Goal: Task Accomplishment & Management: Complete application form

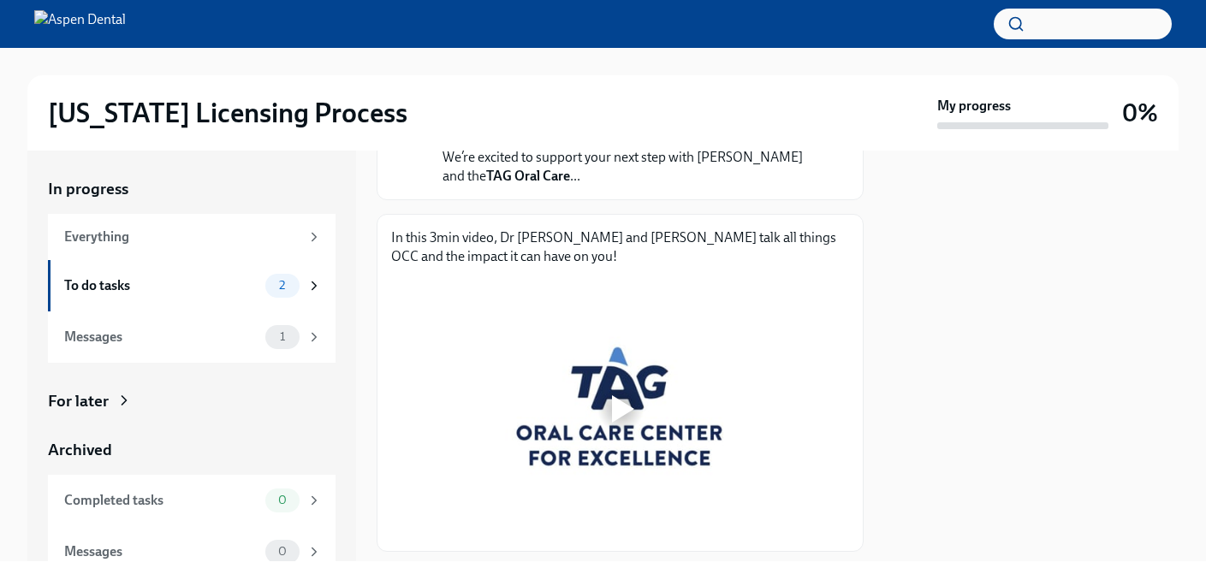
scroll to position [299, 0]
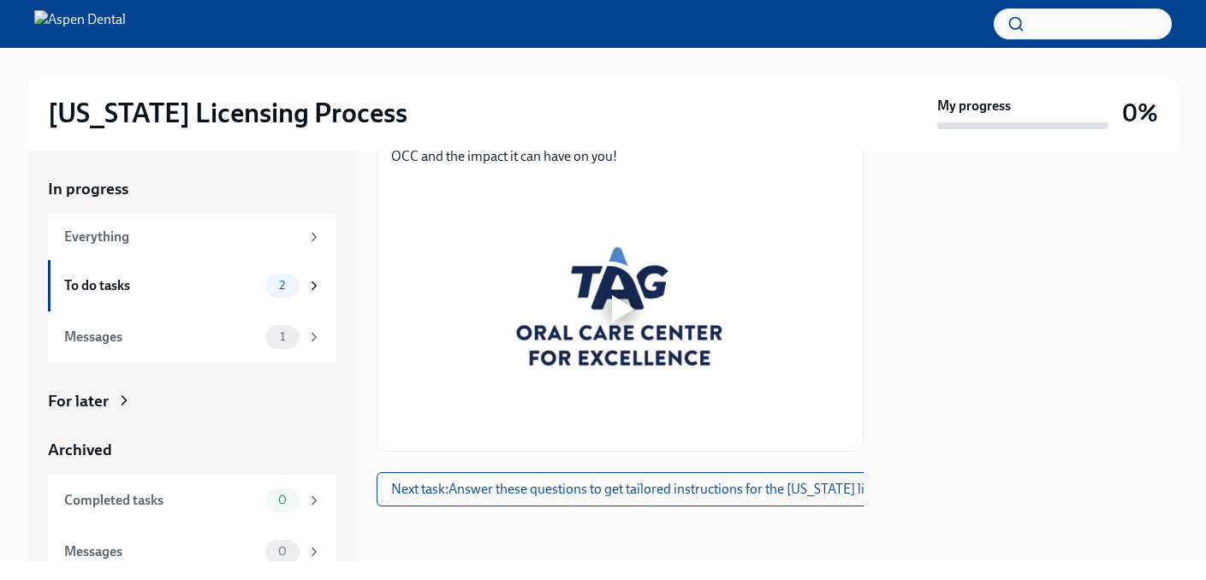
click at [619, 302] on div at bounding box center [623, 308] width 22 height 27
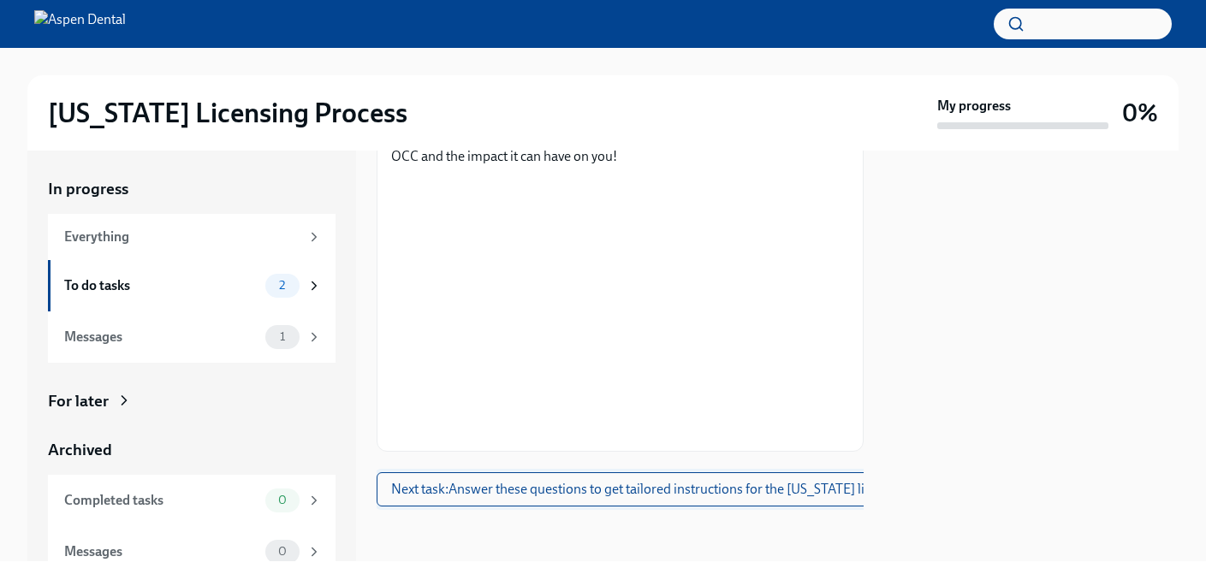
click at [629, 492] on span "Next task : Answer these questions to get tailored instructions for the [US_STA…" at bounding box center [674, 489] width 566 height 17
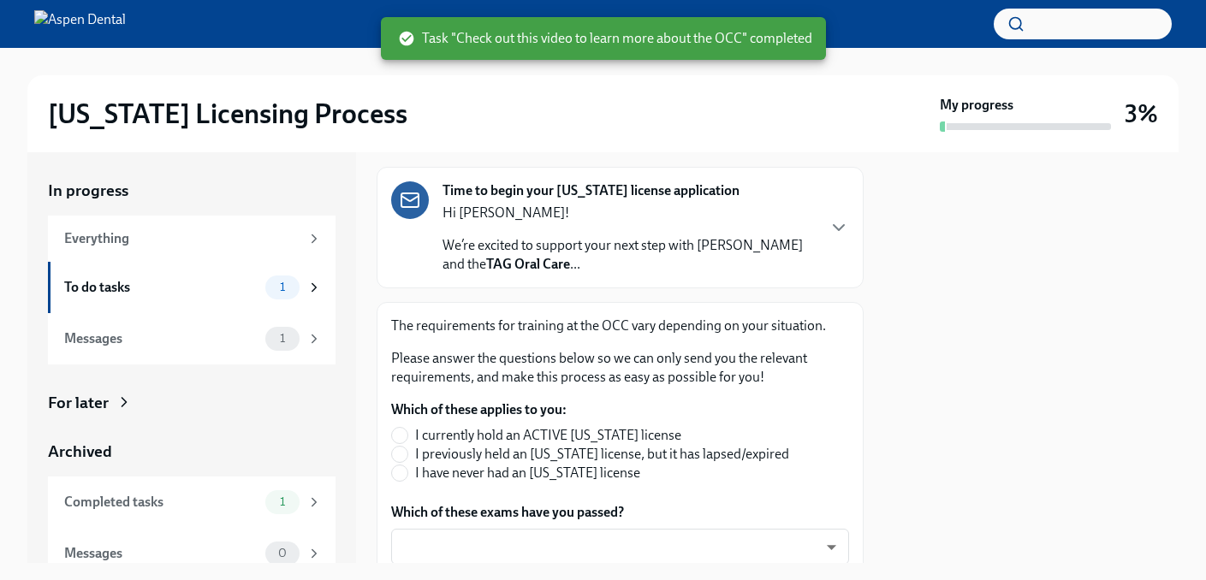
scroll to position [141, 0]
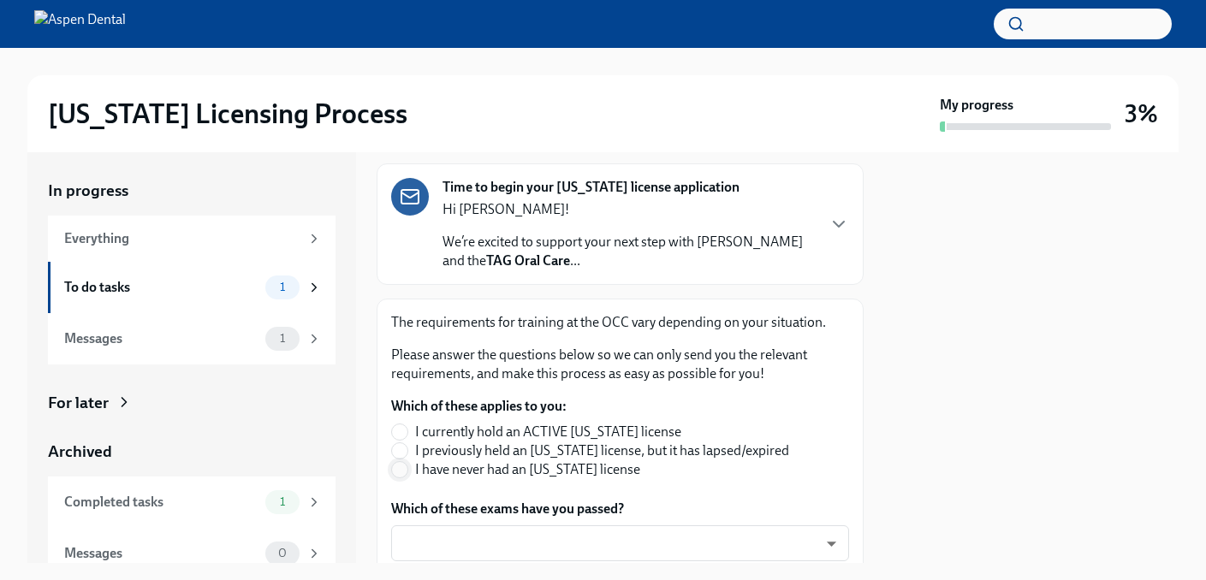
click at [405, 462] on input "I have never had an [US_STATE] license" at bounding box center [399, 469] width 15 height 15
radio input "true"
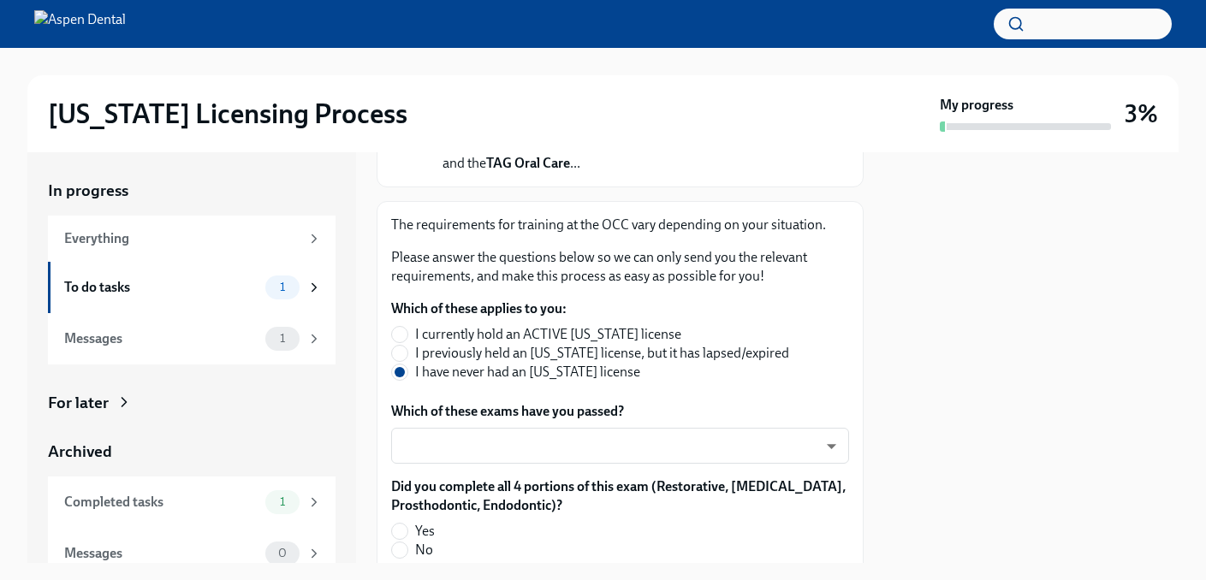
scroll to position [243, 0]
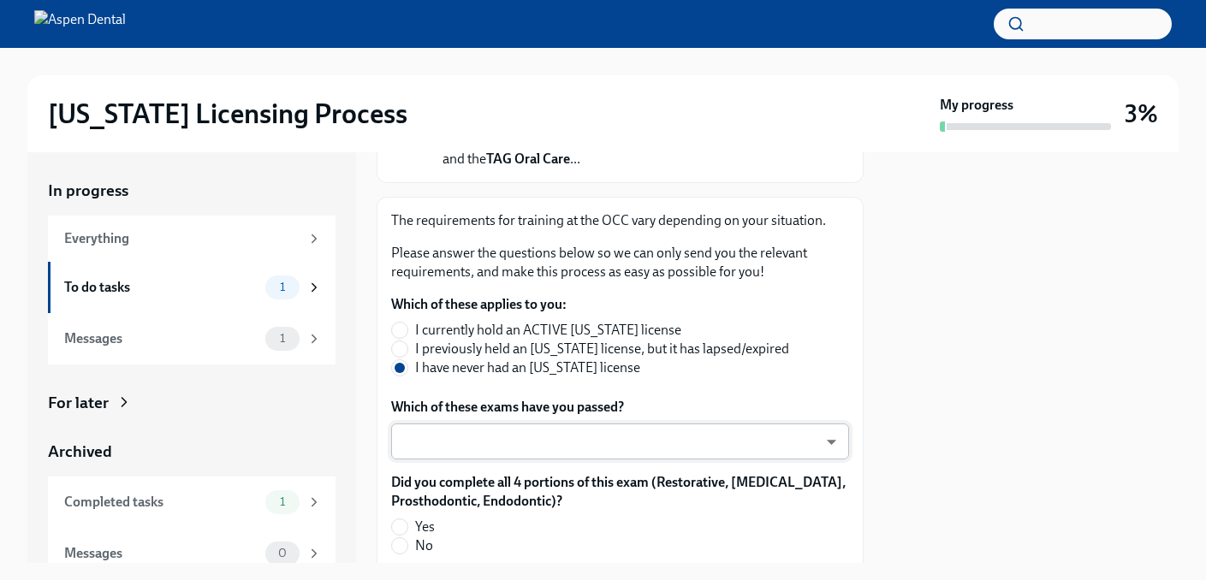
click at [719, 421] on body "[US_STATE] Licensing Process My progress 3% In progress Everything To do tasks …" at bounding box center [603, 290] width 1206 height 580
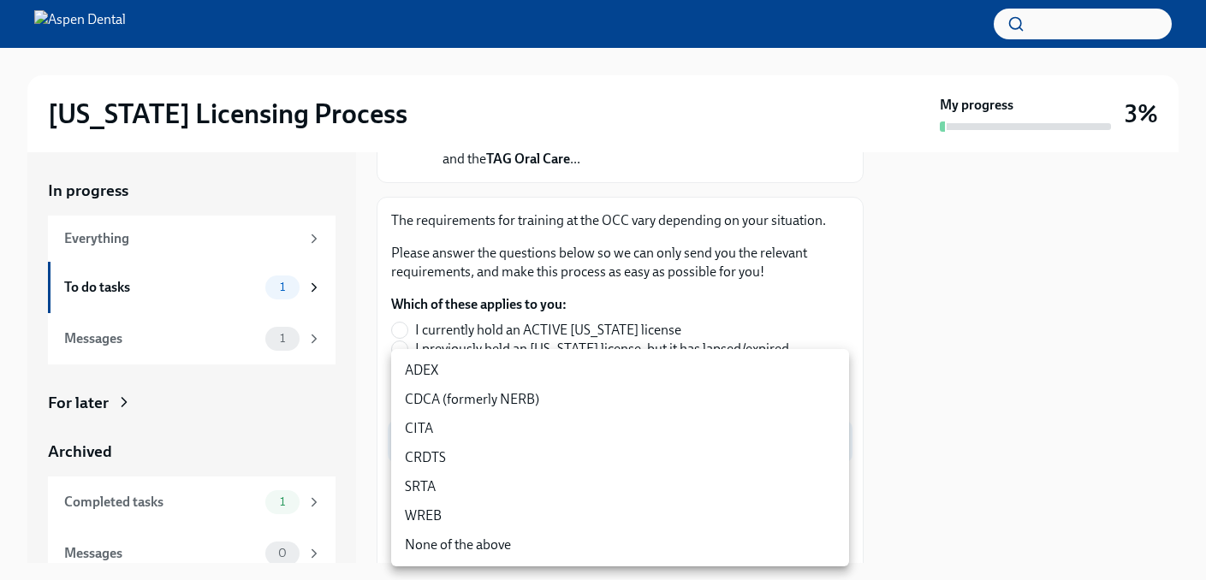
click at [656, 364] on li "ADEX" at bounding box center [620, 370] width 458 height 29
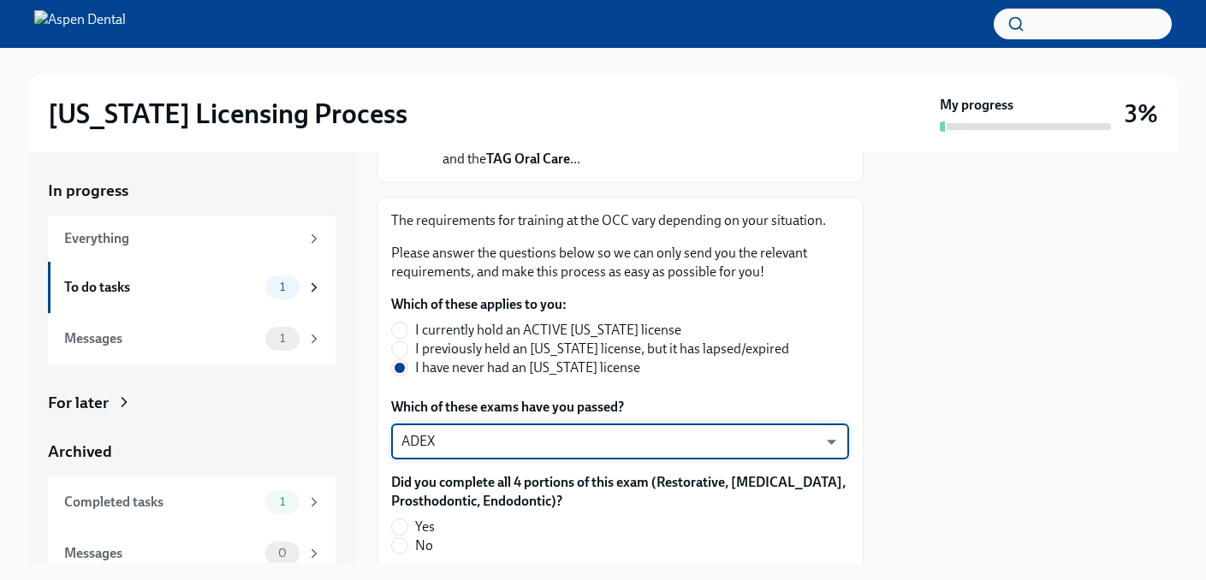
click at [618, 417] on body "[US_STATE] Licensing Process My progress 3% In progress Everything To do tasks …" at bounding box center [603, 290] width 1206 height 580
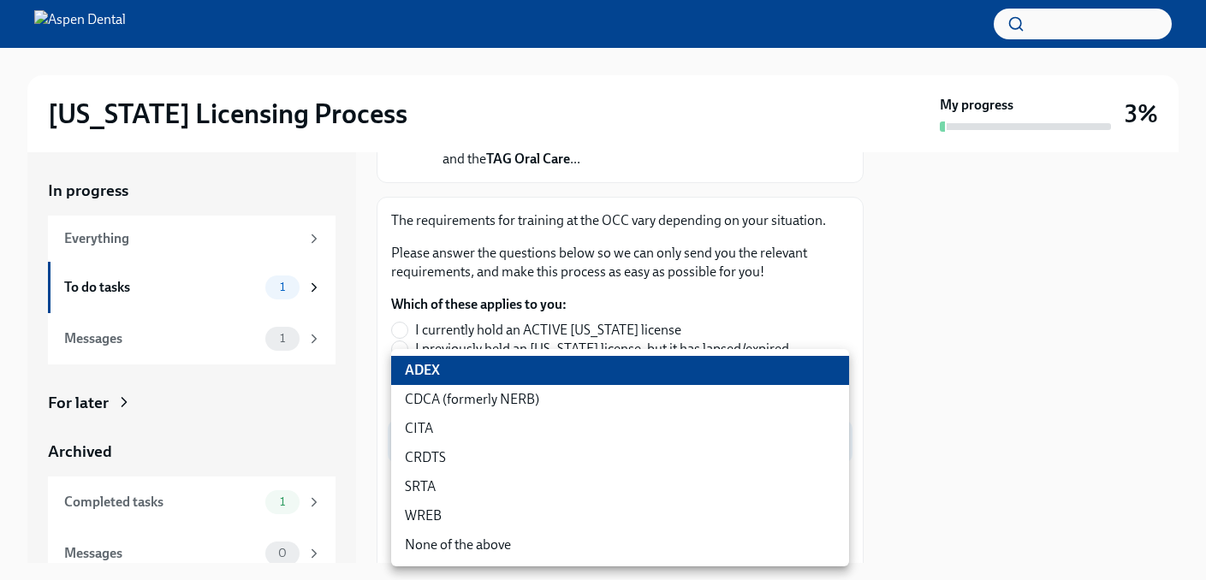
click at [589, 402] on li "CDCA (formerly NERB)" at bounding box center [620, 399] width 458 height 29
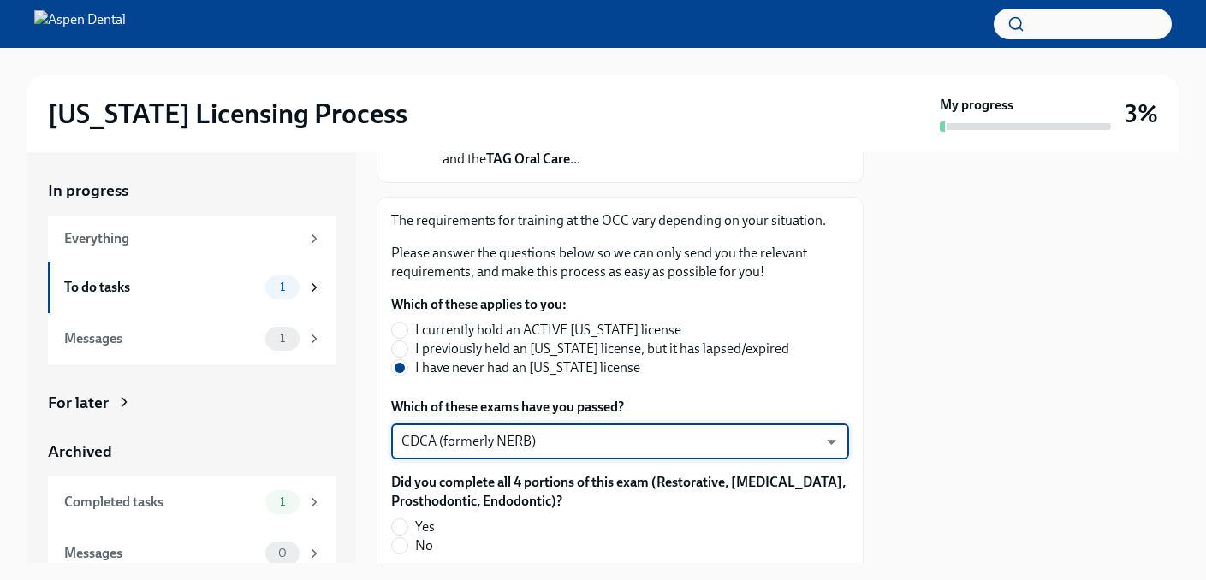
click at [572, 414] on body "[US_STATE] Licensing Process My progress 3% In progress Everything To do tasks …" at bounding box center [603, 290] width 1206 height 580
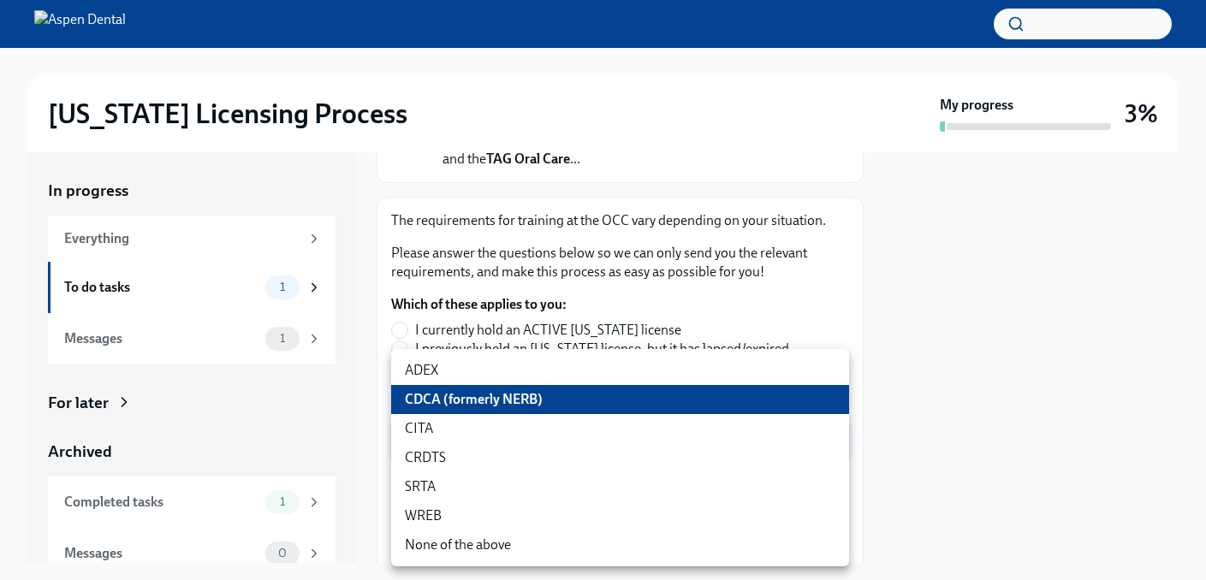
click at [583, 366] on li "ADEX" at bounding box center [620, 370] width 458 height 29
type input "pxo-W3vNi"
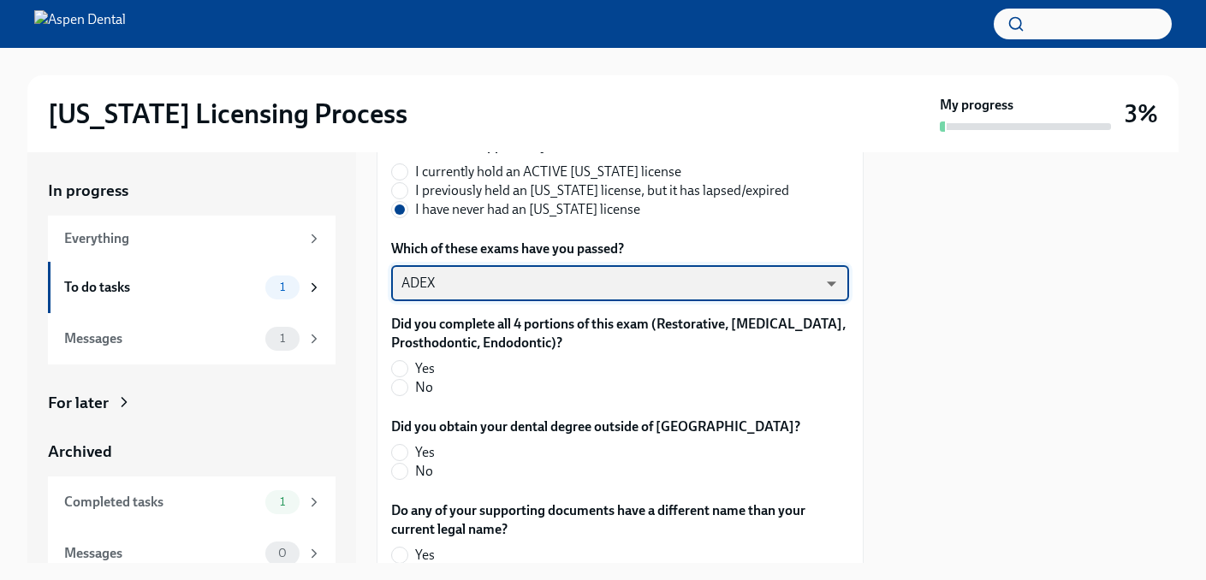
scroll to position [413, 0]
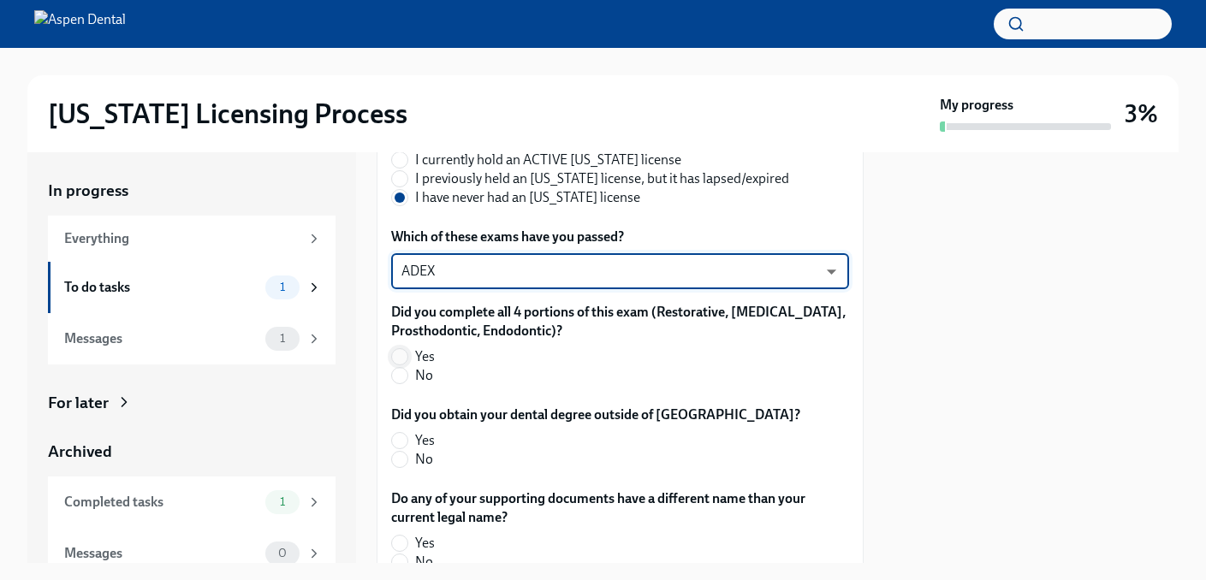
click at [403, 349] on input "Yes" at bounding box center [399, 356] width 15 height 15
radio input "true"
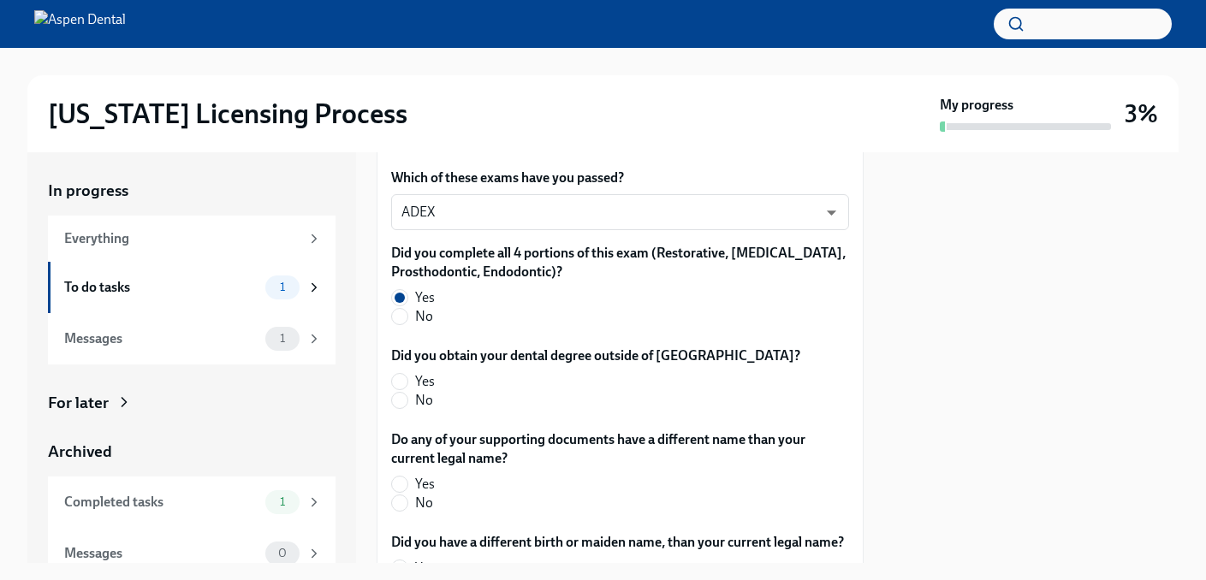
scroll to position [475, 0]
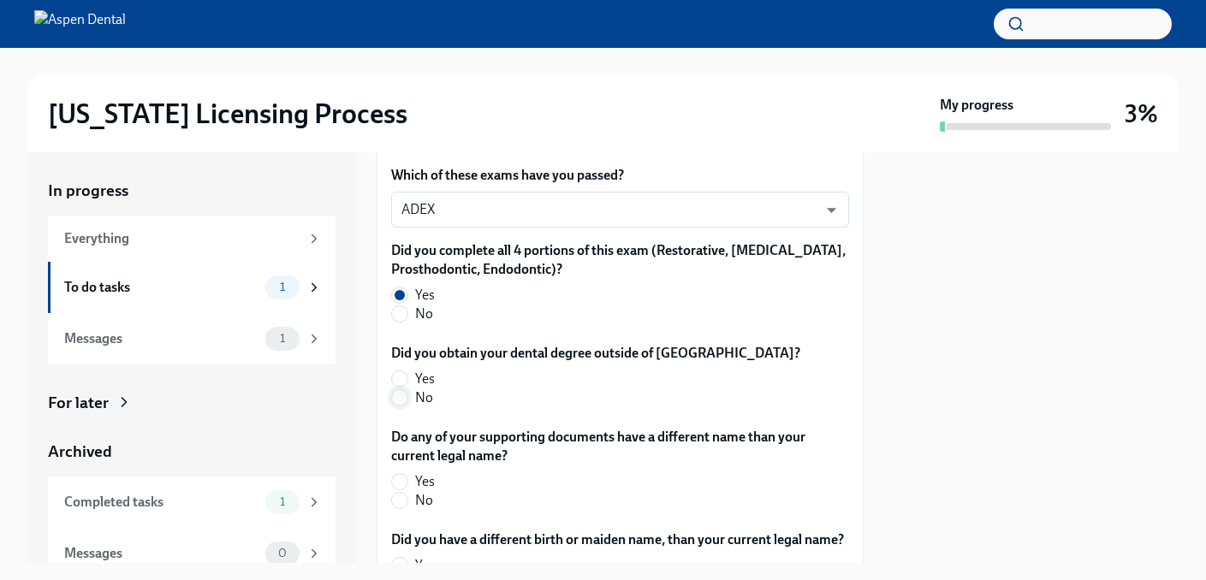
click at [397, 390] on input "No" at bounding box center [399, 397] width 15 height 15
radio input "true"
click at [400, 493] on input "No" at bounding box center [399, 500] width 15 height 15
radio input "true"
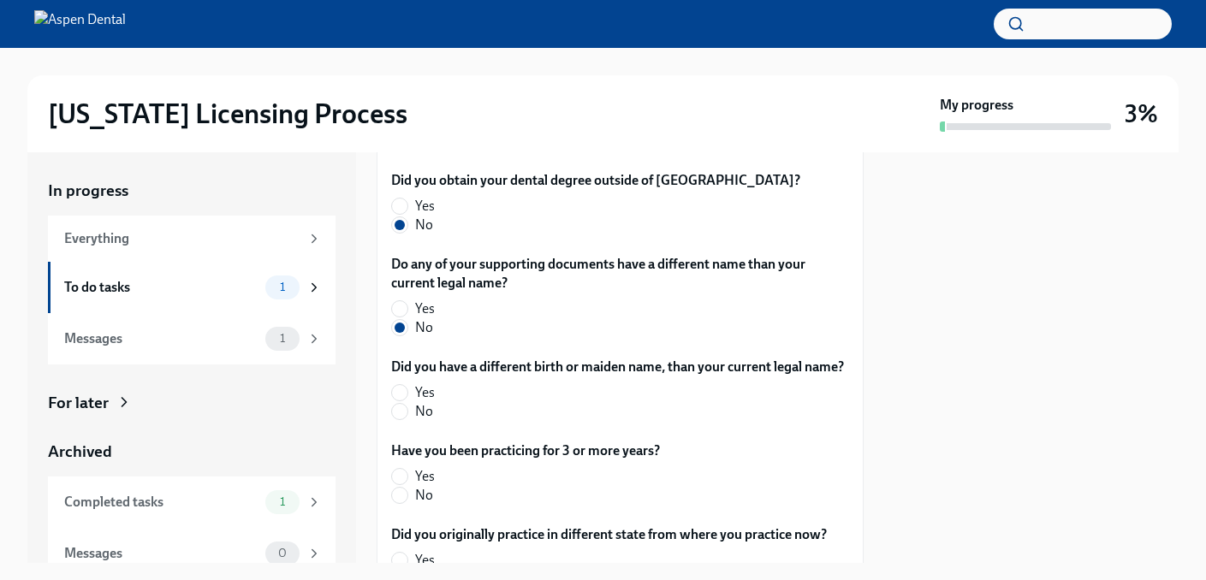
scroll to position [653, 0]
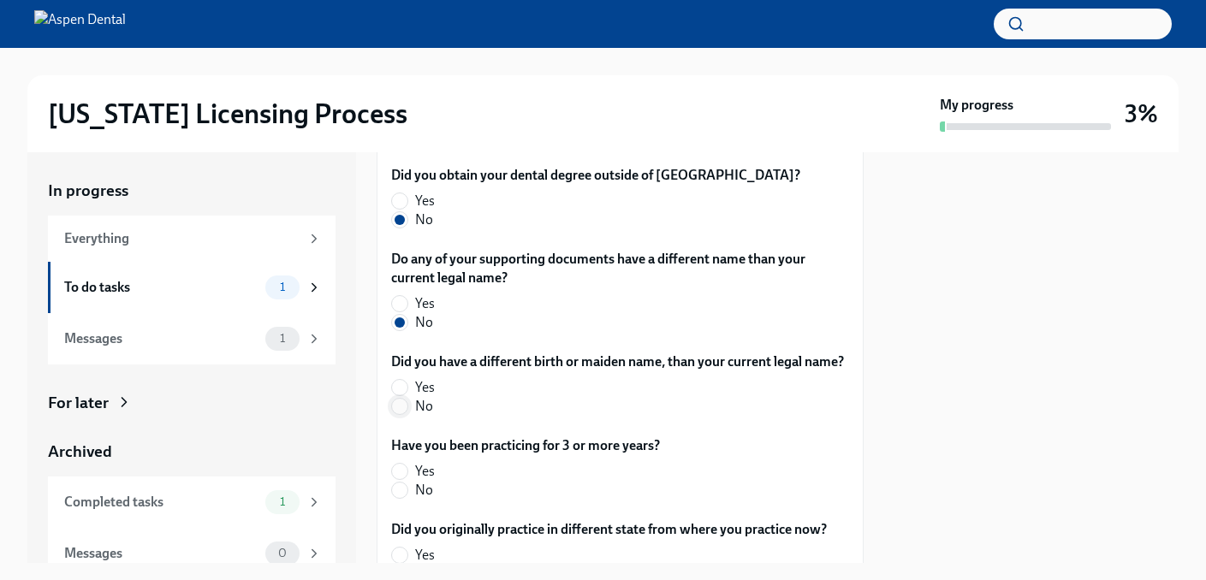
click at [394, 399] on input "No" at bounding box center [399, 406] width 15 height 15
radio input "true"
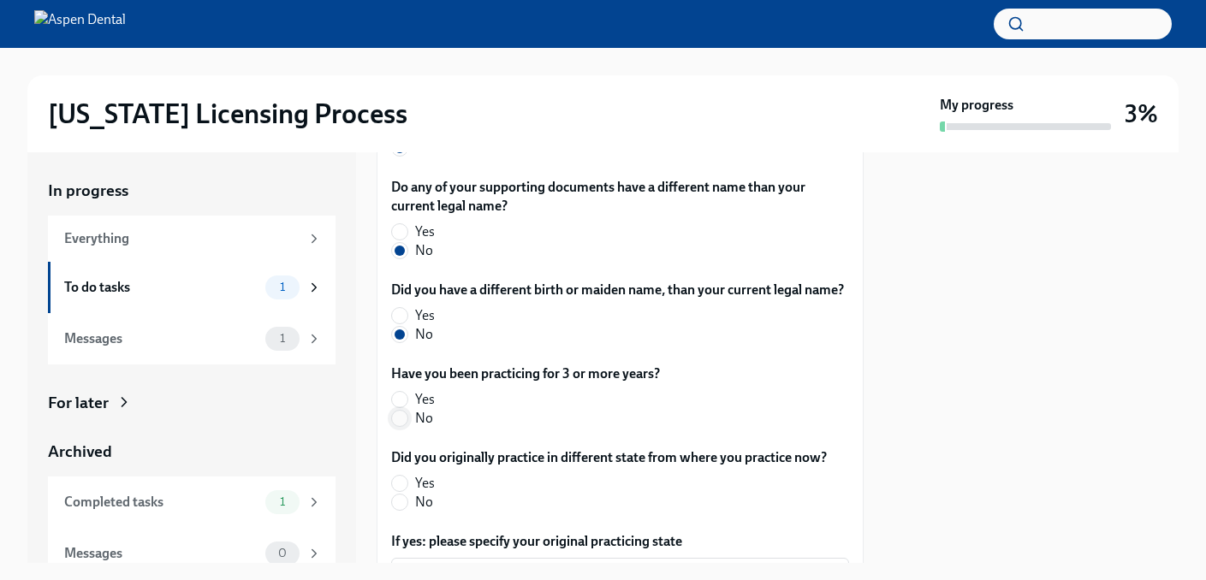
click at [401, 411] on input "No" at bounding box center [399, 418] width 15 height 15
radio input "true"
click at [403, 495] on input "No" at bounding box center [399, 502] width 15 height 15
radio input "true"
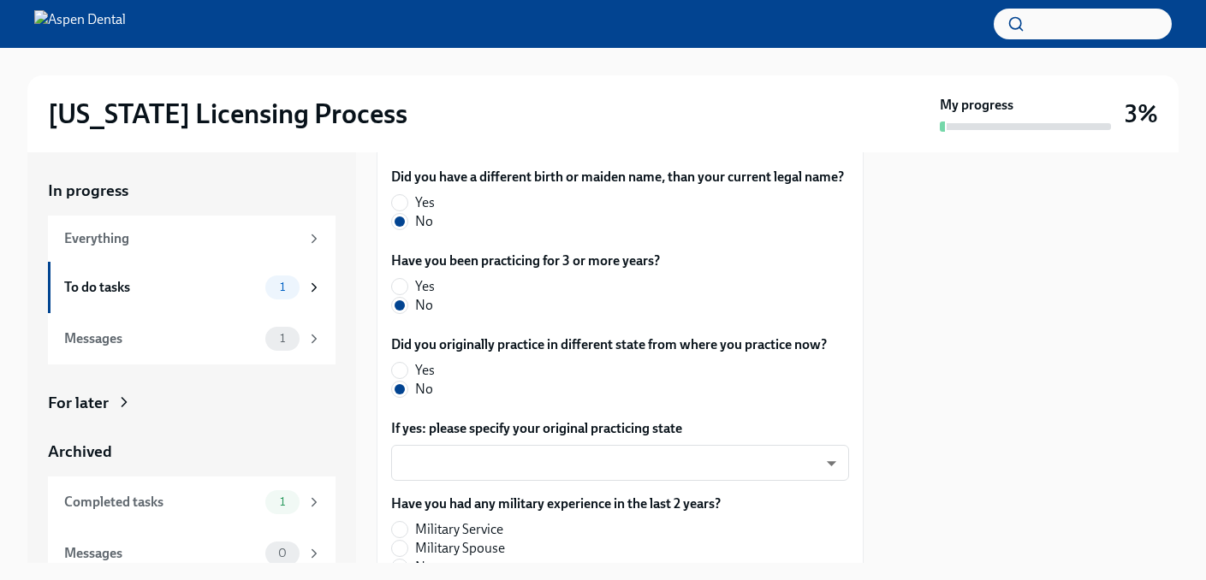
scroll to position [844, 0]
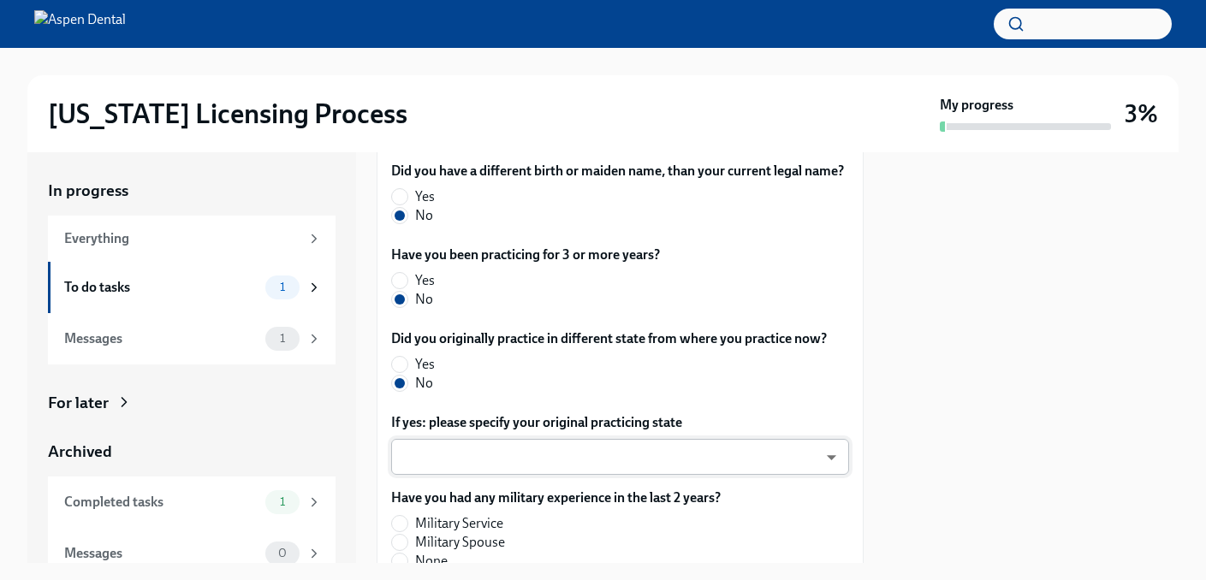
click at [642, 434] on body "[US_STATE] Licensing Process My progress 3% In progress Everything To do tasks …" at bounding box center [603, 290] width 1206 height 580
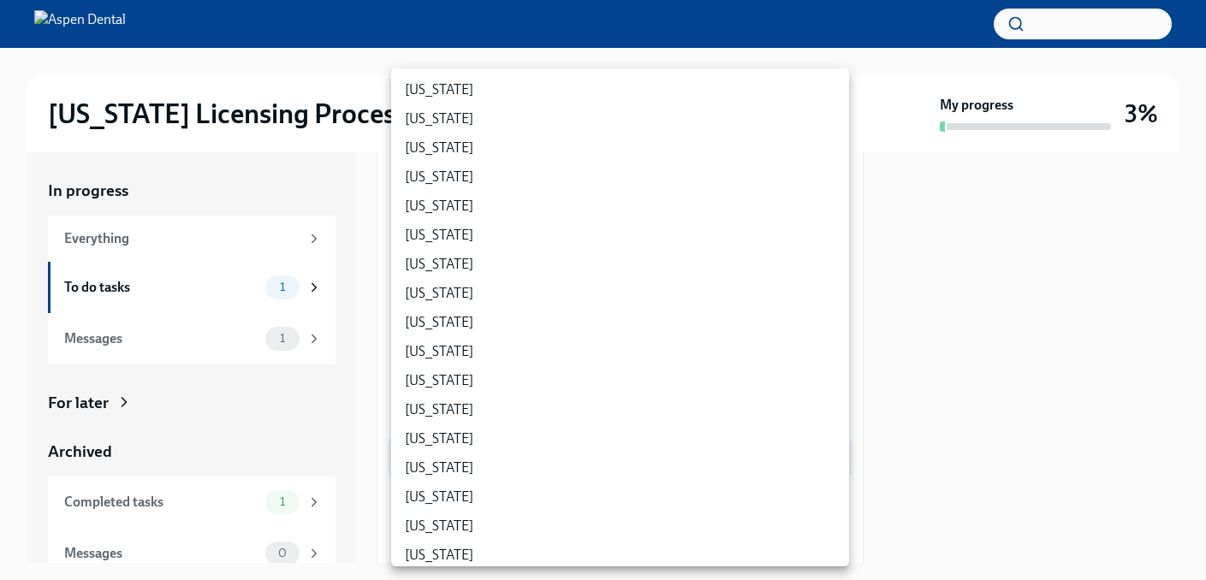
click at [536, 383] on li "[US_STATE]" at bounding box center [620, 380] width 458 height 29
type input "ZT2GVm06A"
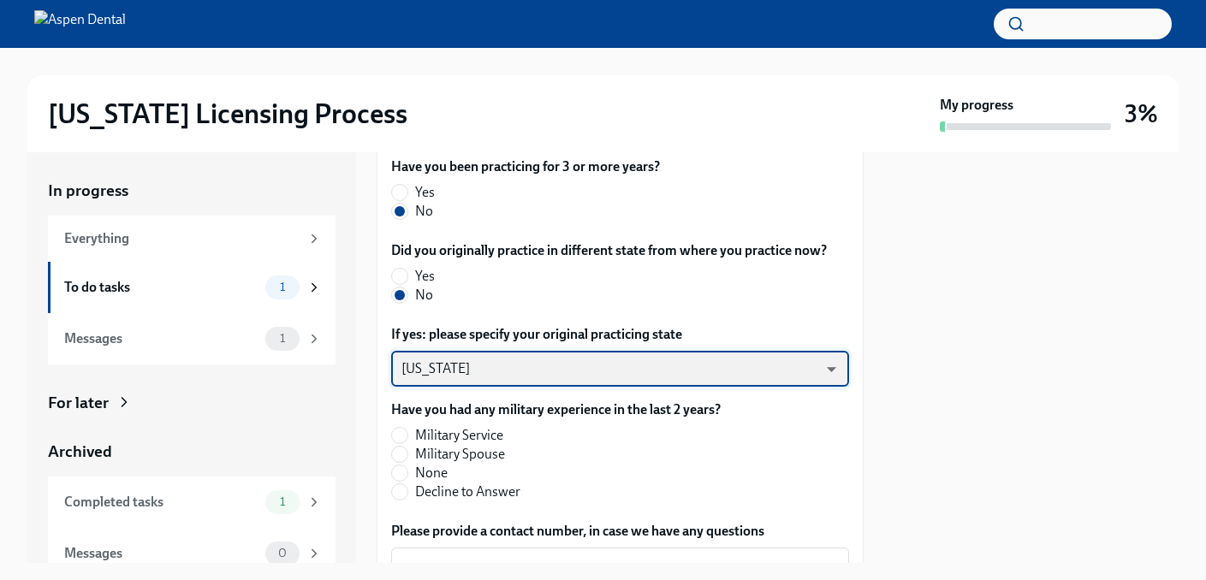
scroll to position [938, 0]
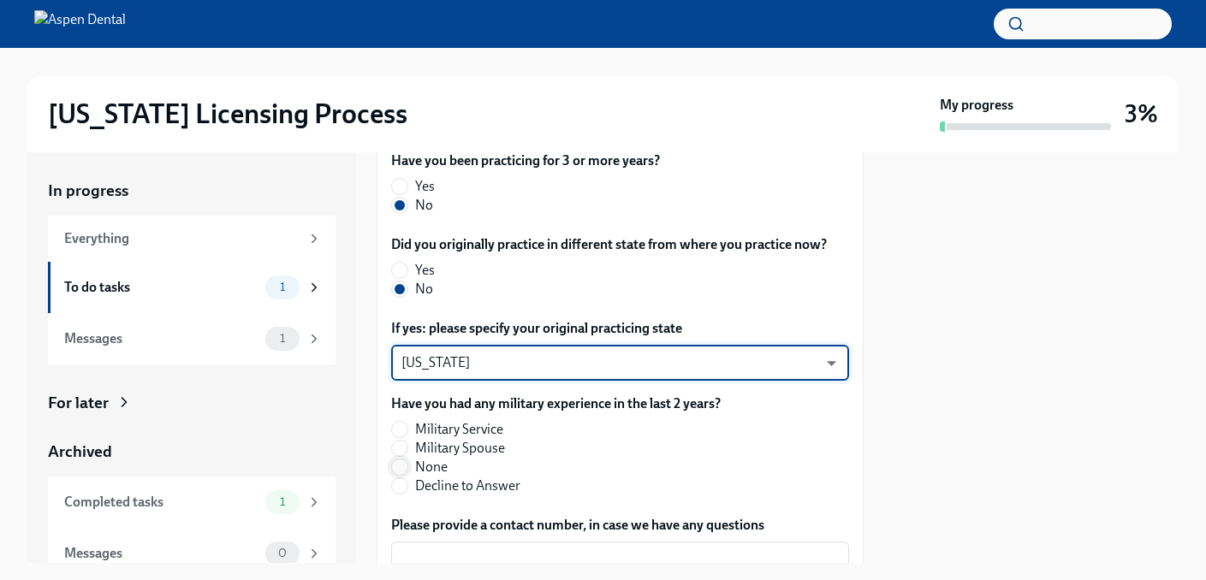
click at [406, 459] on input "None" at bounding box center [399, 466] width 15 height 15
radio input "true"
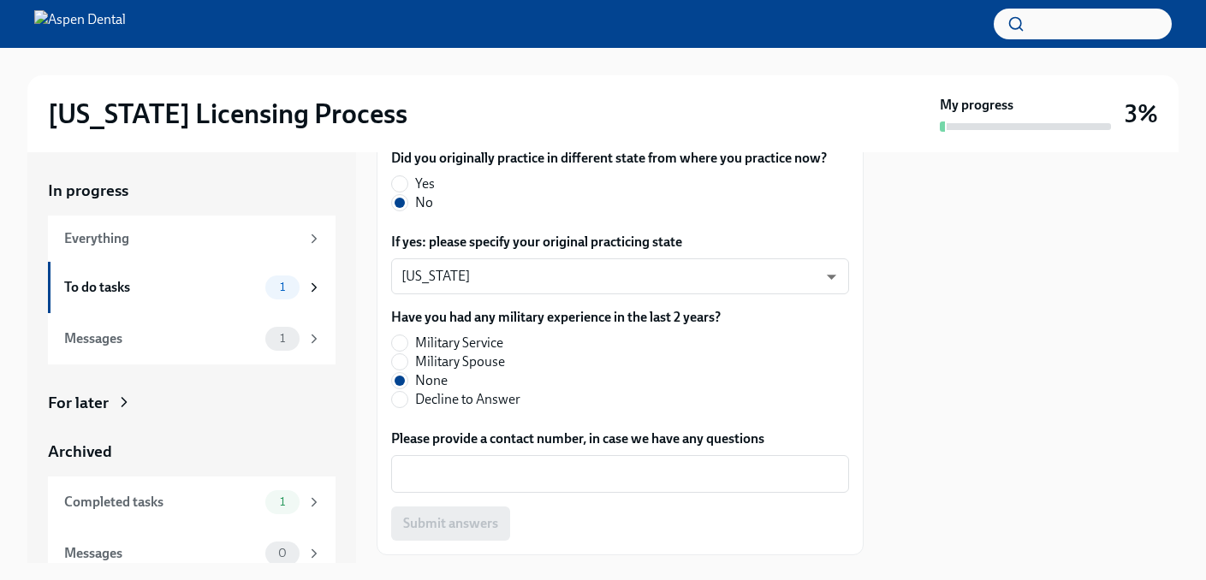
scroll to position [1046, 0]
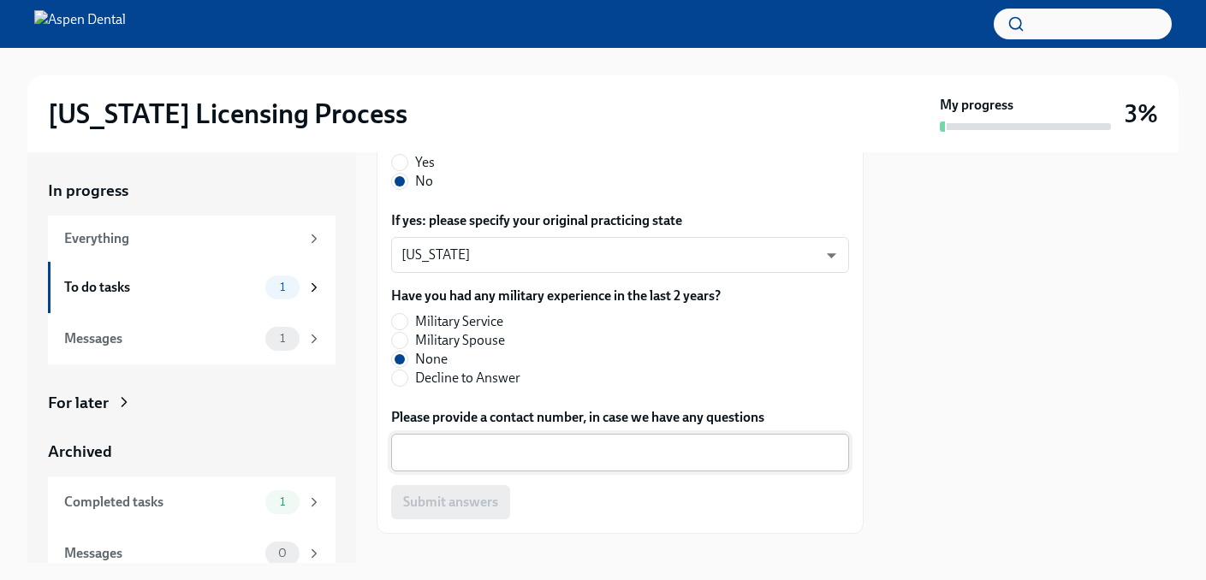
click at [676, 442] on textarea "Please provide a contact number, in case we have any questions" at bounding box center [619, 452] width 437 height 21
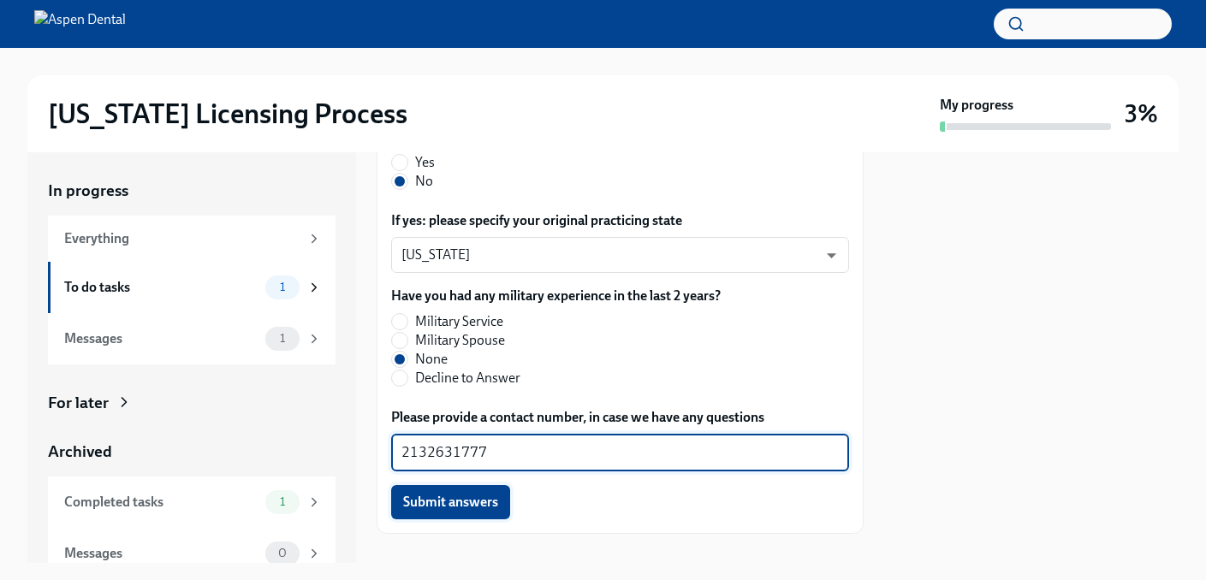
type textarea "2132631777"
click at [472, 494] on span "Submit answers" at bounding box center [450, 502] width 95 height 17
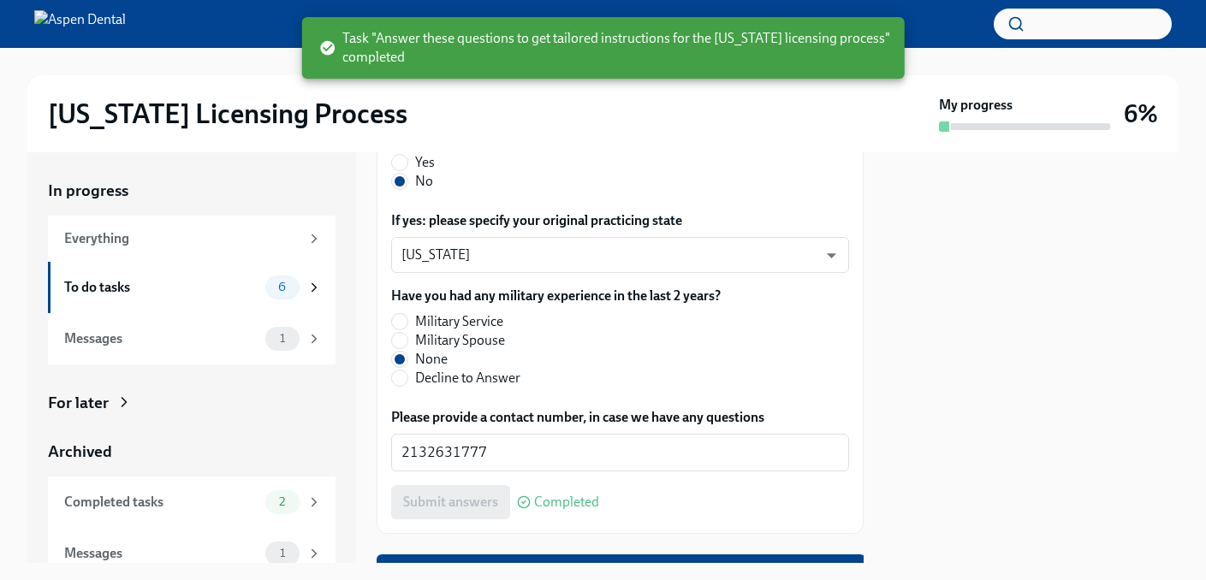
click at [445, 485] on div "Submit answers Completed" at bounding box center [620, 502] width 458 height 34
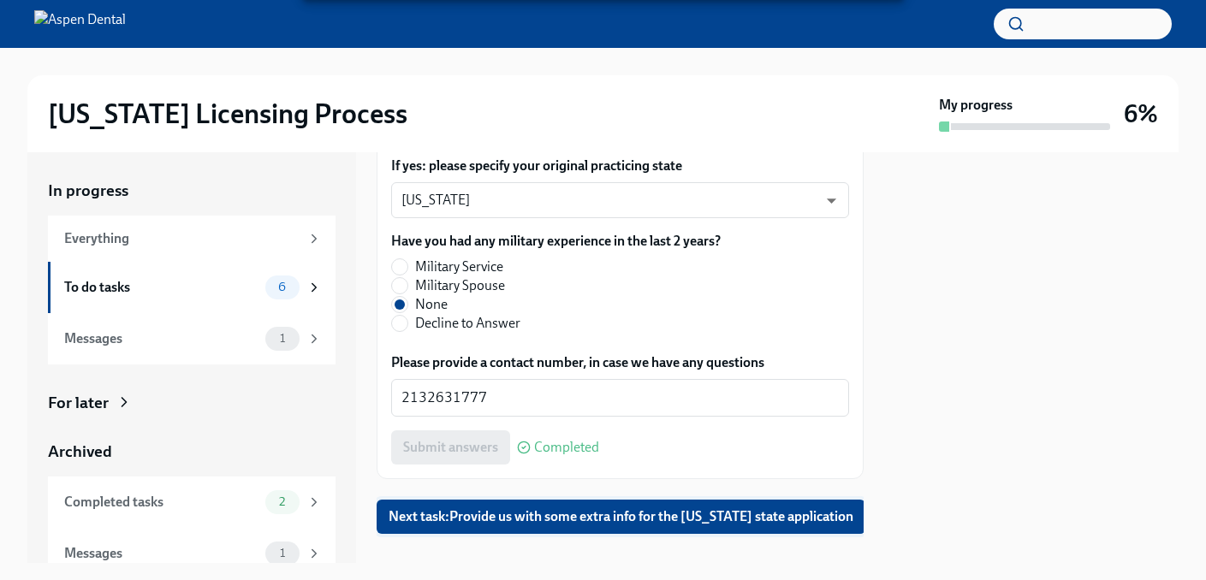
click at [690, 508] on span "Next task : Provide us with some extra info for the [US_STATE] state application" at bounding box center [620, 516] width 465 height 17
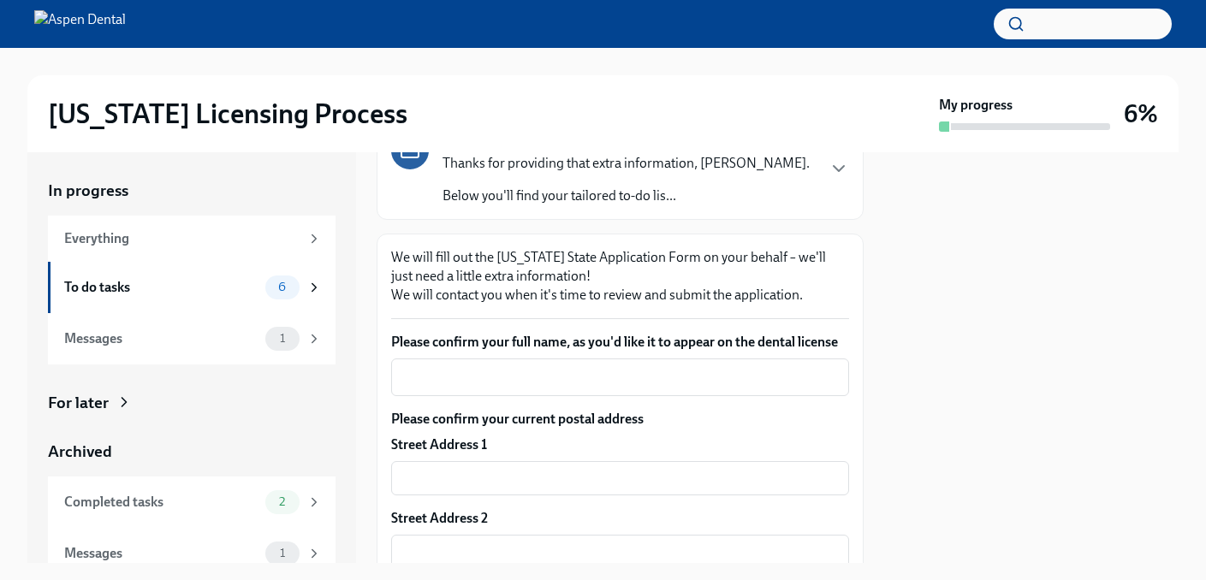
scroll to position [163, 0]
click at [628, 375] on textarea "Please confirm your full name, as you'd like it to appear on the dental license" at bounding box center [619, 376] width 437 height 21
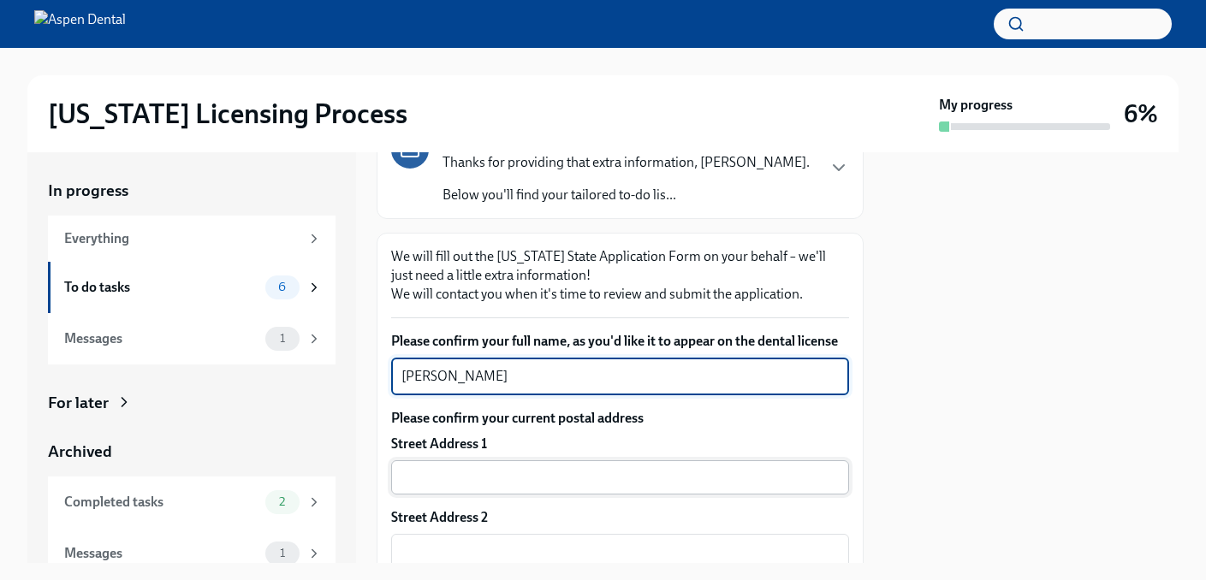
type textarea "[PERSON_NAME]"
click at [572, 476] on input "text" at bounding box center [620, 477] width 458 height 34
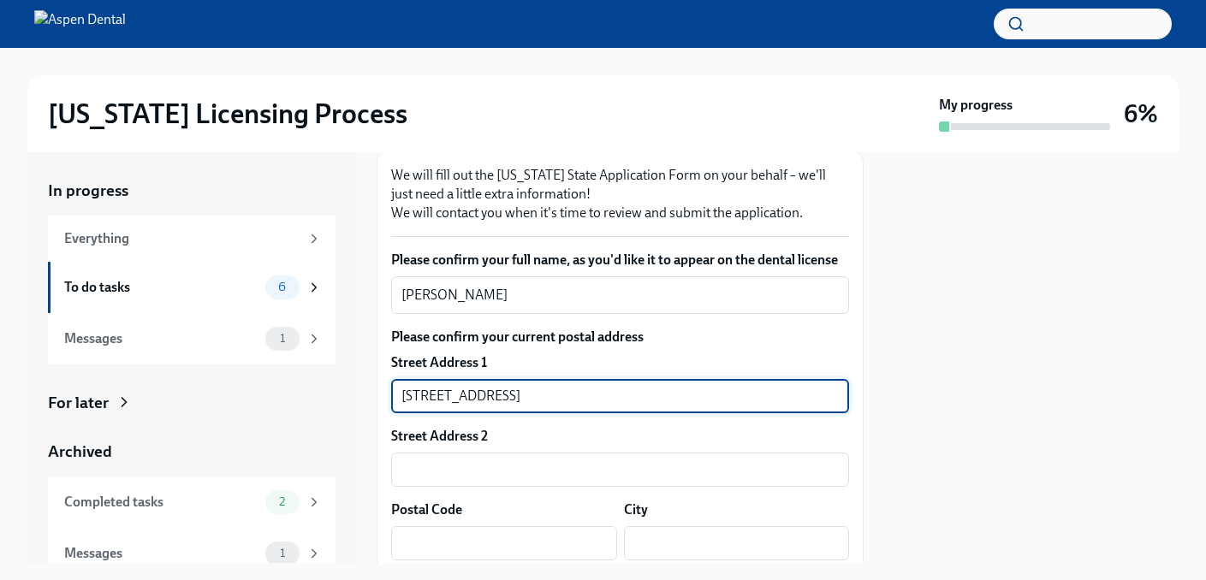
scroll to position [245, 0]
type input "[STREET_ADDRESS]"
click at [492, 478] on input "text" at bounding box center [620, 469] width 458 height 34
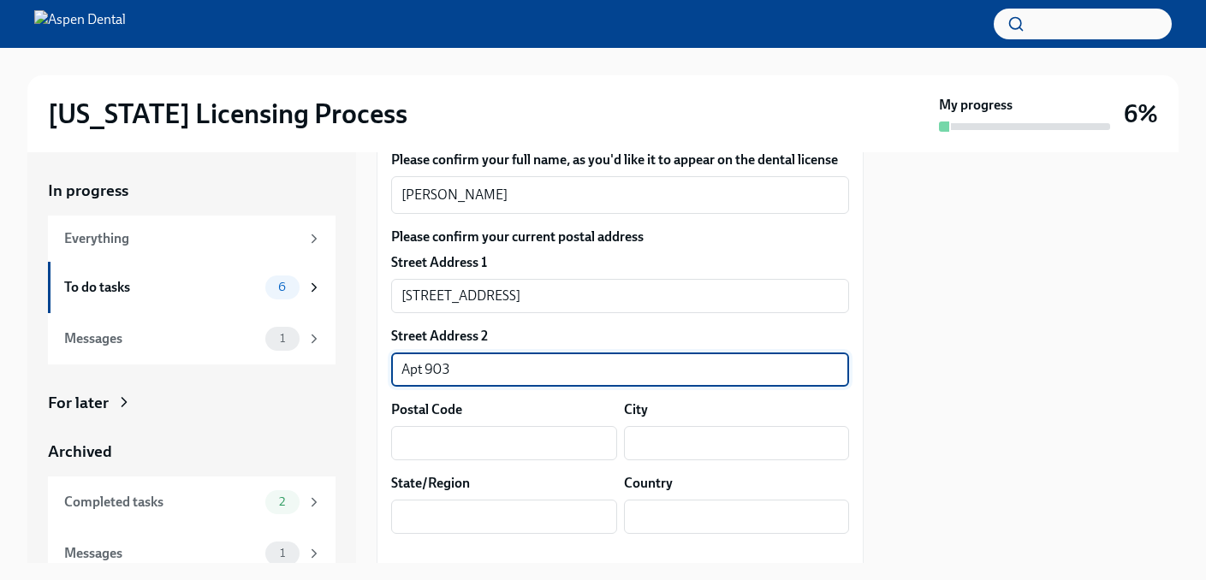
scroll to position [347, 0]
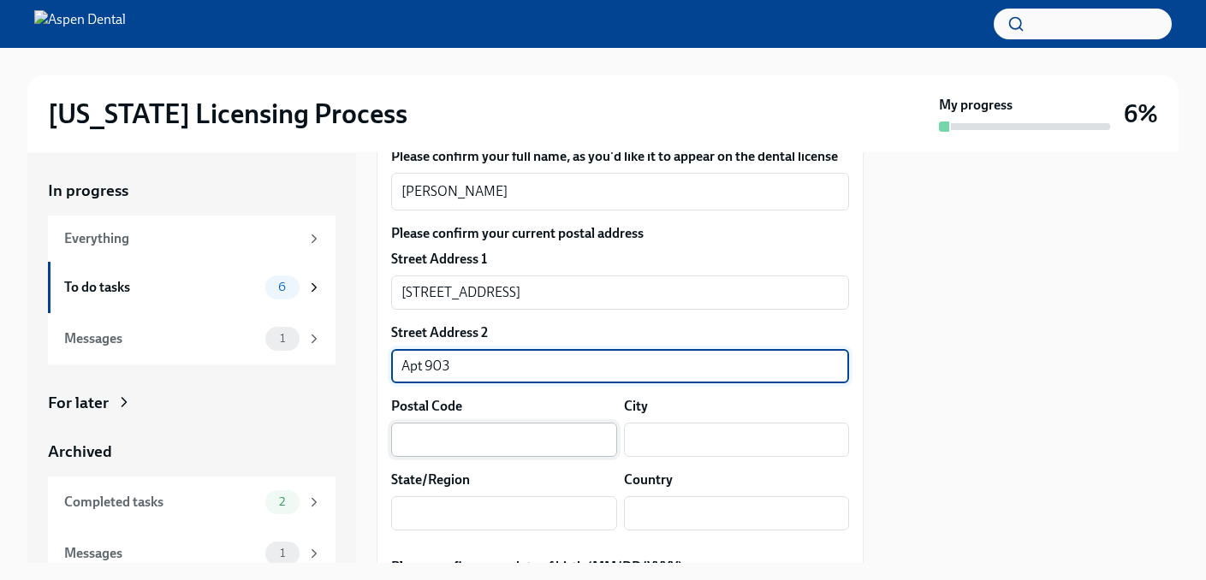
type input "Apt 903"
click at [441, 448] on input "text" at bounding box center [504, 440] width 226 height 34
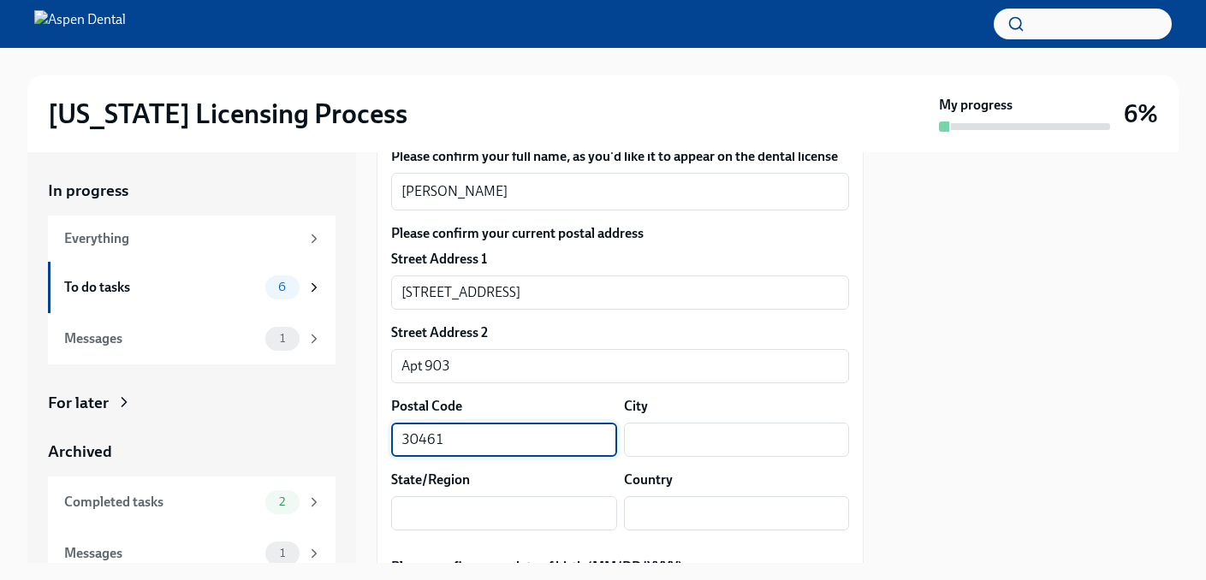
type input "30461"
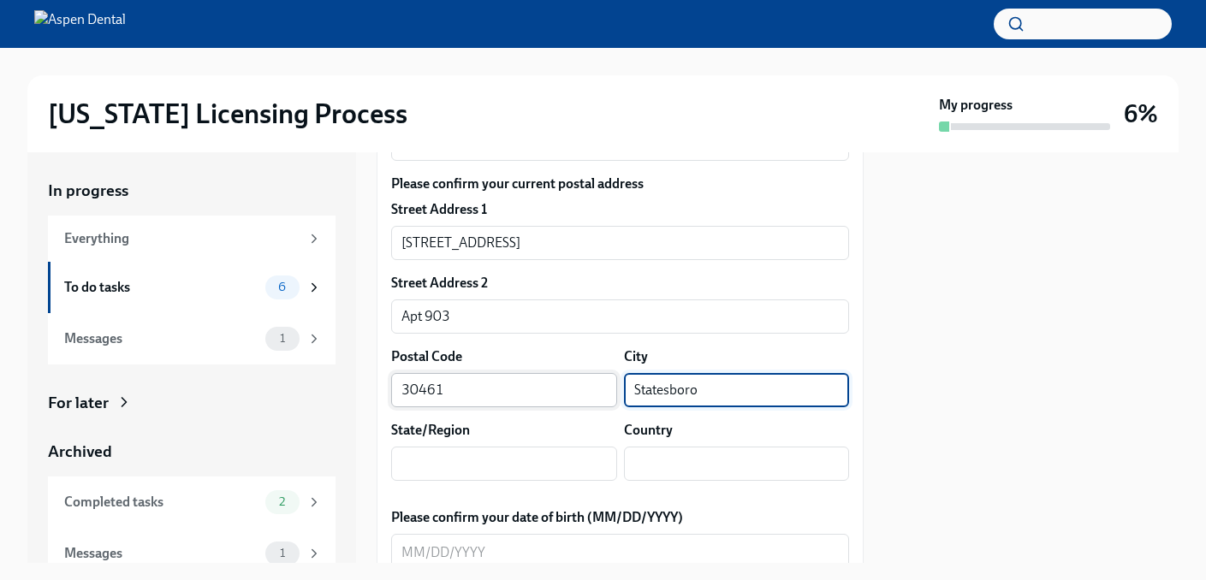
scroll to position [407, 0]
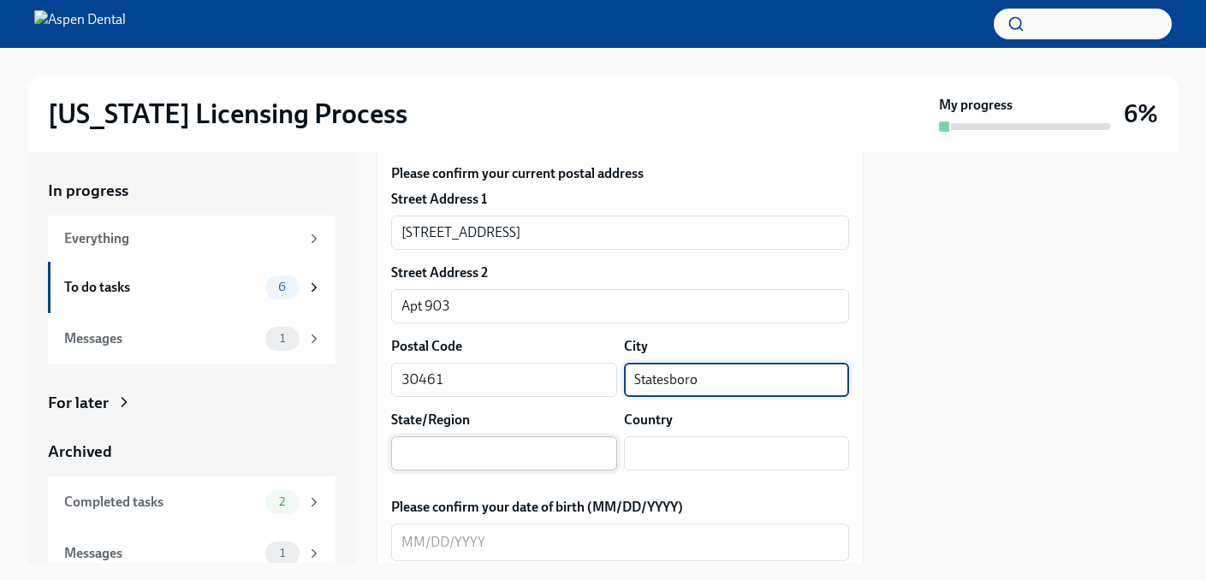
type input "Statesboro"
click at [408, 459] on input "text" at bounding box center [504, 453] width 226 height 34
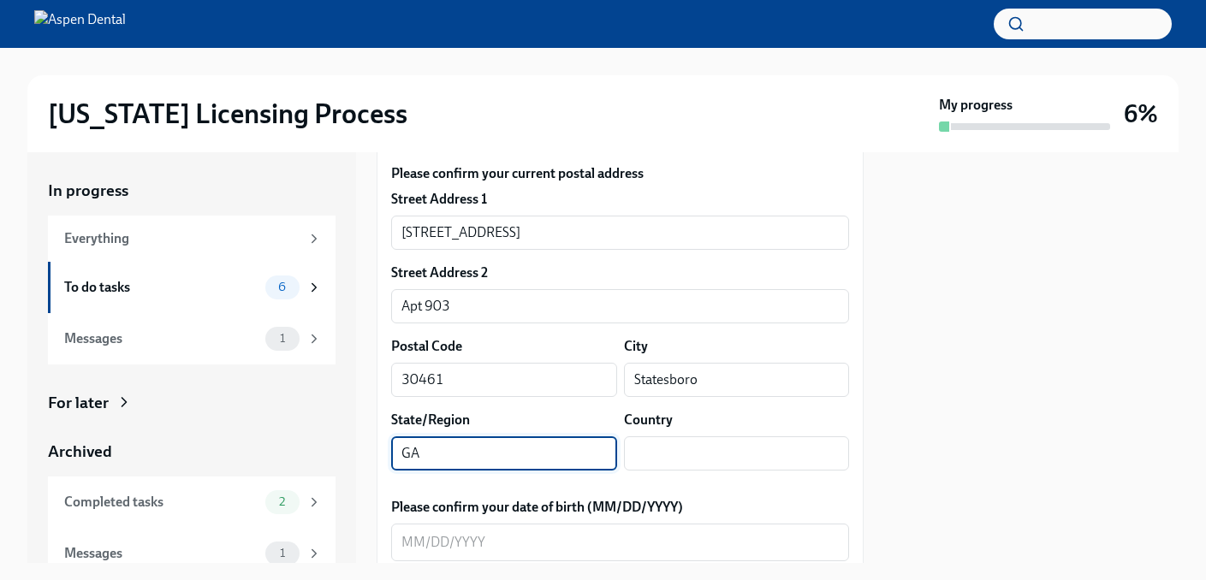
type input "GA"
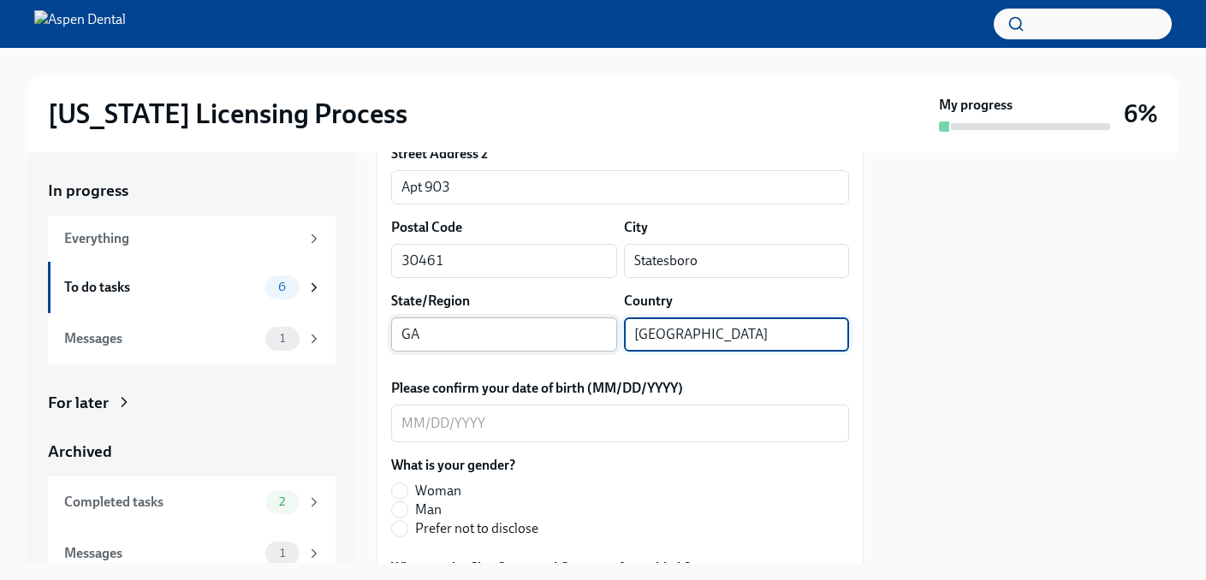
scroll to position [542, 0]
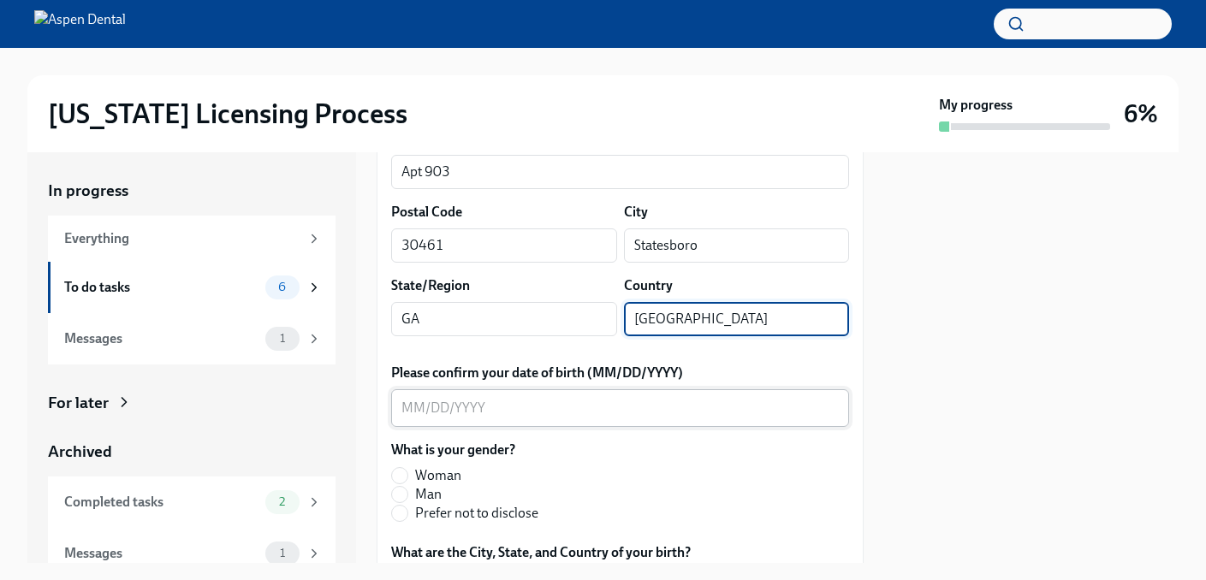
type input "[GEOGRAPHIC_DATA]"
click at [407, 412] on textarea "Please confirm your date of birth (MM/DD/YYYY)" at bounding box center [619, 408] width 437 height 21
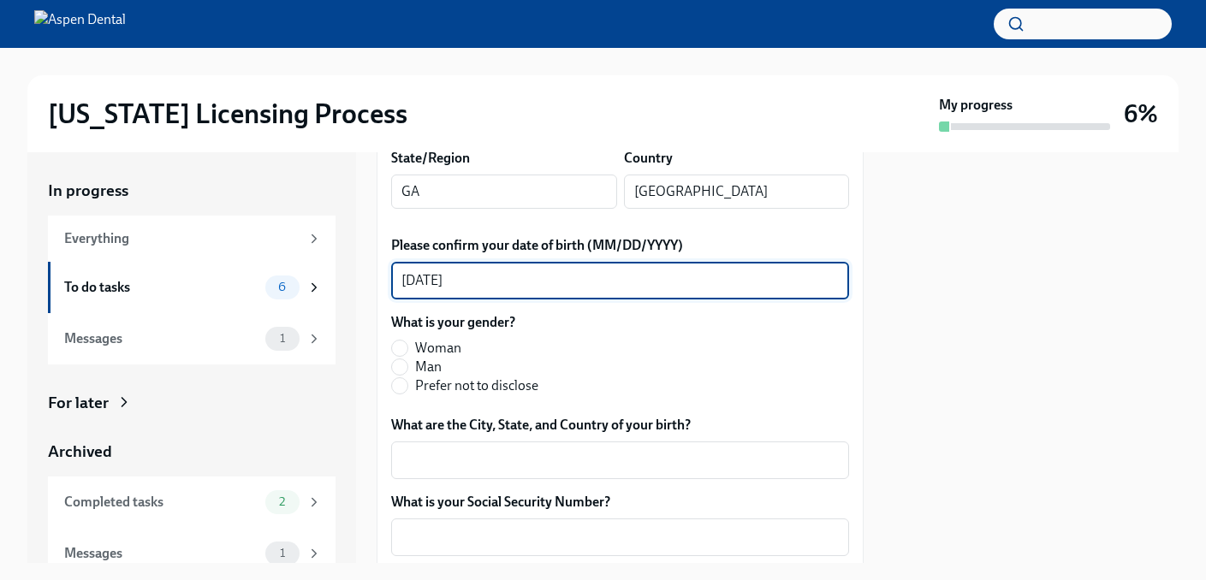
scroll to position [672, 0]
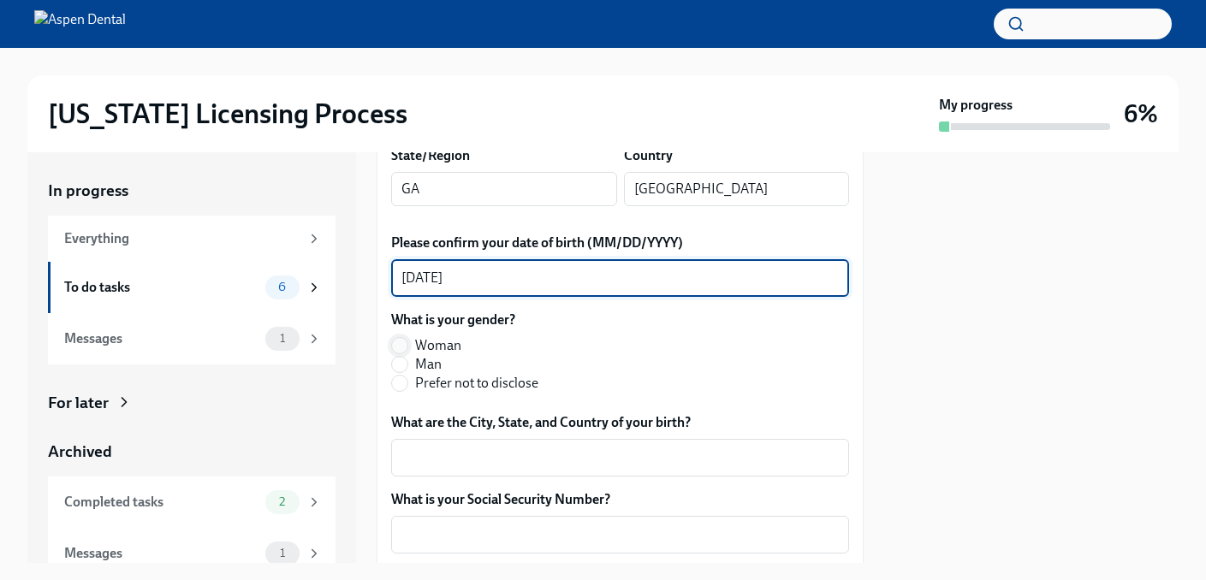
type textarea "[DATE]"
click at [401, 345] on input "Woman" at bounding box center [399, 345] width 15 height 15
radio input "true"
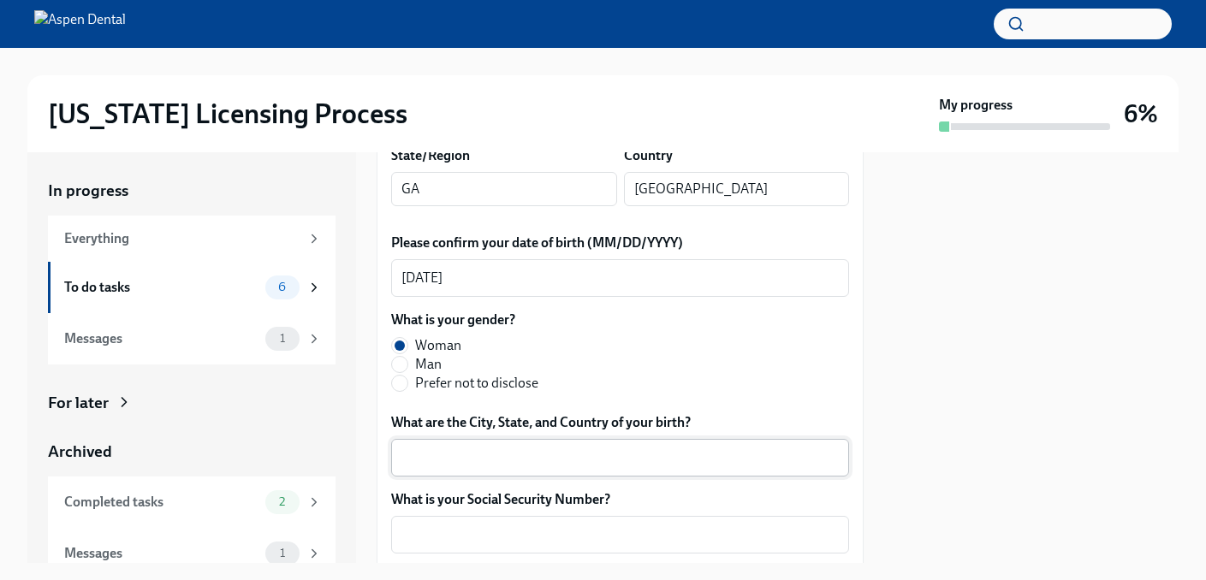
click at [444, 457] on textarea "What are the City, State, and Country of your birth?" at bounding box center [619, 457] width 437 height 21
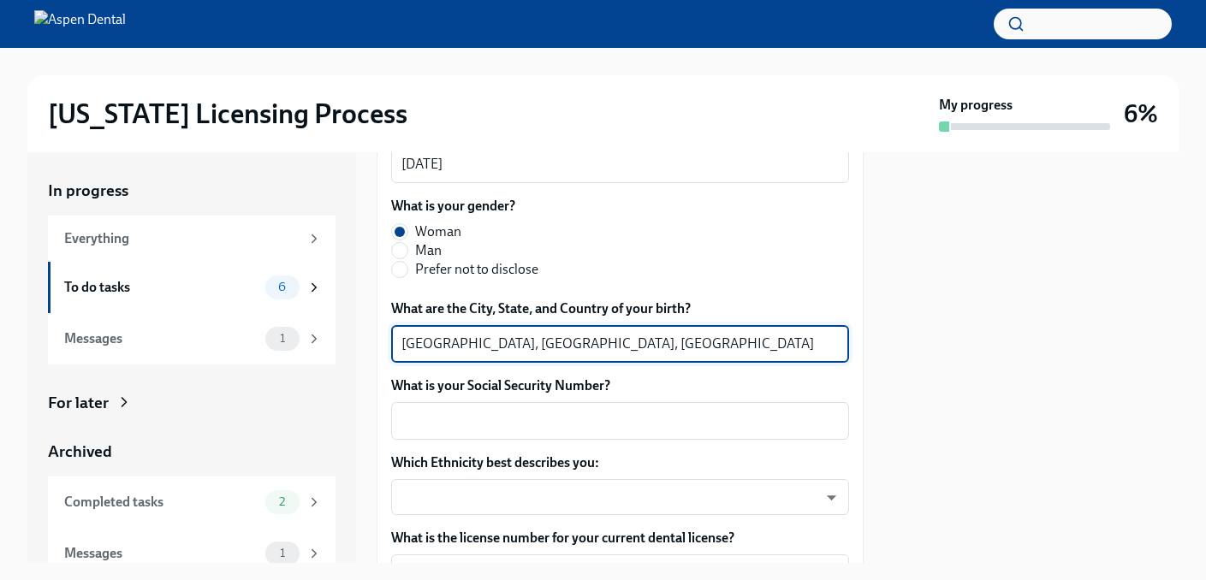
scroll to position [786, 0]
type textarea "[GEOGRAPHIC_DATA], [GEOGRAPHIC_DATA], [GEOGRAPHIC_DATA]"
click at [506, 417] on textarea "What is your Social Security Number?" at bounding box center [619, 420] width 437 height 21
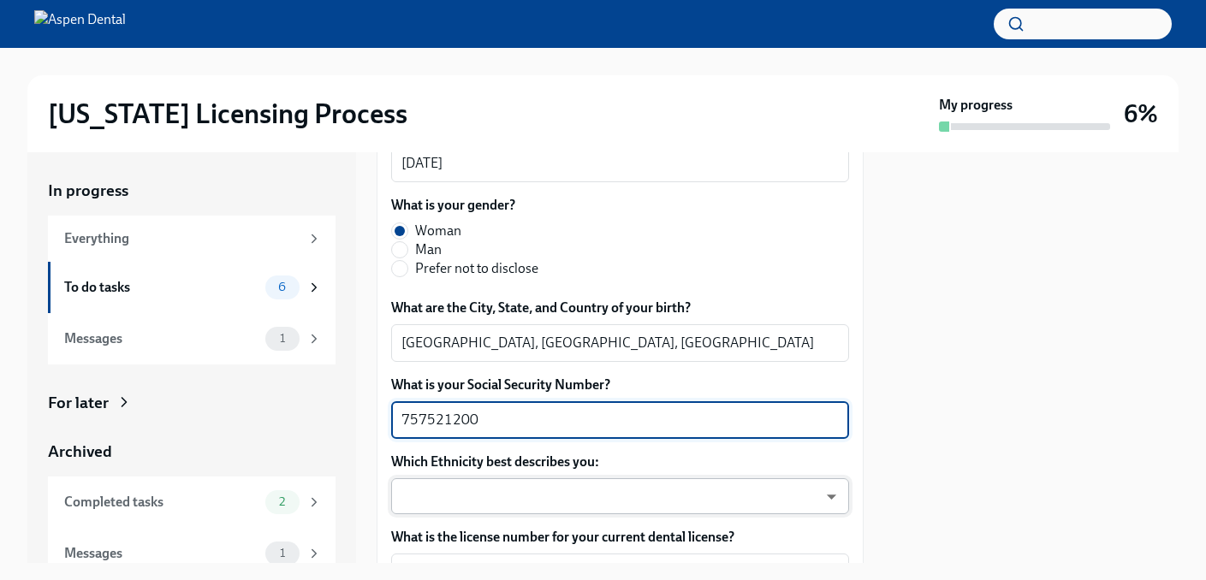
type textarea "757521200"
click at [501, 495] on body "[US_STATE] Licensing Process My progress 6% In progress Everything To do tasks …" at bounding box center [603, 290] width 1206 height 580
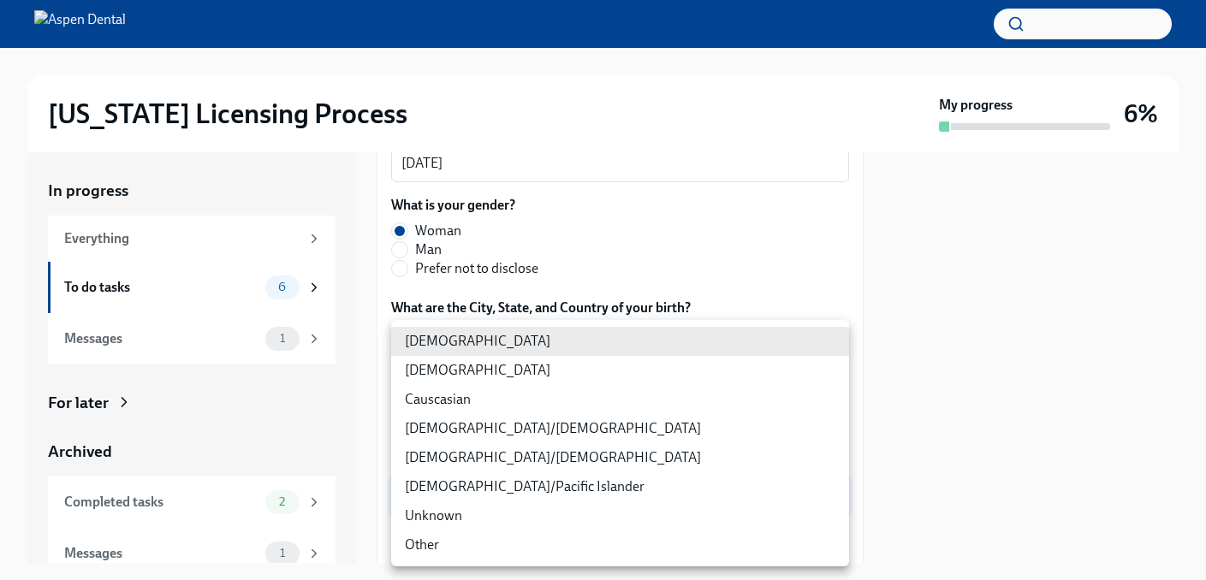
click at [515, 370] on li "[DEMOGRAPHIC_DATA]" at bounding box center [620, 370] width 458 height 29
type input "930Z9RFkx"
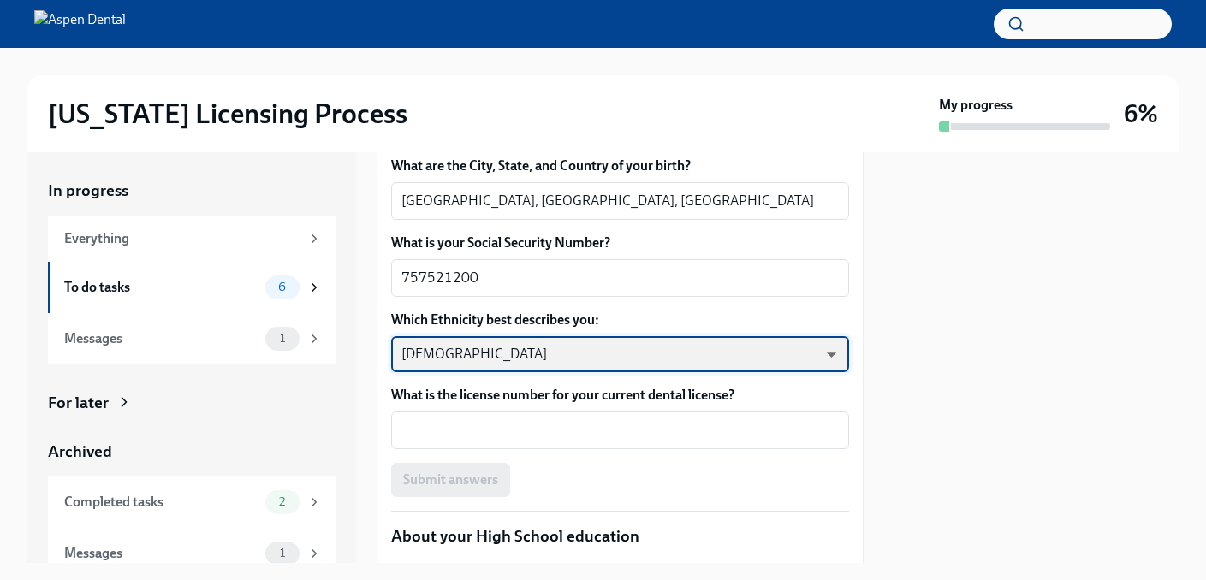
scroll to position [973, 0]
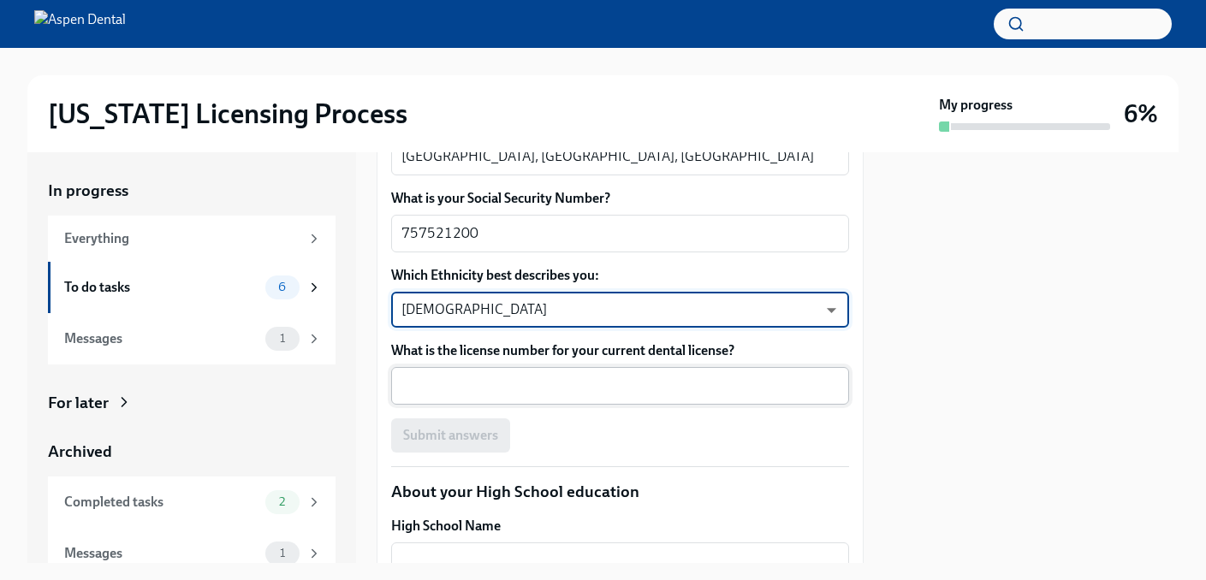
click at [565, 389] on textarea "What is the license number for your current dental license?" at bounding box center [619, 386] width 437 height 21
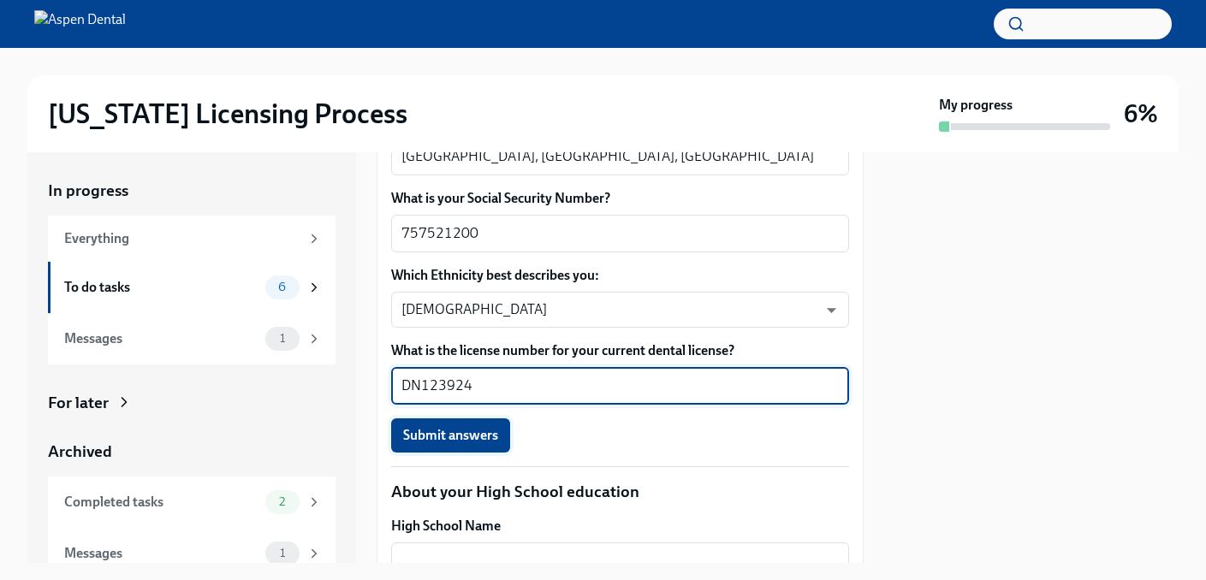
type textarea "DN123924"
click at [457, 437] on span "Submit answers" at bounding box center [450, 435] width 95 height 17
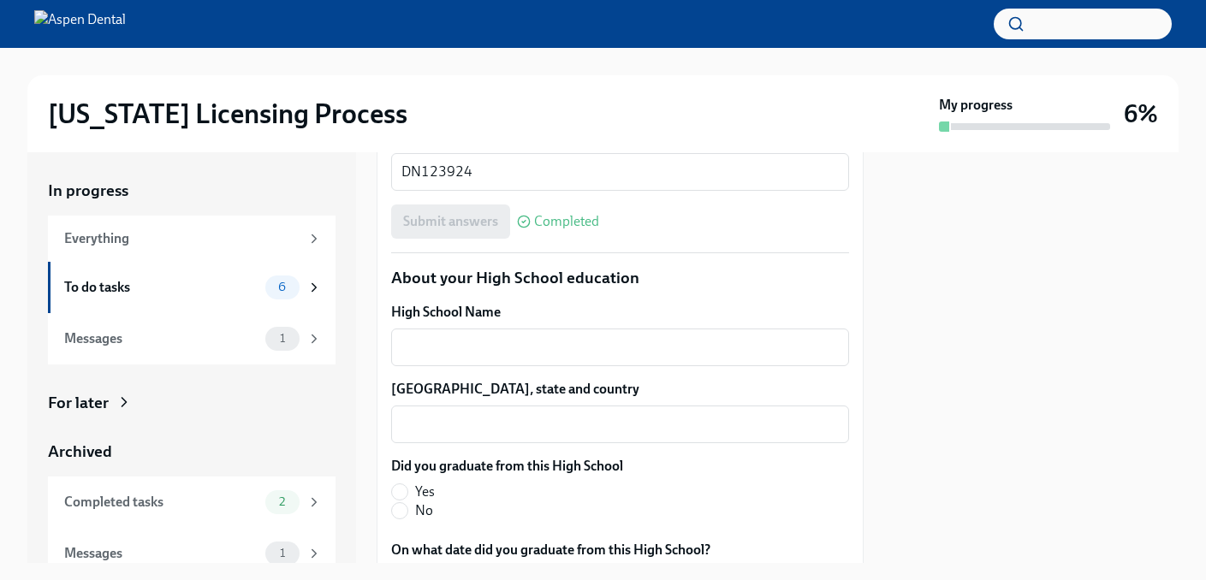
scroll to position [1188, 0]
click at [556, 348] on textarea "High School Name" at bounding box center [619, 346] width 437 height 21
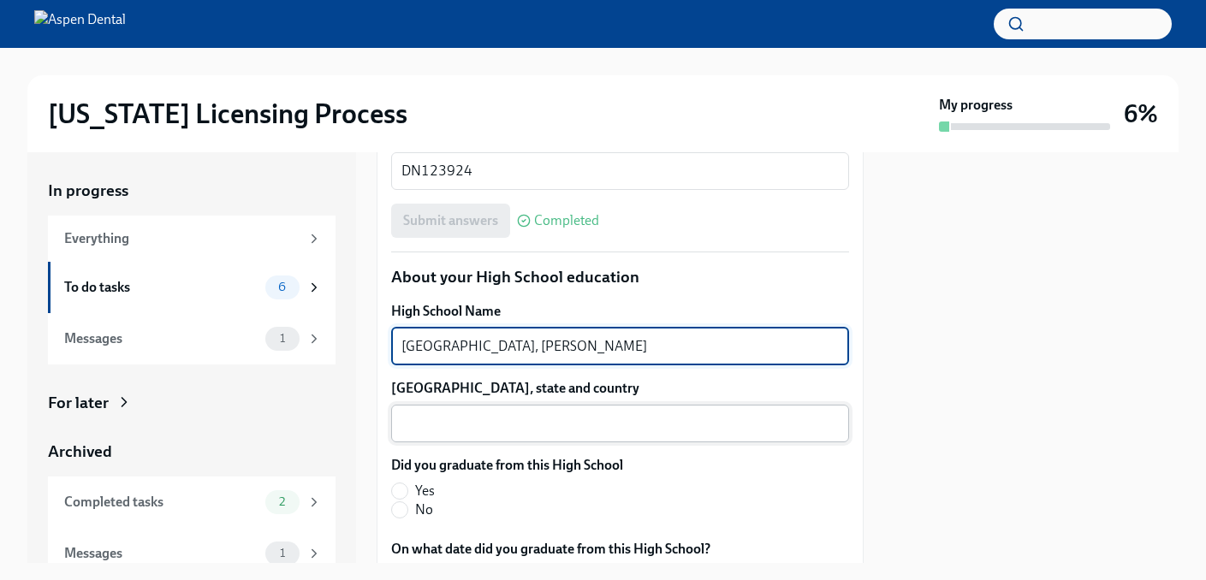
type textarea "[GEOGRAPHIC_DATA], [PERSON_NAME]"
click at [525, 430] on textarea "[GEOGRAPHIC_DATA], state and country" at bounding box center [619, 423] width 437 height 21
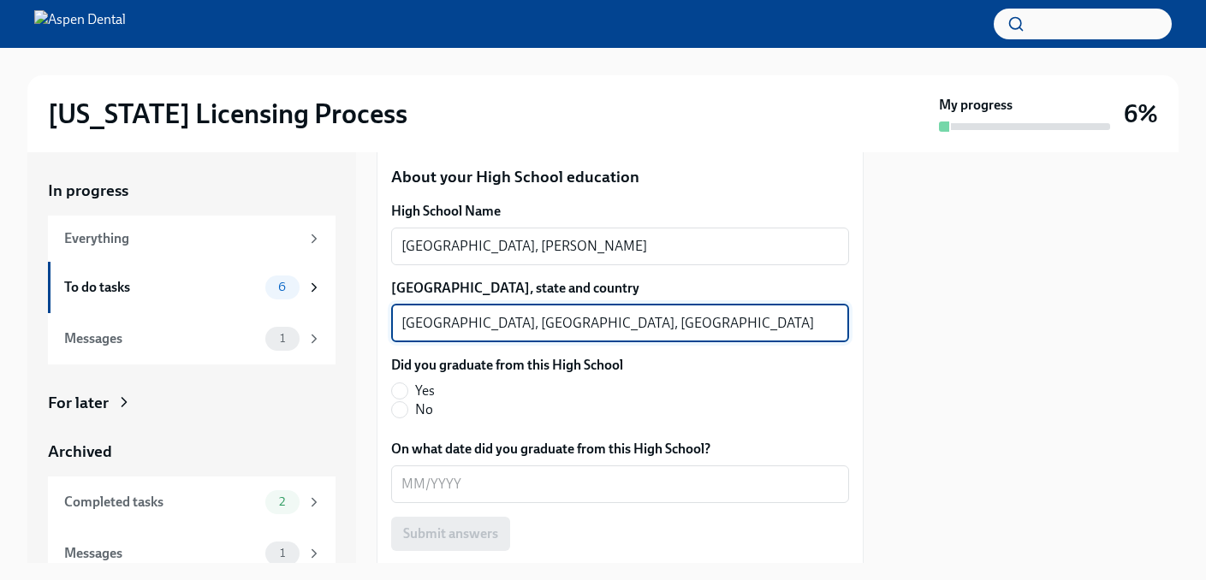
scroll to position [1290, 0]
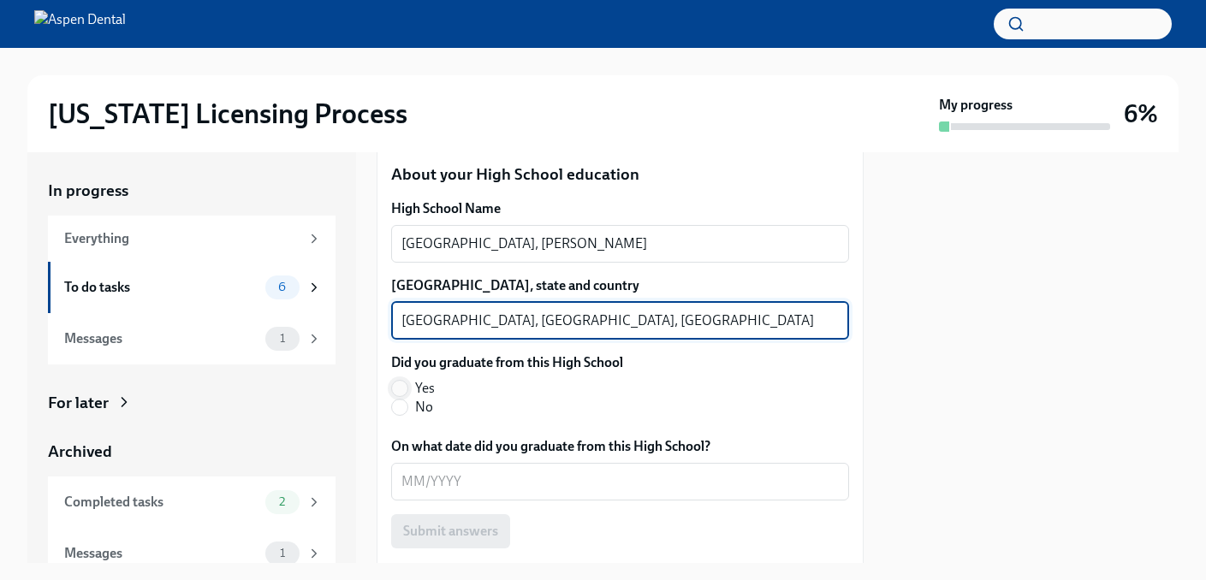
type textarea "[GEOGRAPHIC_DATA], [GEOGRAPHIC_DATA], [GEOGRAPHIC_DATA]"
click at [400, 390] on input "Yes" at bounding box center [399, 388] width 15 height 15
radio input "true"
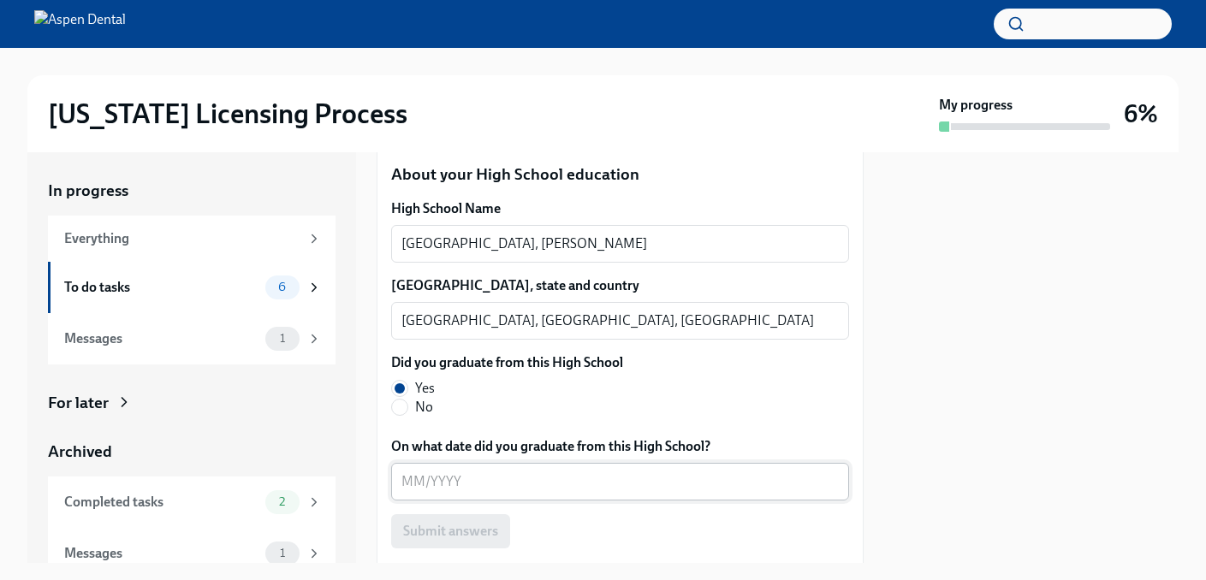
click at [419, 481] on textarea "On what date did you graduate from this High School?" at bounding box center [619, 481] width 437 height 21
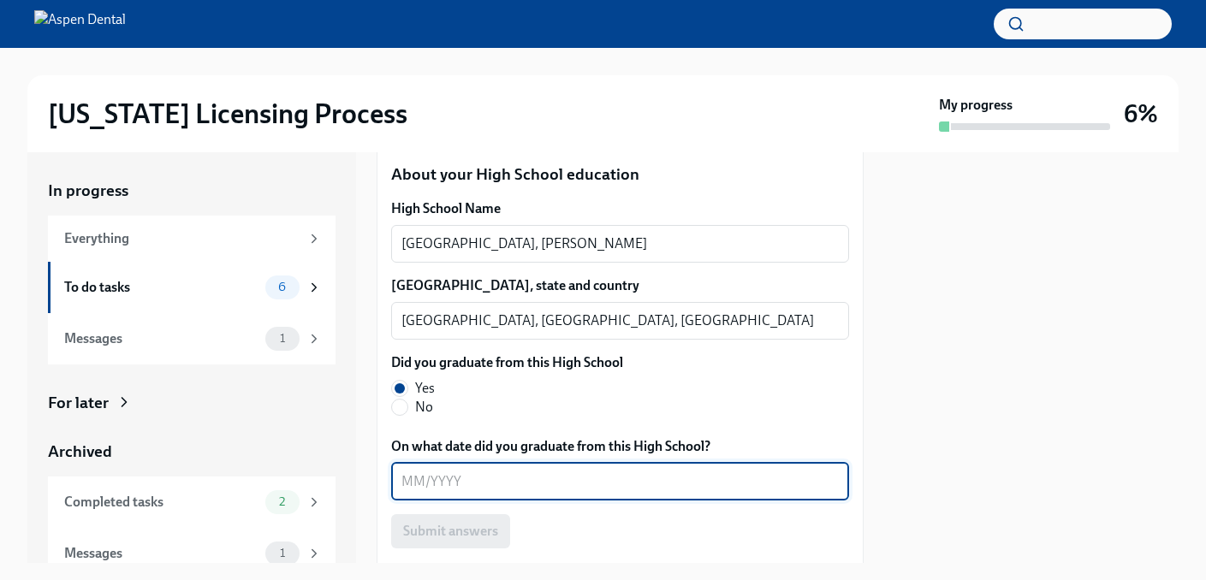
click at [546, 470] on div "x ​" at bounding box center [620, 482] width 458 height 38
type textarea "05/2008"
click at [495, 530] on span "Submit answers" at bounding box center [450, 531] width 95 height 17
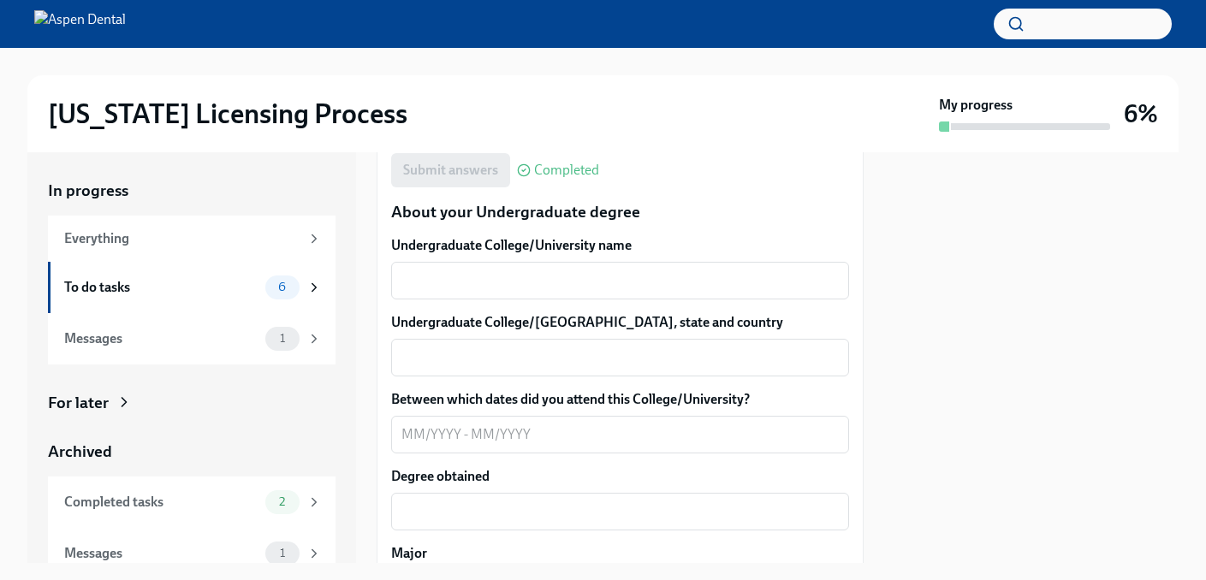
scroll to position [1648, 0]
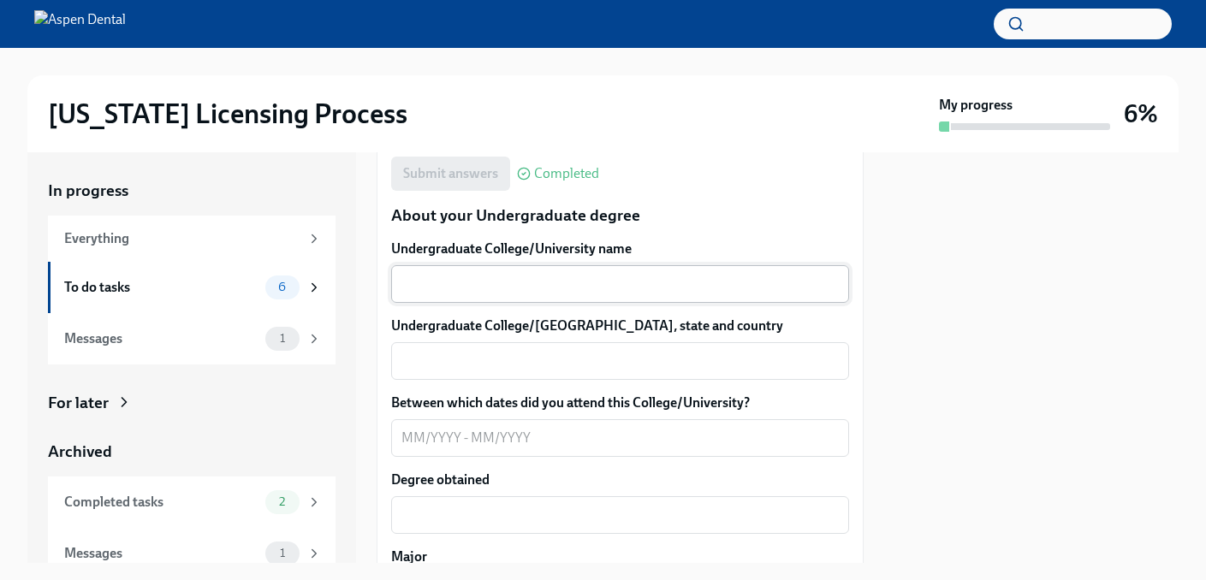
click at [543, 288] on textarea "Undergraduate College/University name" at bounding box center [619, 284] width 437 height 21
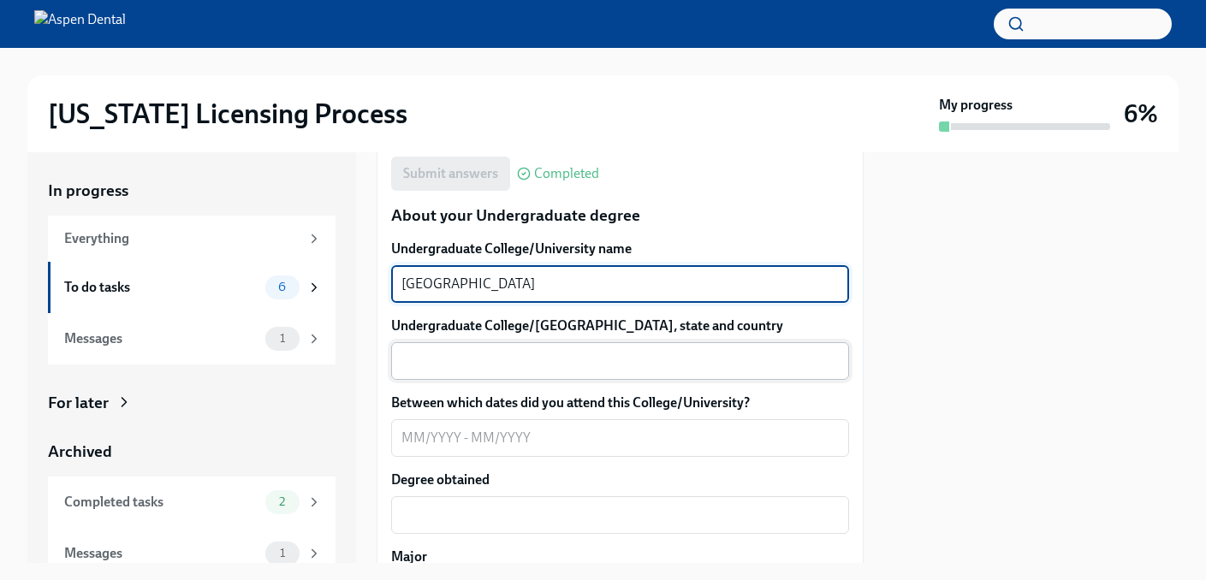
type textarea "[GEOGRAPHIC_DATA]"
click at [522, 354] on textarea "Undergraduate College/[GEOGRAPHIC_DATA], state and country" at bounding box center [619, 361] width 437 height 21
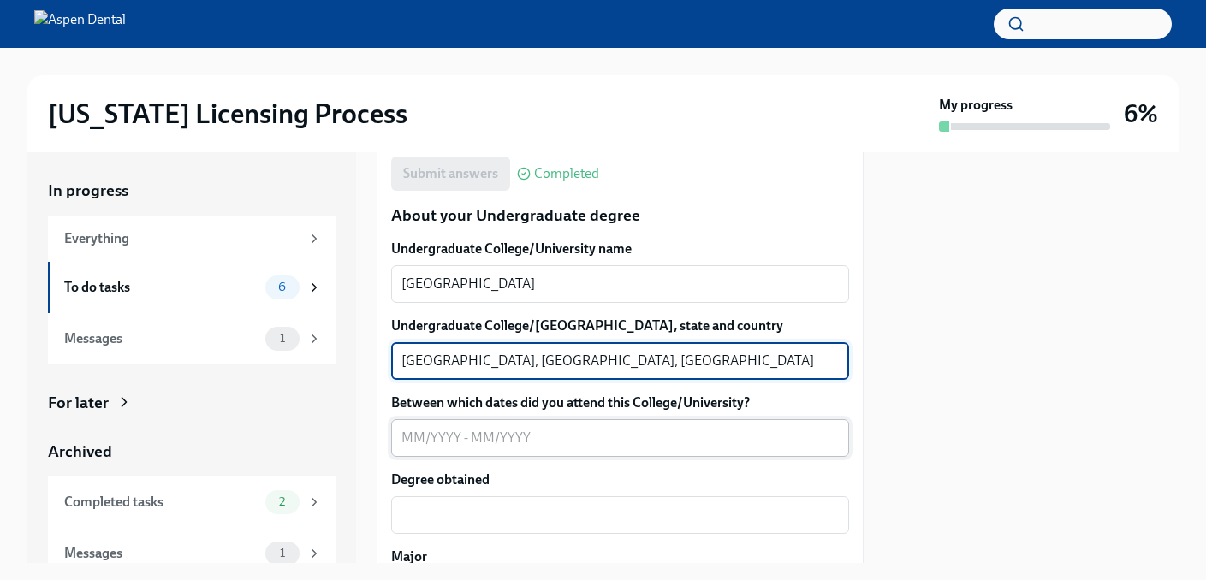
type textarea "[GEOGRAPHIC_DATA], [GEOGRAPHIC_DATA], [GEOGRAPHIC_DATA]"
click at [430, 442] on textarea "Between which dates did you attend this College/University?" at bounding box center [619, 438] width 437 height 21
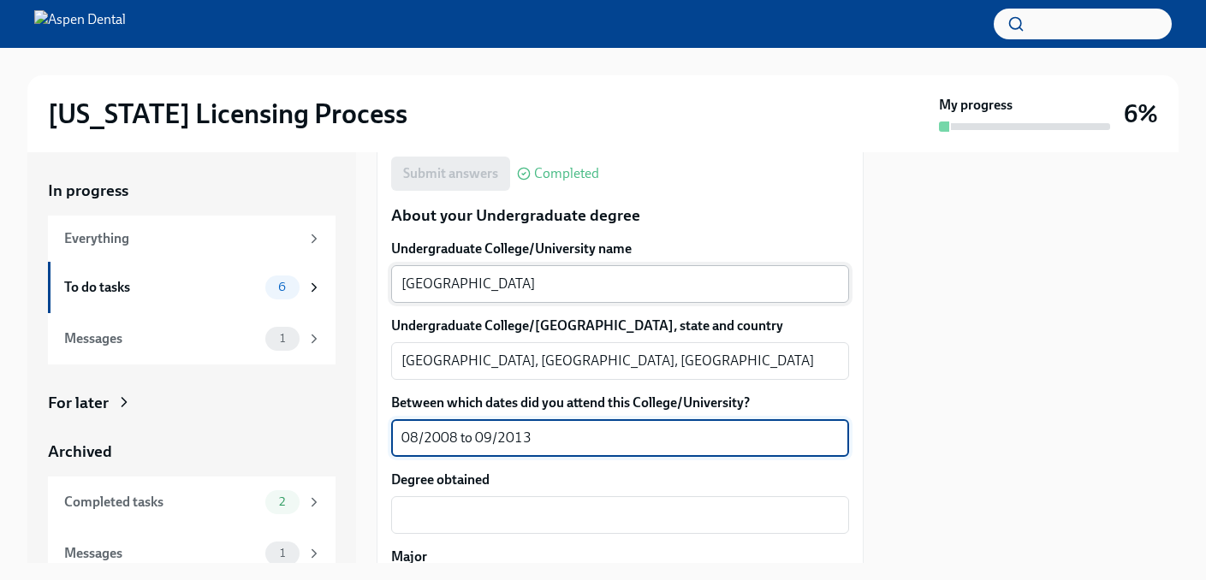
type textarea "08/2008 to 09/2013"
click at [568, 280] on textarea "[GEOGRAPHIC_DATA]" at bounding box center [619, 284] width 437 height 21
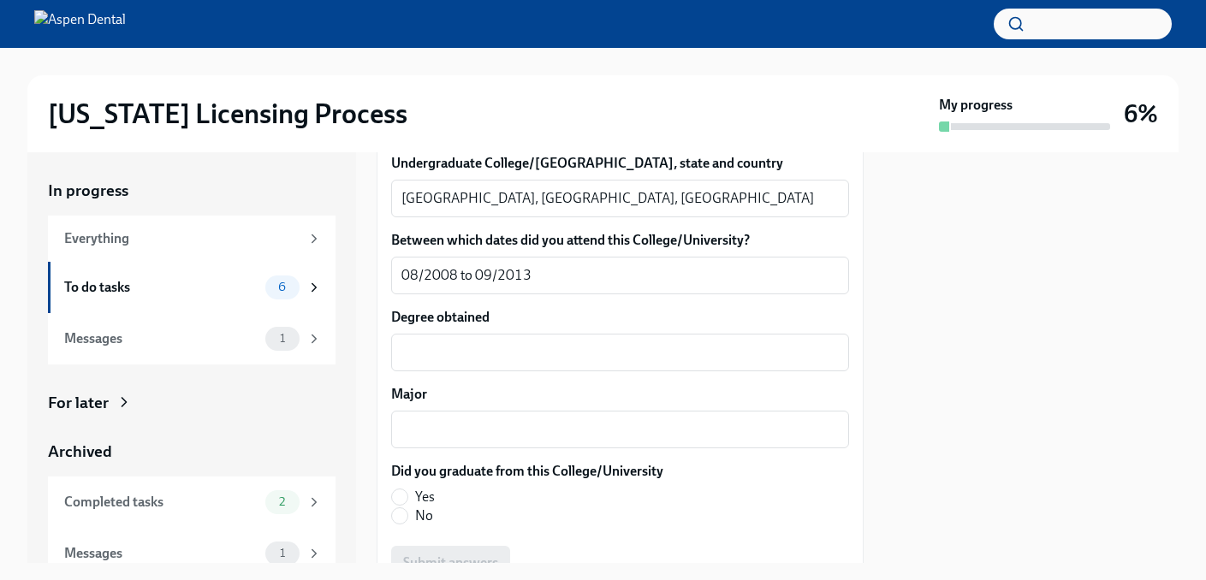
scroll to position [1812, 0]
type textarea "[GEOGRAPHIC_DATA]"
click at [544, 351] on textarea "Degree obtained" at bounding box center [619, 351] width 437 height 21
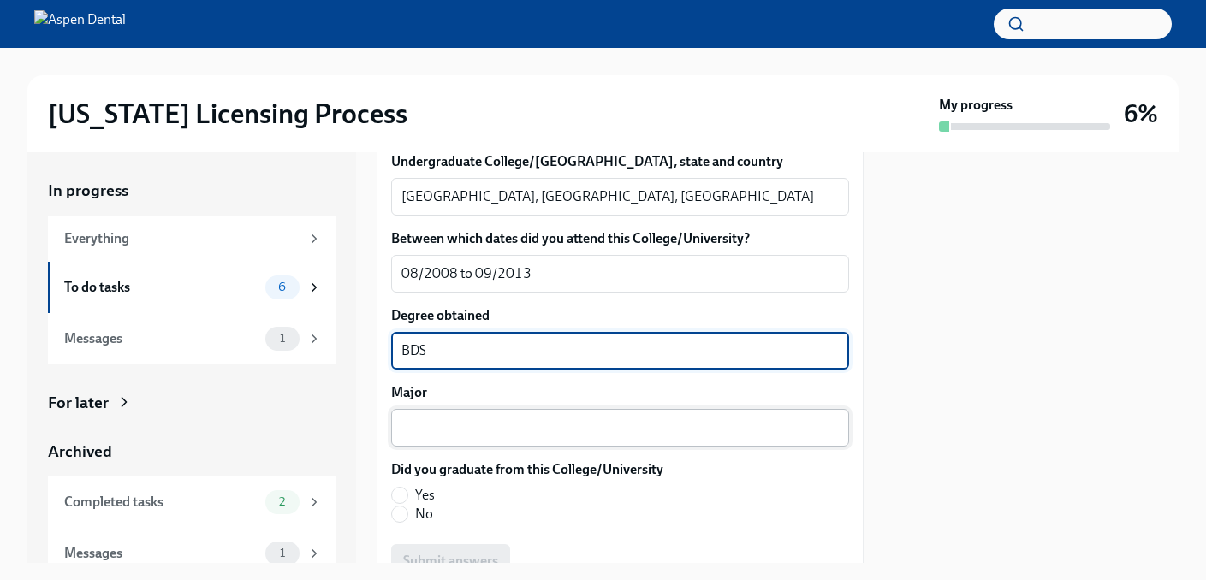
type textarea "BDS"
click at [478, 431] on textarea "Major" at bounding box center [619, 428] width 437 height 21
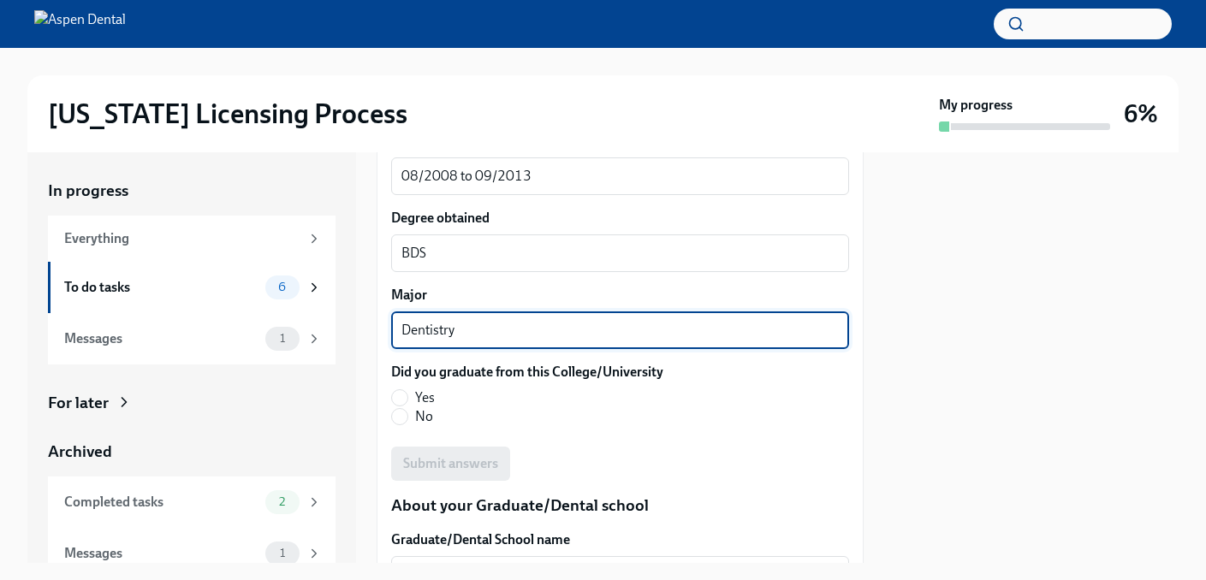
scroll to position [1912, 0]
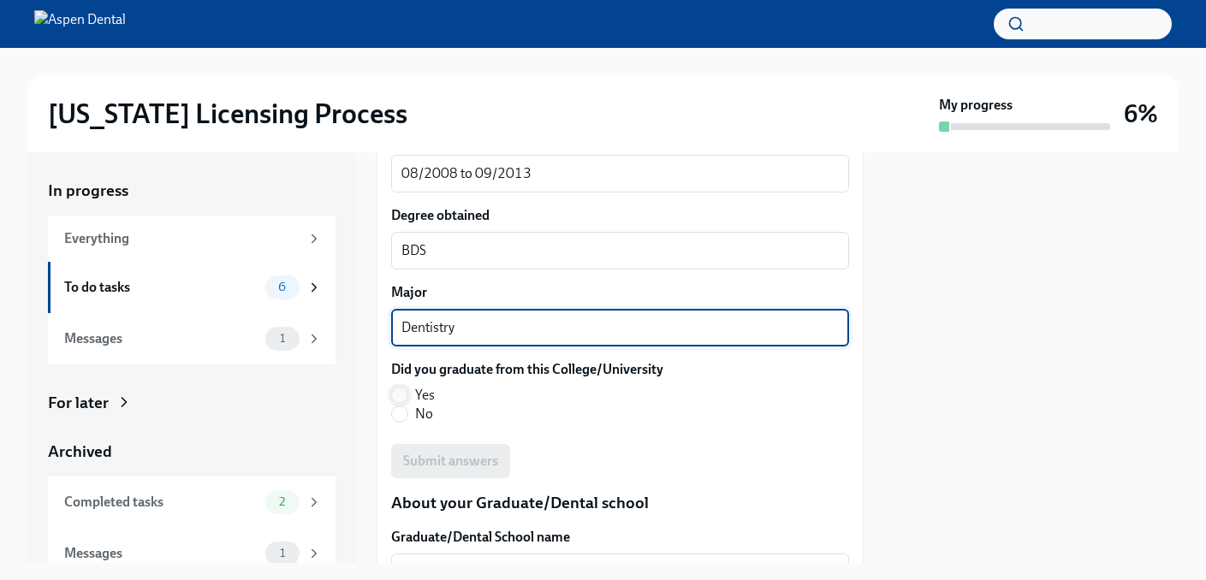
type textarea "Dentistry"
click at [400, 389] on input "Yes" at bounding box center [399, 395] width 15 height 15
radio input "true"
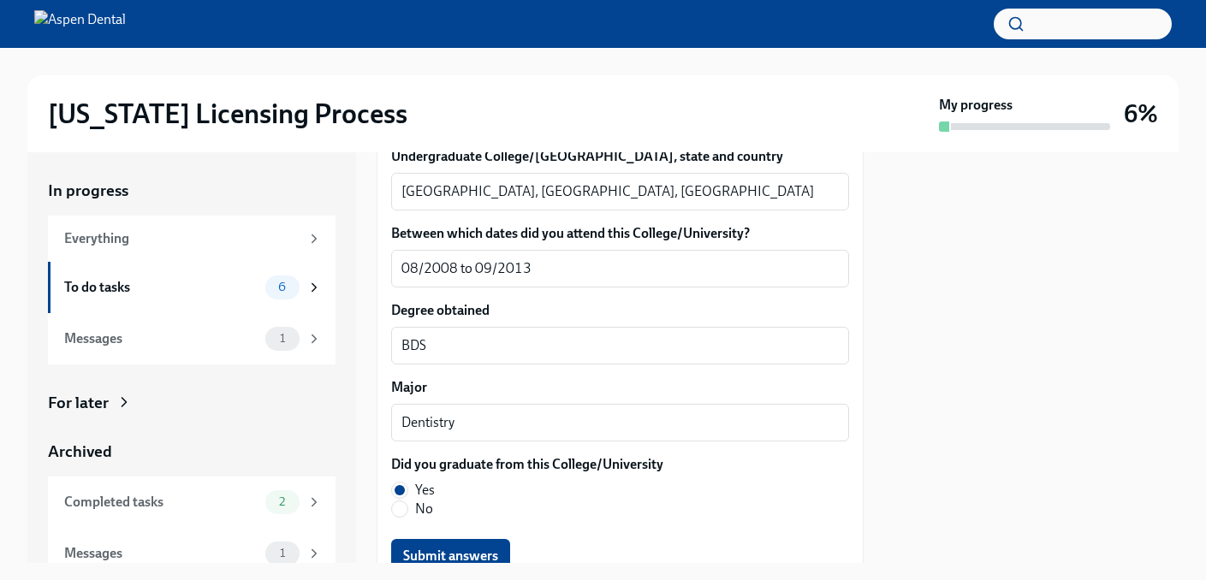
scroll to position [1808, 0]
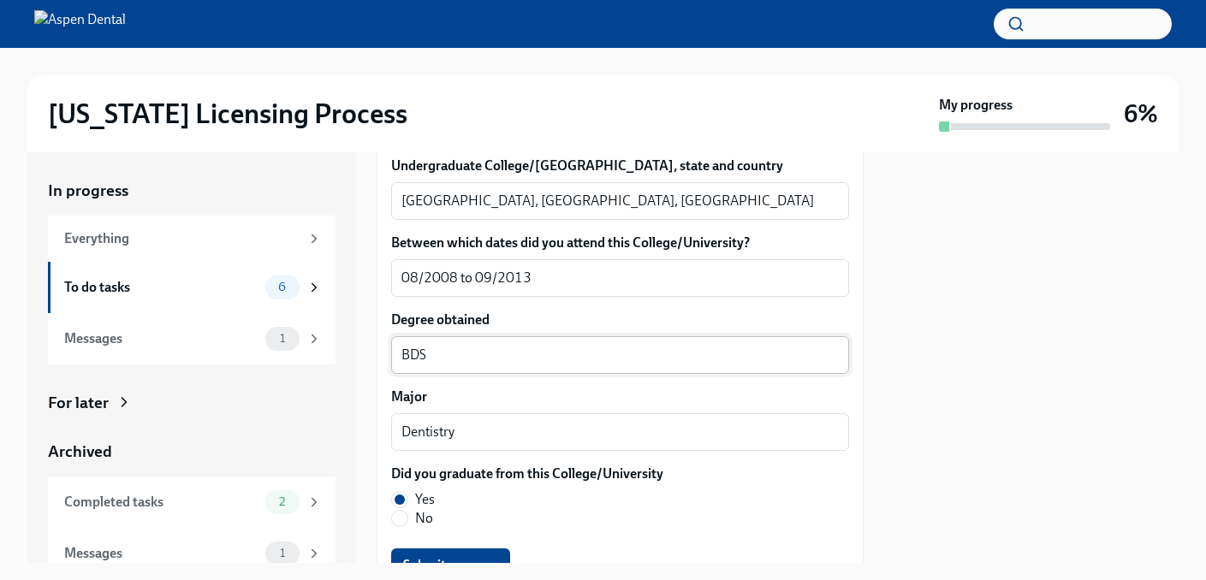
click at [547, 356] on textarea "BDS" at bounding box center [619, 355] width 437 height 21
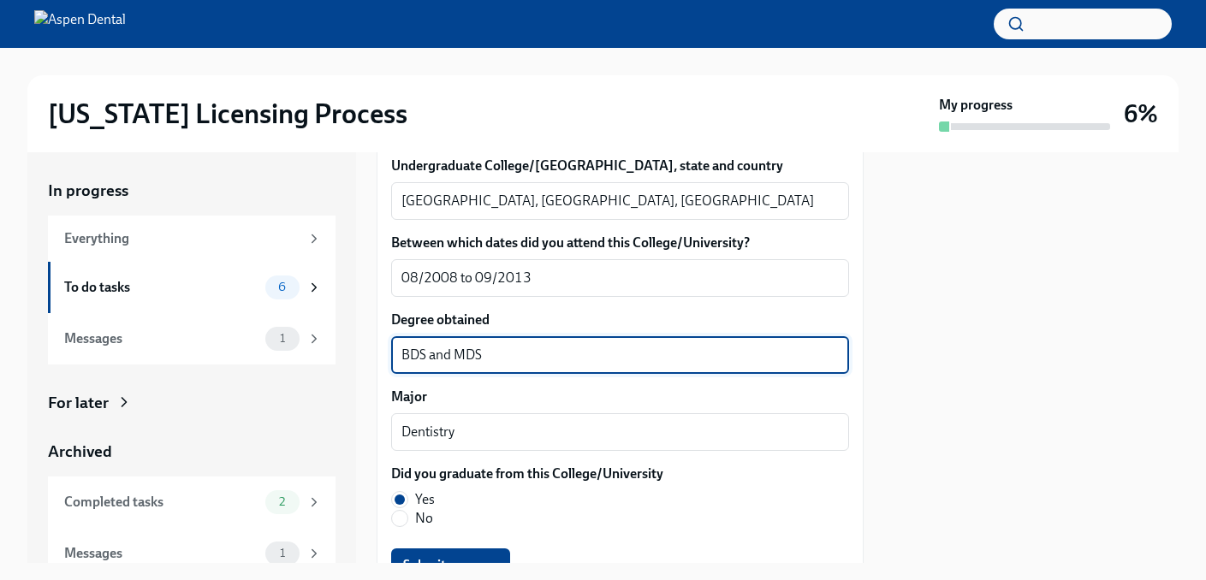
type textarea "BDS and MDS"
click at [493, 276] on textarea "08/2008 to 09/2013" at bounding box center [619, 278] width 437 height 21
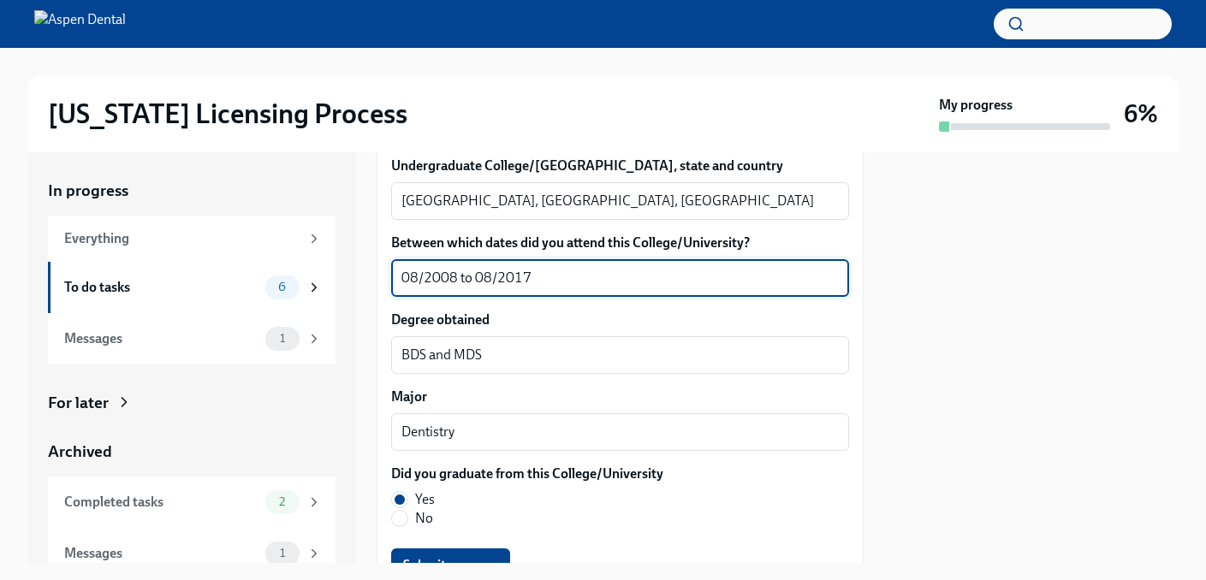
scroll to position [1937, 0]
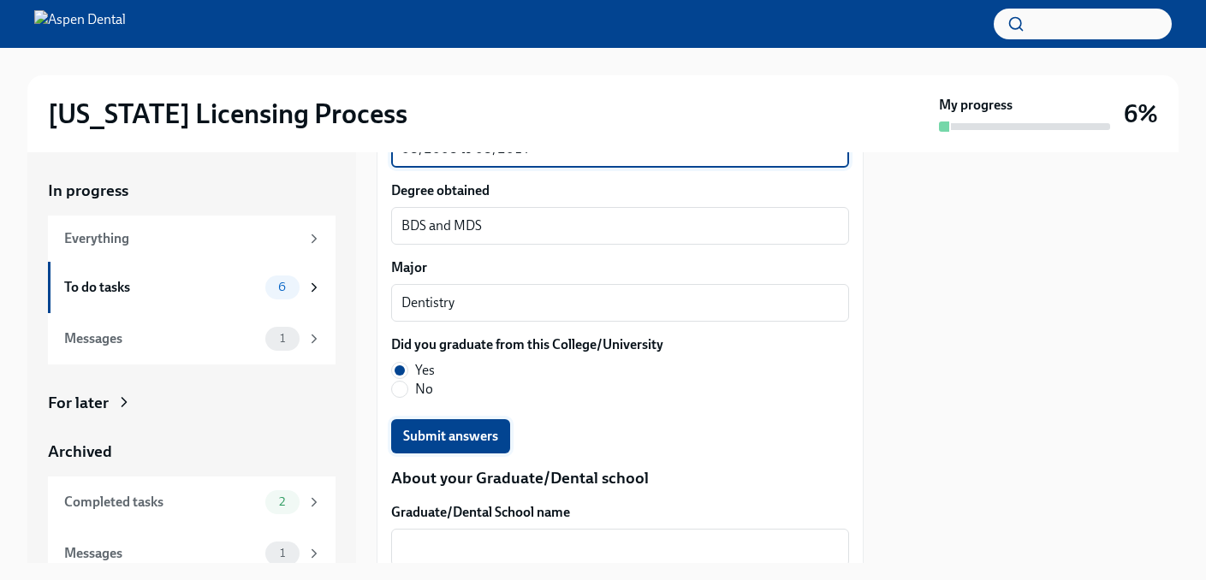
type textarea "08/2008 to 08/2017"
click at [477, 436] on span "Submit answers" at bounding box center [450, 436] width 95 height 17
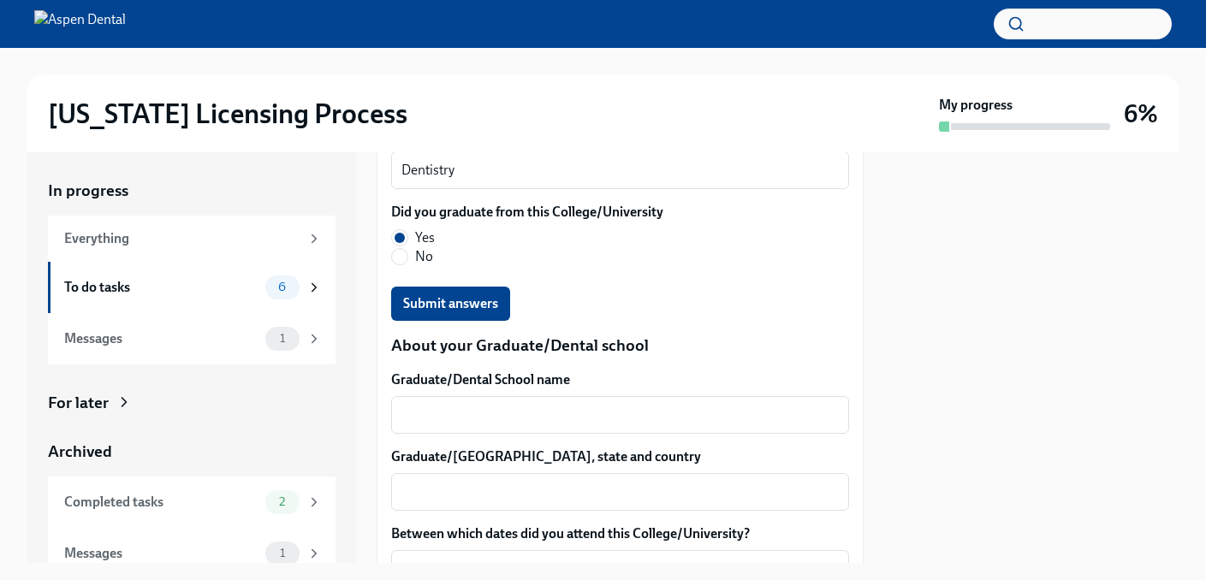
scroll to position [2071, 0]
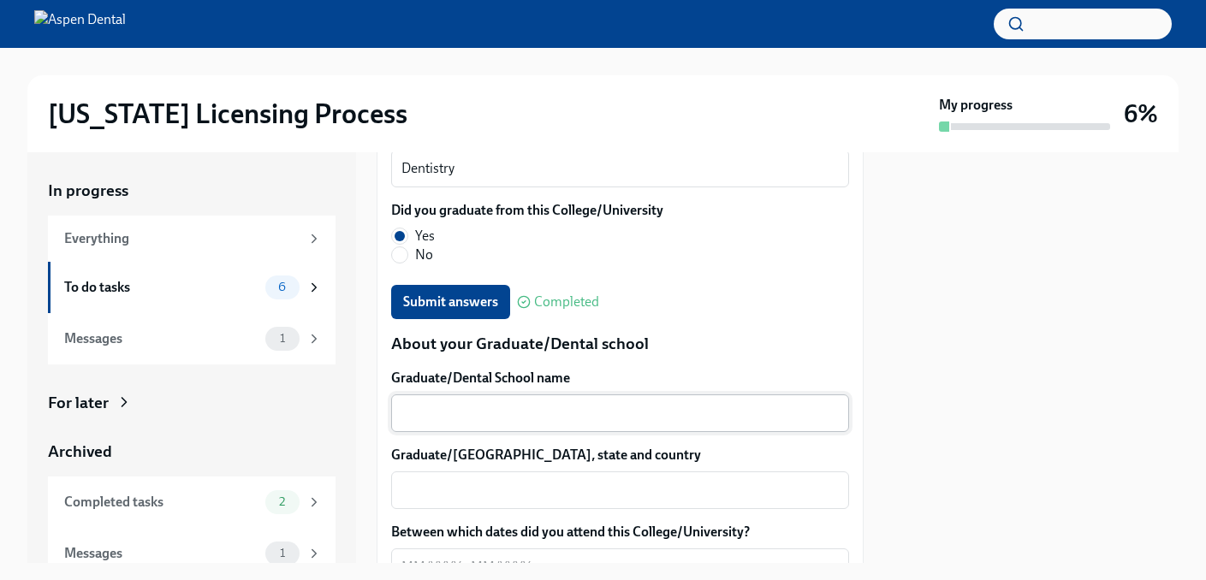
click at [577, 405] on textarea "Graduate/Dental School name" at bounding box center [619, 413] width 437 height 21
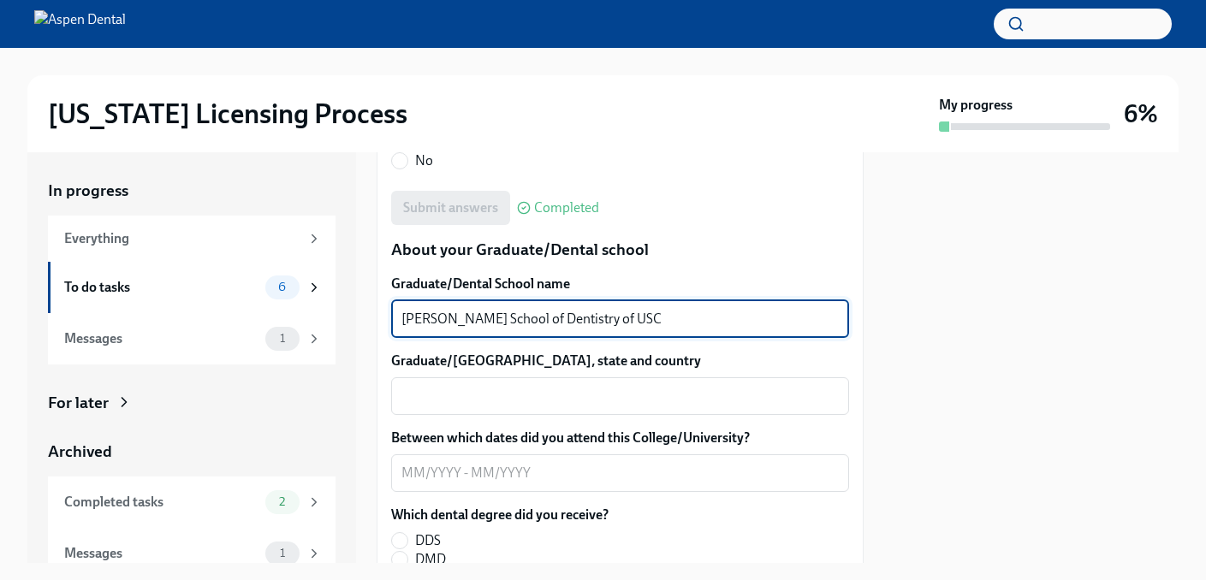
scroll to position [2168, 0]
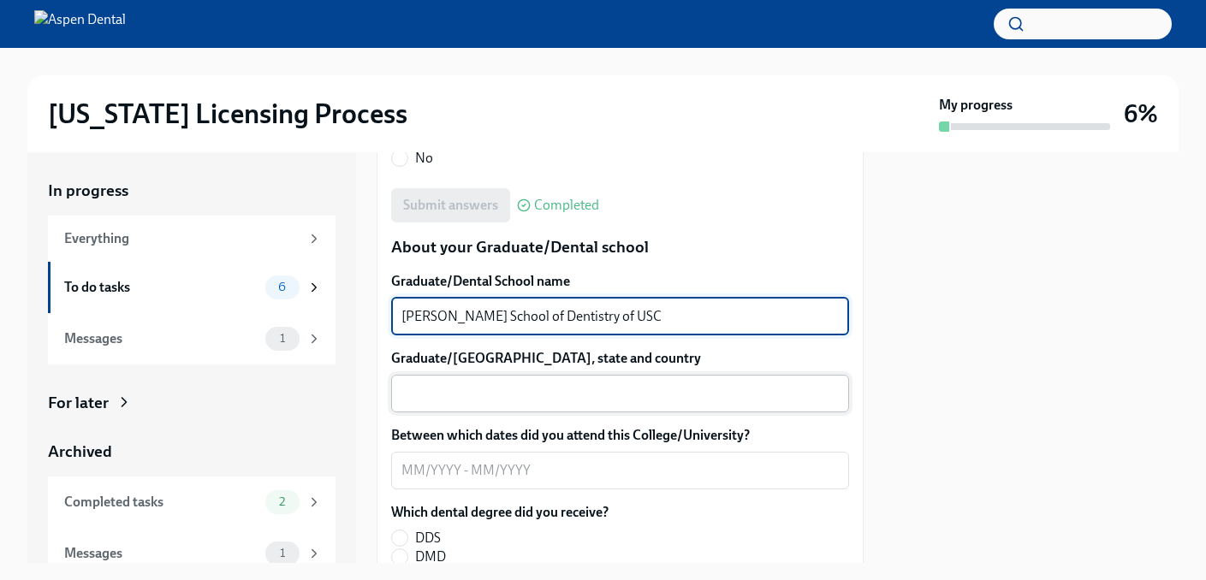
type textarea "[PERSON_NAME] School of Dentistry of USC"
click at [542, 394] on textarea "Graduate/[GEOGRAPHIC_DATA], state and country" at bounding box center [619, 393] width 437 height 21
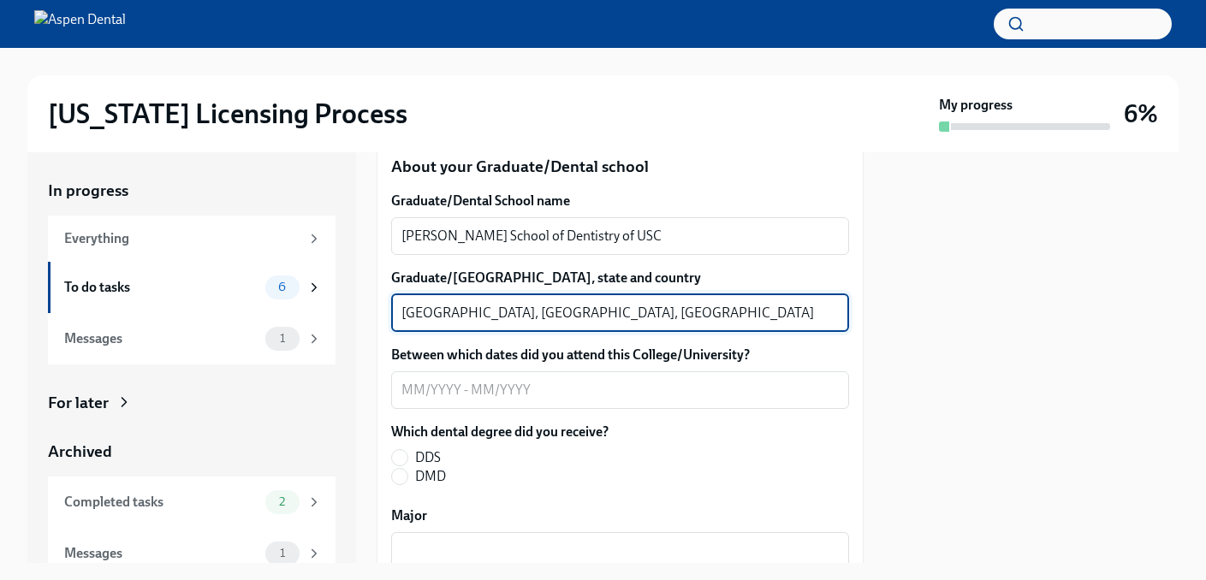
scroll to position [2262, 0]
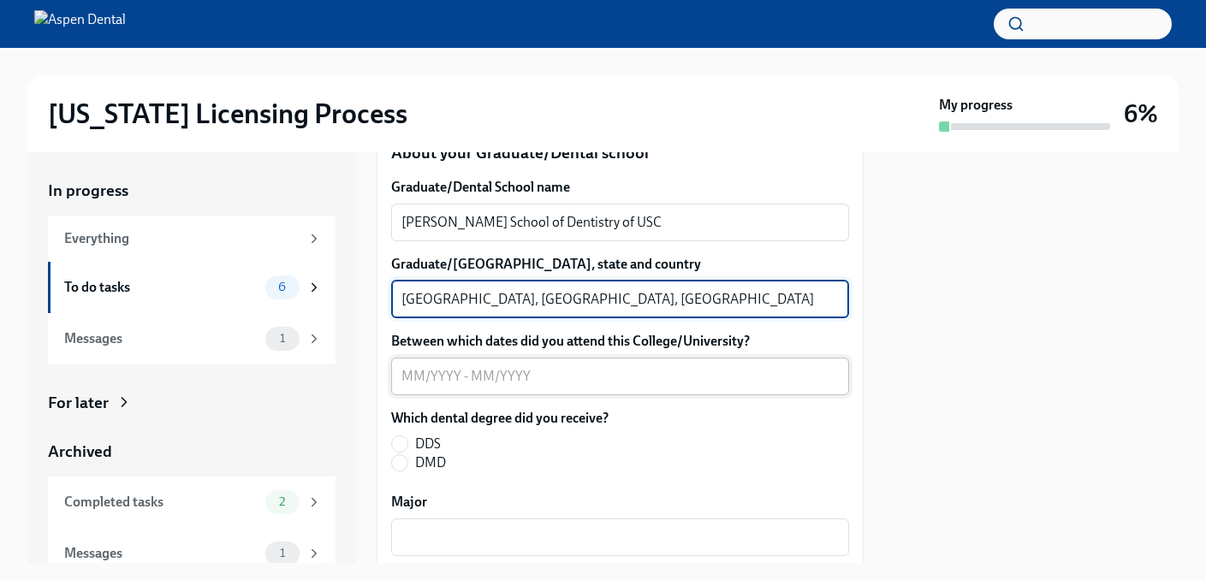
type textarea "[GEOGRAPHIC_DATA], [GEOGRAPHIC_DATA], [GEOGRAPHIC_DATA]"
click at [422, 378] on textarea "Between which dates did you attend this College/University?" at bounding box center [619, 376] width 437 height 21
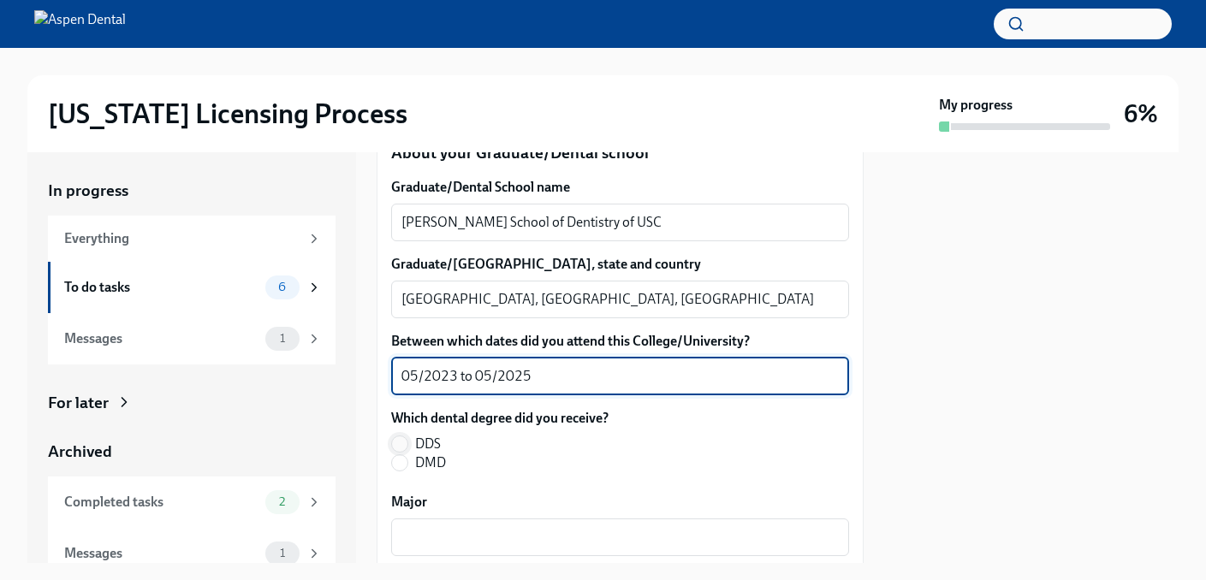
type textarea "05/2023 to 05/2025"
click at [406, 446] on input "DDS" at bounding box center [399, 443] width 15 height 15
radio input "true"
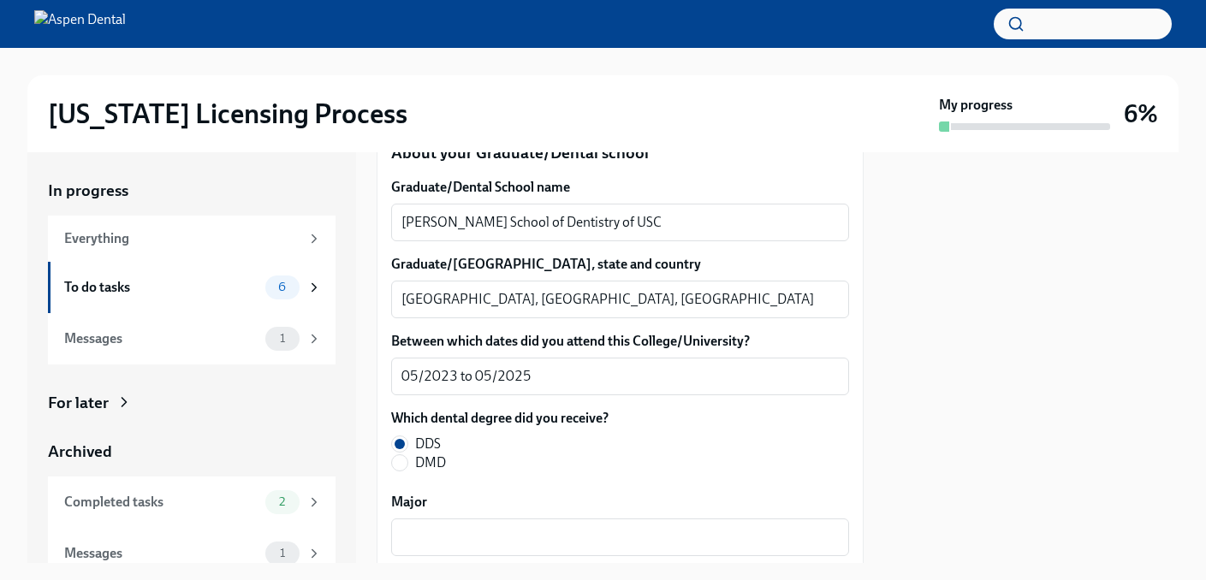
scroll to position [2366, 0]
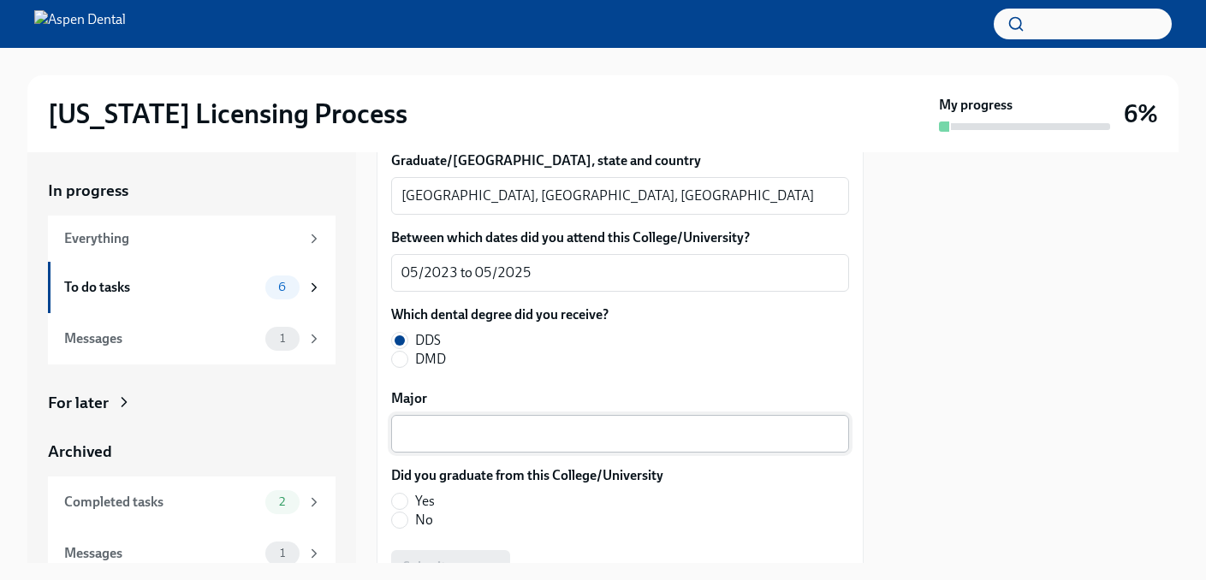
click at [502, 436] on textarea "Major" at bounding box center [619, 434] width 437 height 21
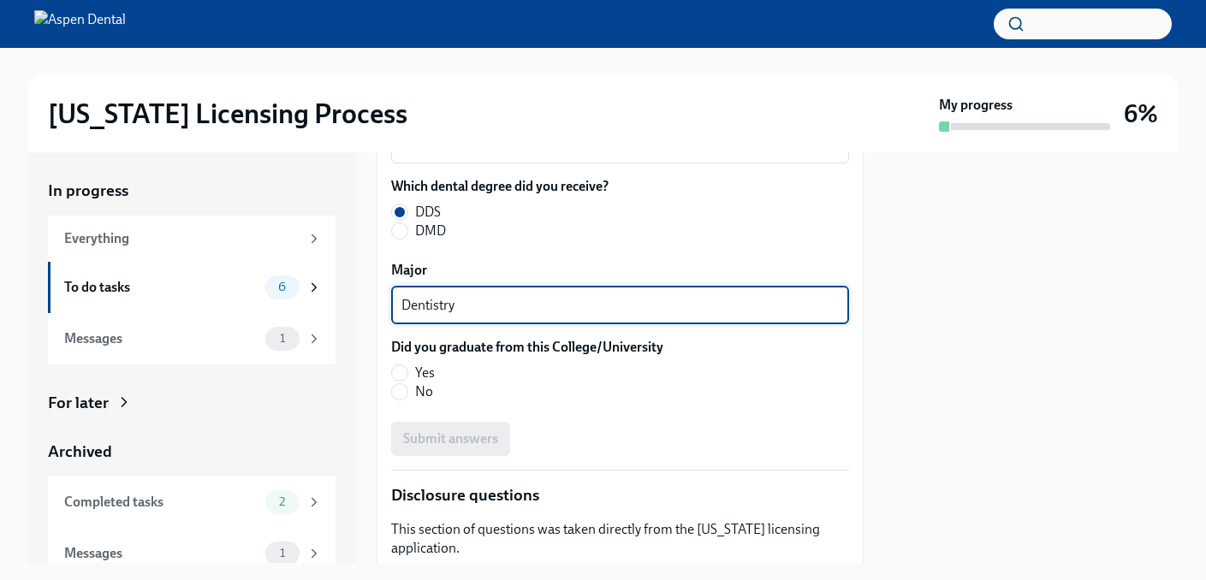
scroll to position [2496, 0]
type textarea "Dentistry"
click at [402, 374] on input "Yes" at bounding box center [399, 371] width 15 height 15
radio input "true"
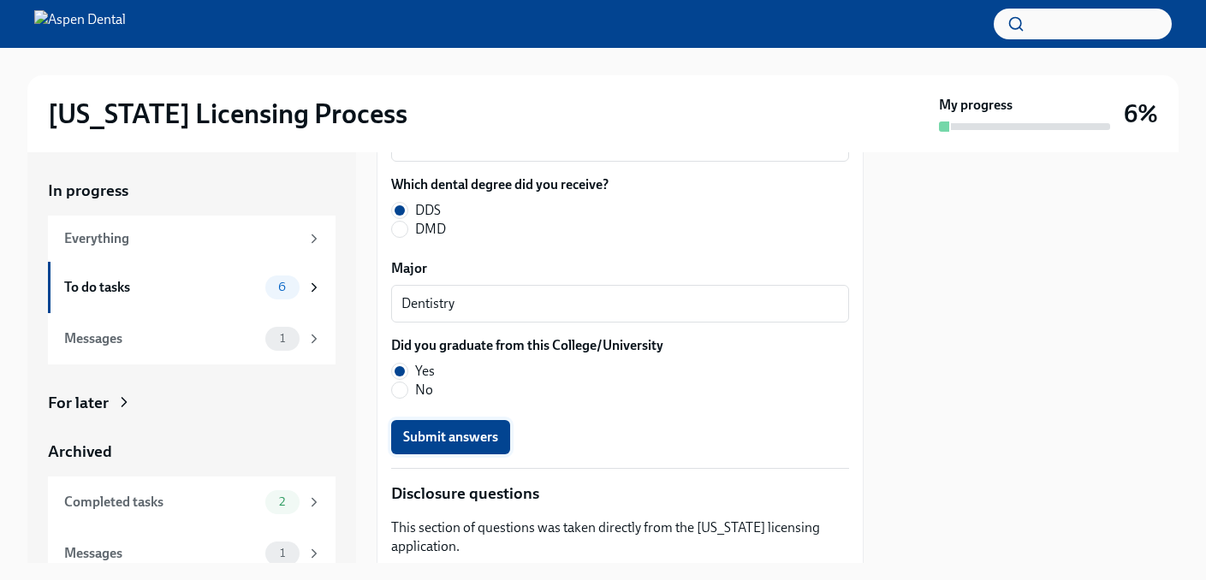
click at [470, 445] on span "Submit answers" at bounding box center [450, 437] width 95 height 17
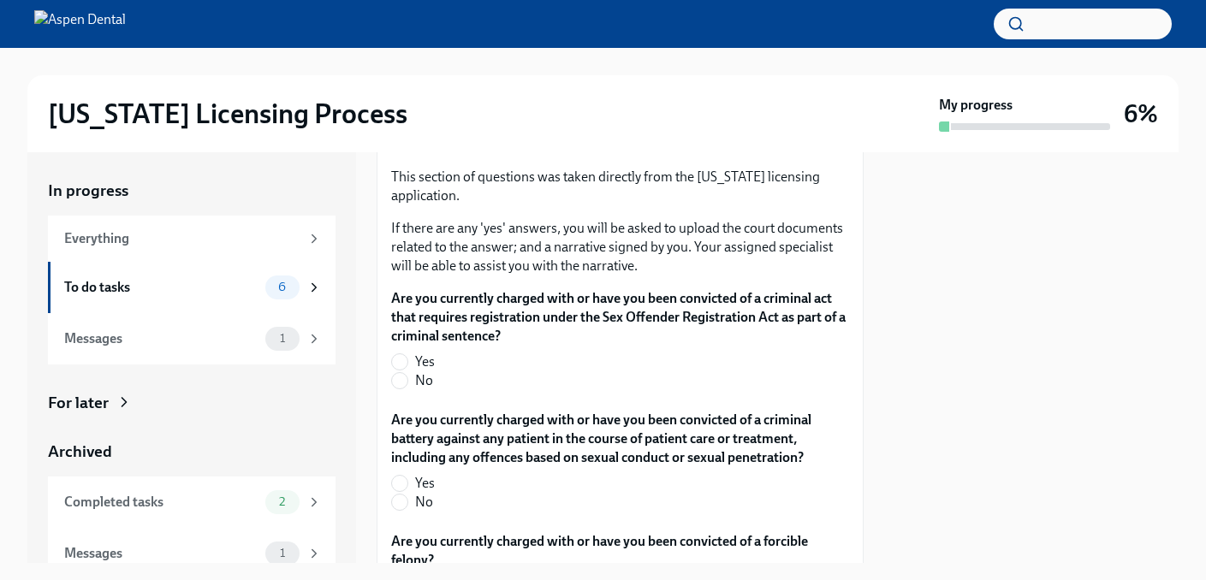
scroll to position [2848, 0]
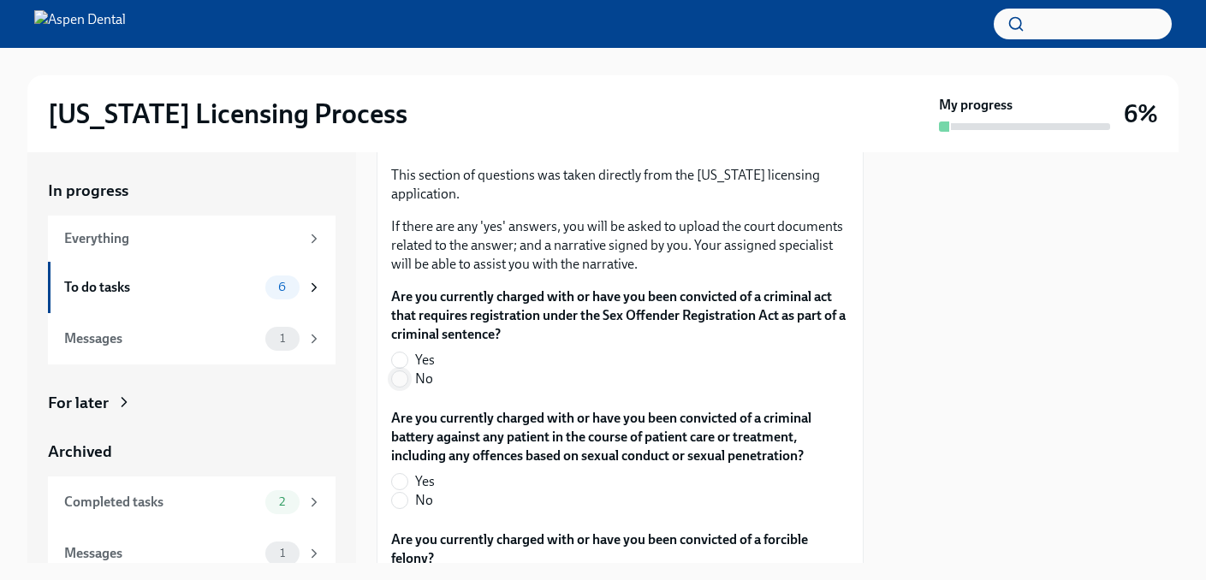
click at [400, 381] on input "No" at bounding box center [399, 378] width 15 height 15
radio input "true"
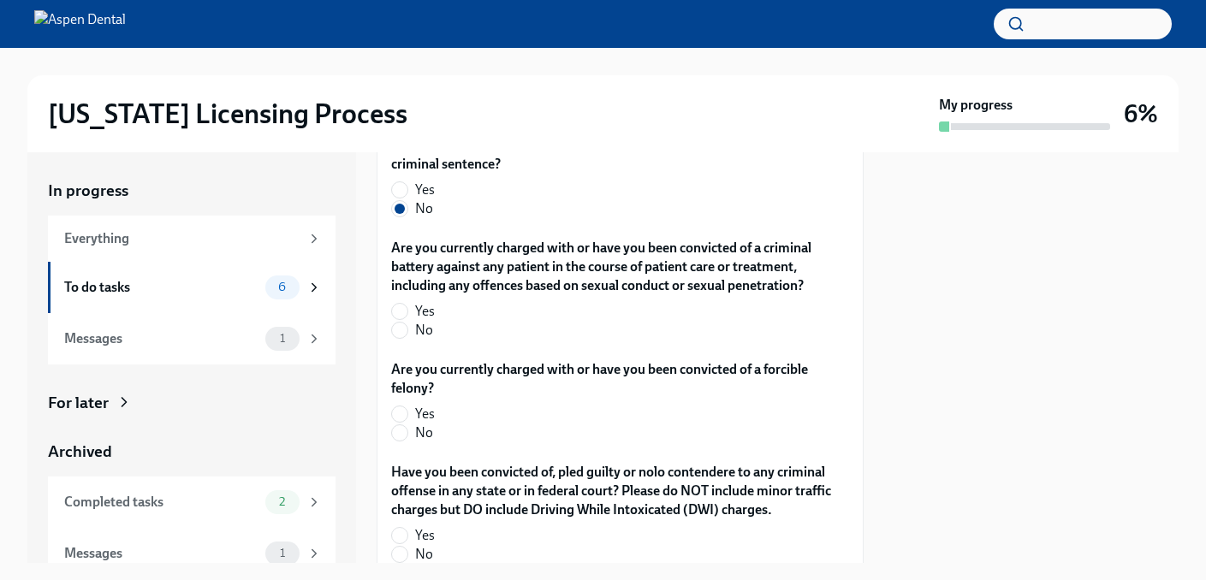
scroll to position [3019, 0]
click at [400, 329] on input "No" at bounding box center [399, 329] width 15 height 15
radio input "true"
click at [400, 431] on input "No" at bounding box center [399, 431] width 15 height 15
radio input "true"
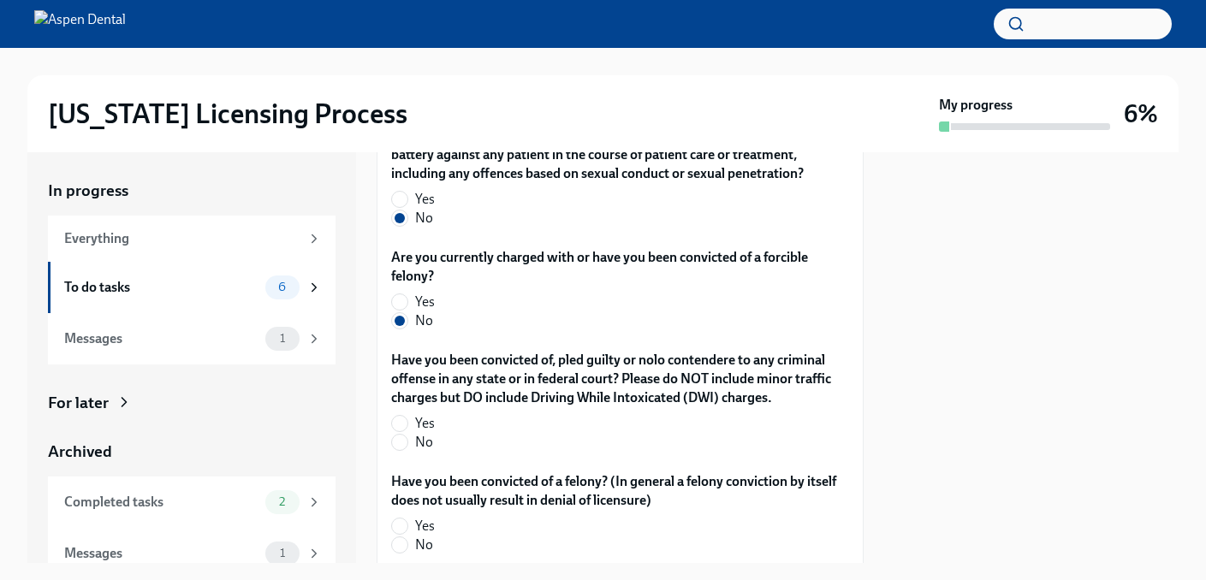
scroll to position [3145, 0]
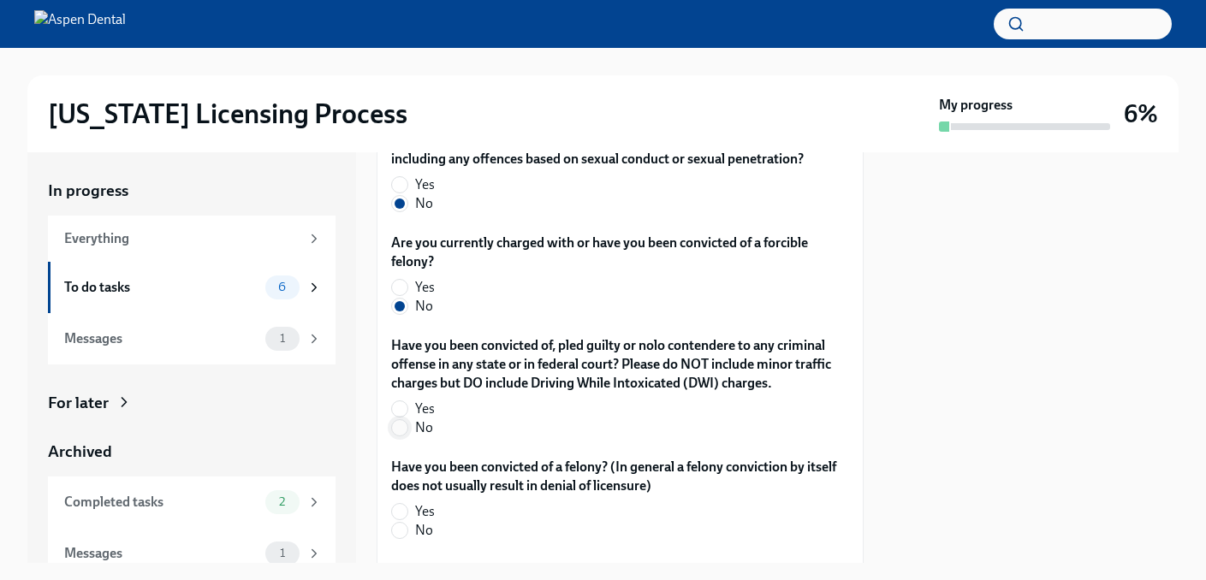
click at [402, 428] on input "No" at bounding box center [399, 427] width 15 height 15
radio input "true"
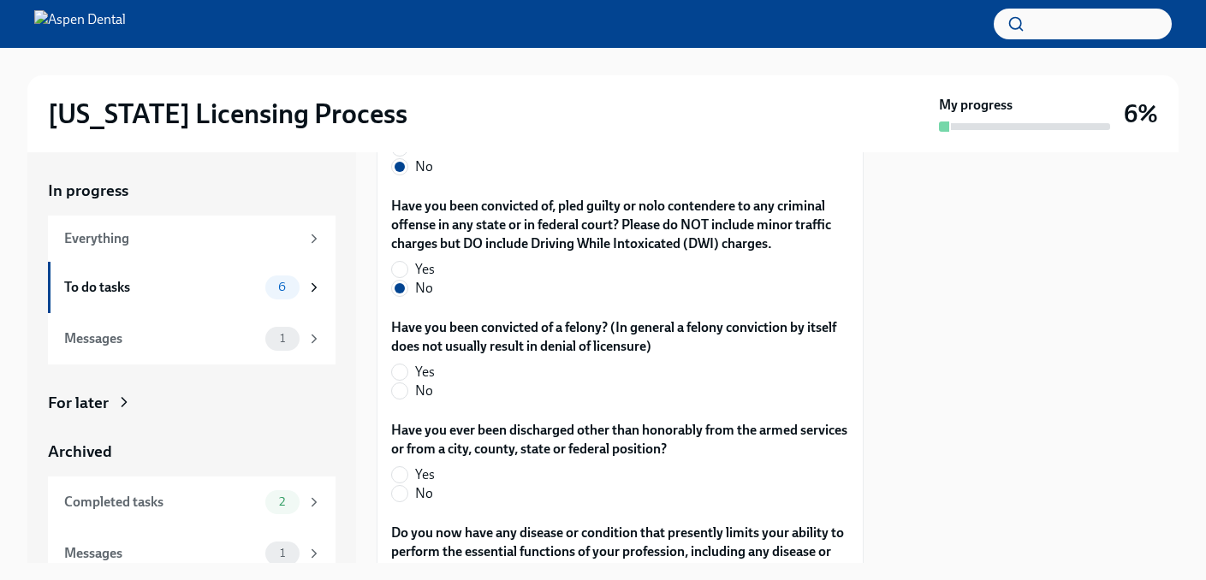
scroll to position [3287, 0]
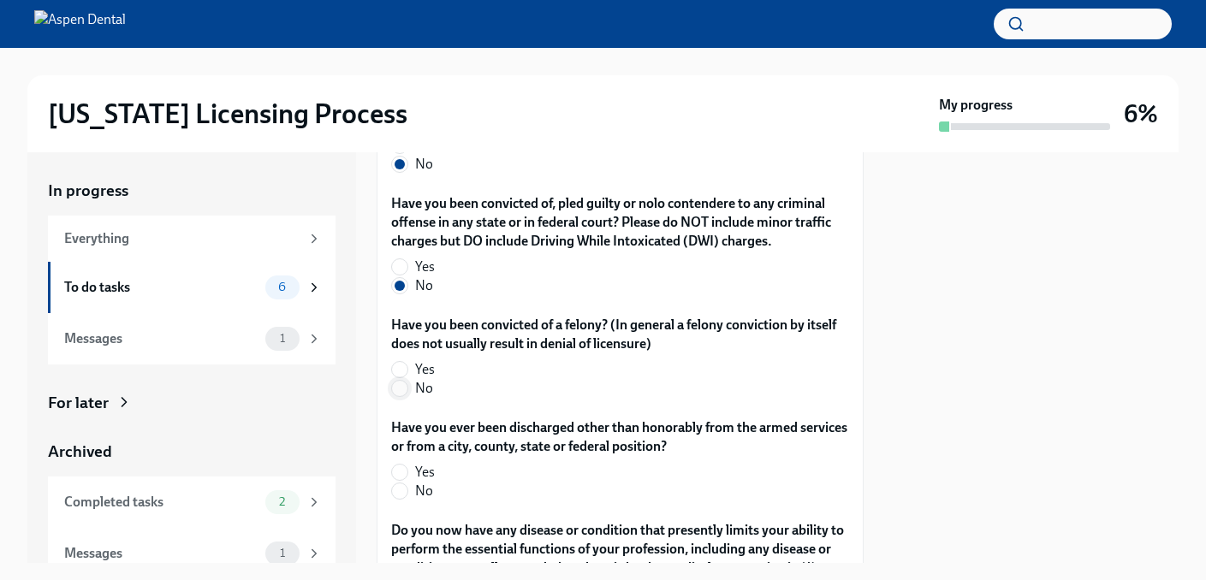
click at [397, 388] on input "No" at bounding box center [399, 388] width 15 height 15
radio input "true"
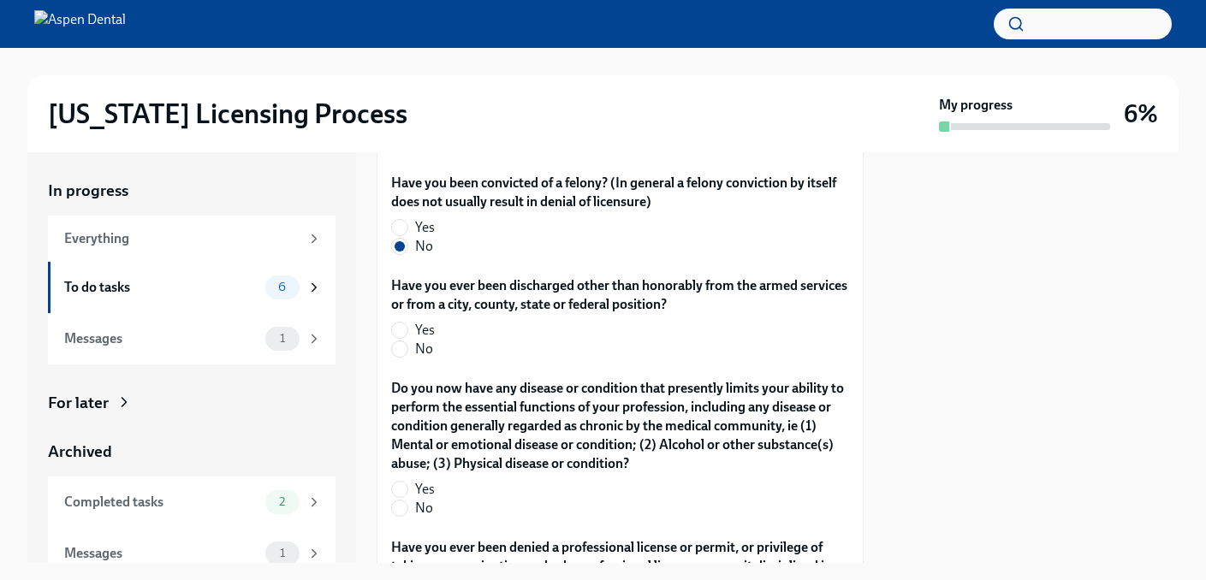
scroll to position [3430, 0]
click at [398, 349] on input "No" at bounding box center [399, 348] width 15 height 15
radio input "true"
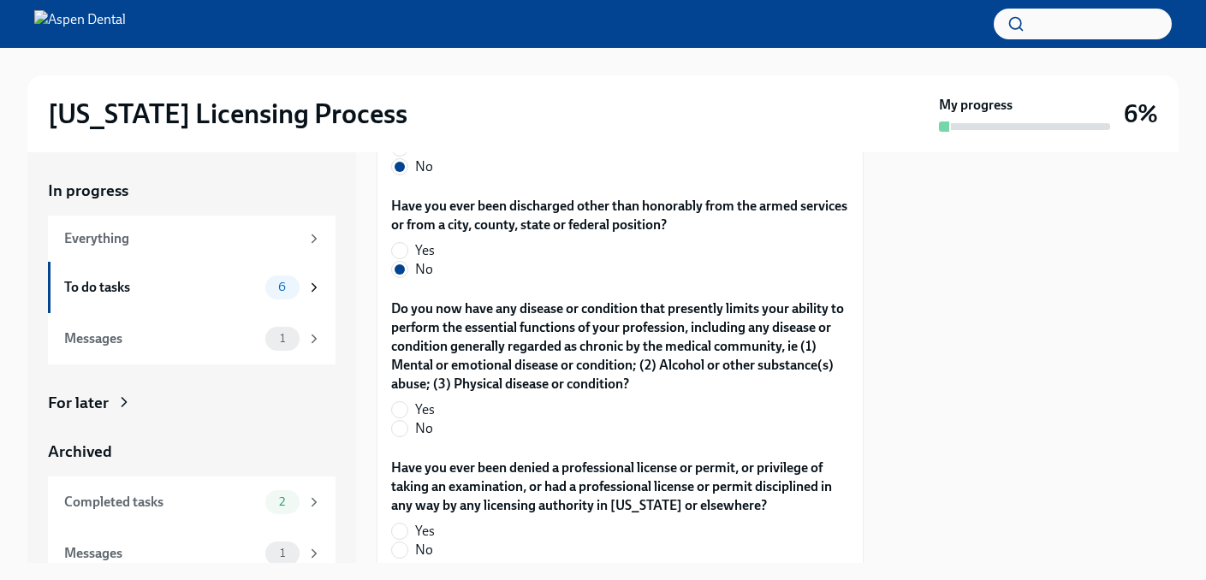
scroll to position [3522, 0]
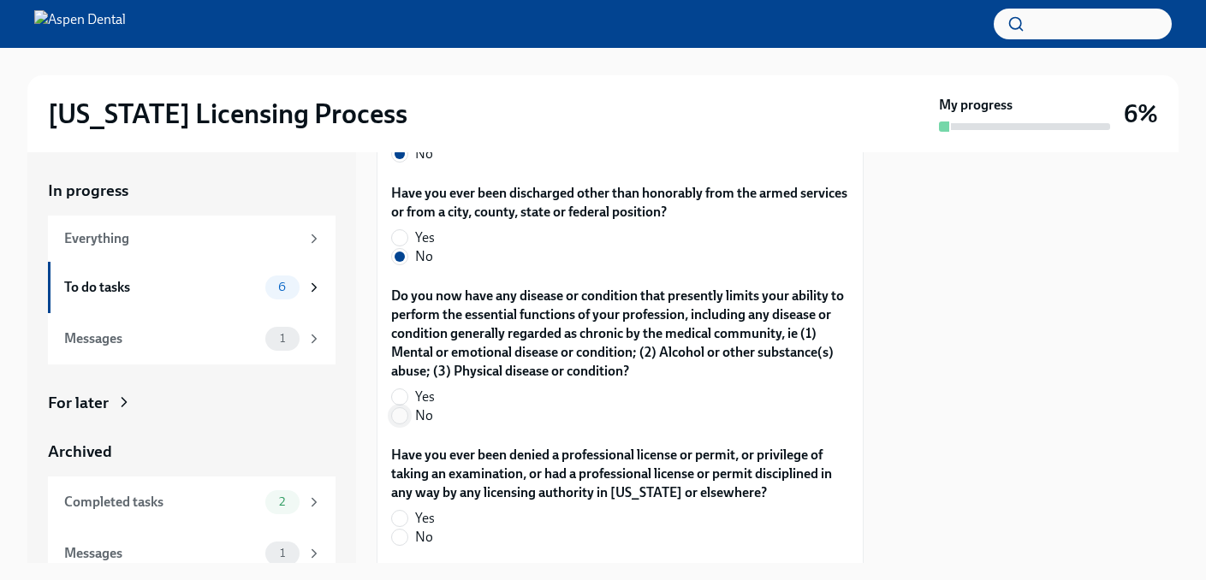
click at [406, 417] on input "No" at bounding box center [399, 415] width 15 height 15
radio input "true"
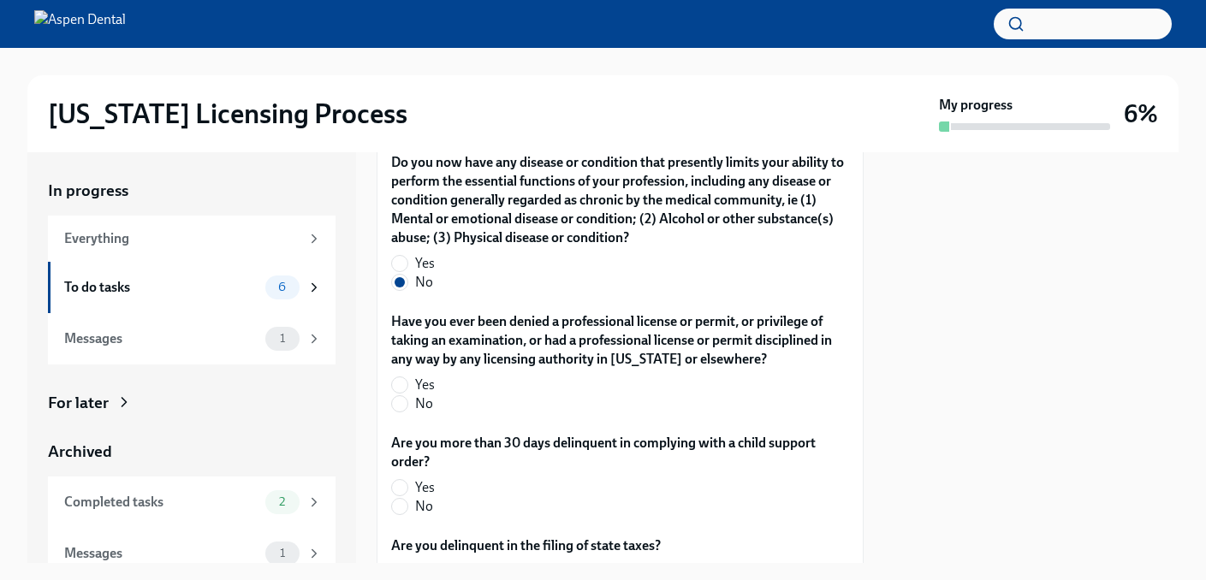
scroll to position [3658, 0]
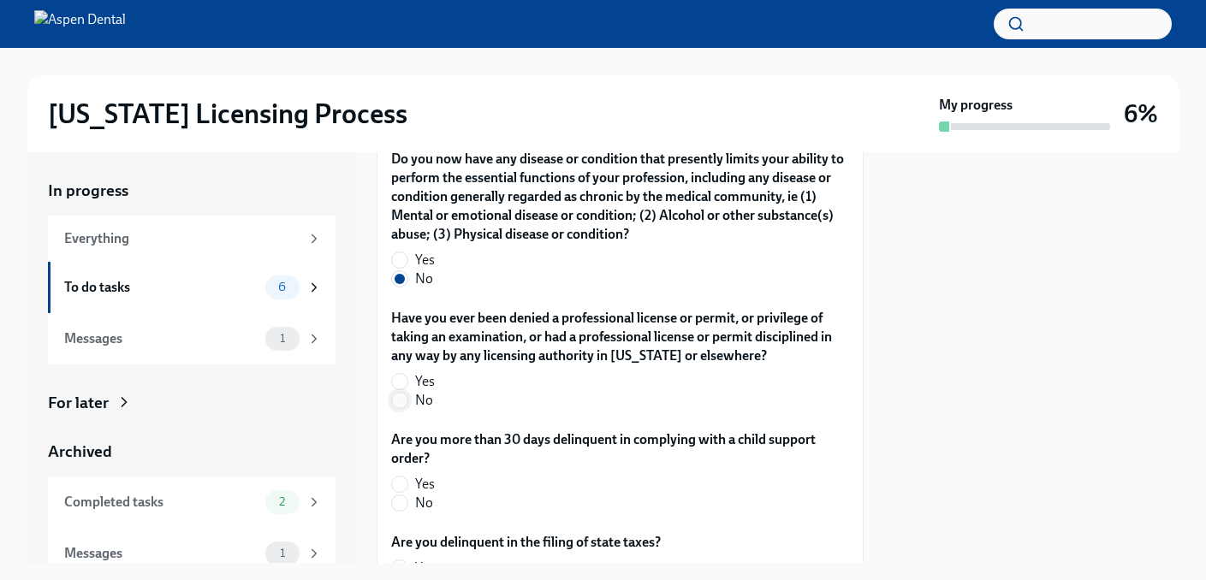
click at [401, 403] on input "No" at bounding box center [399, 400] width 15 height 15
radio input "true"
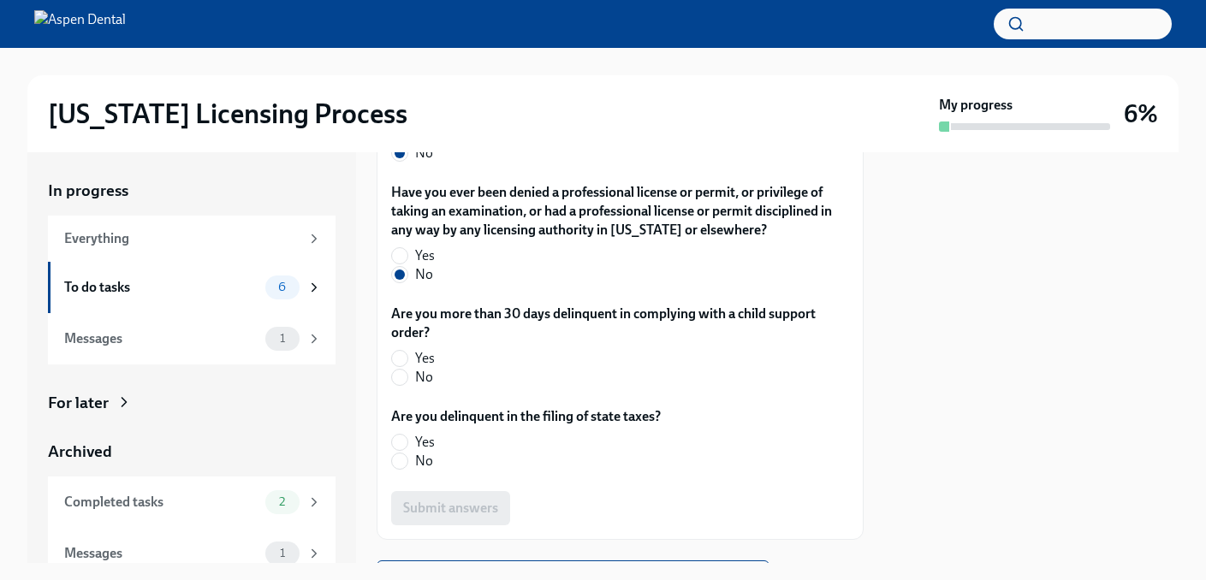
scroll to position [3789, 0]
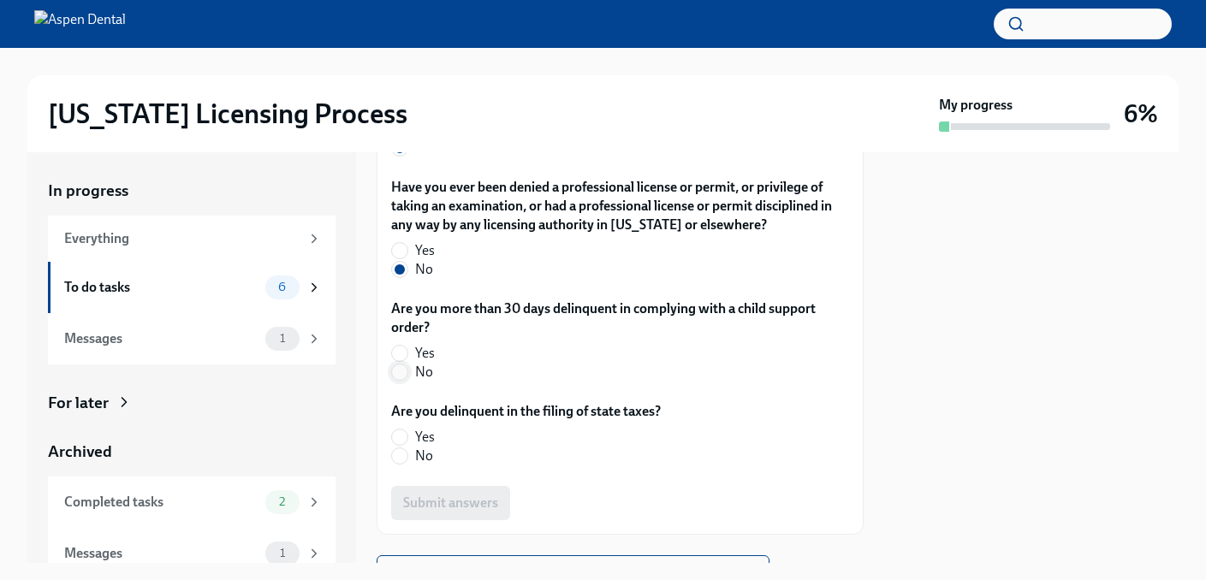
click at [399, 376] on input "No" at bounding box center [399, 371] width 15 height 15
radio input "true"
click at [400, 457] on input "No" at bounding box center [399, 455] width 15 height 15
radio input "true"
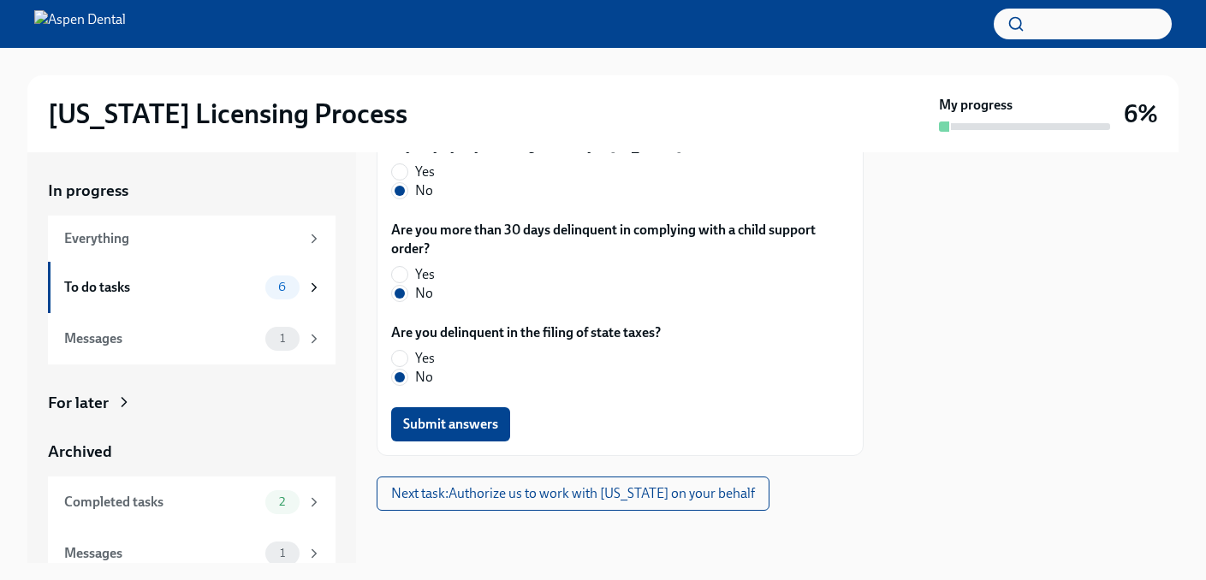
scroll to position [3871, 0]
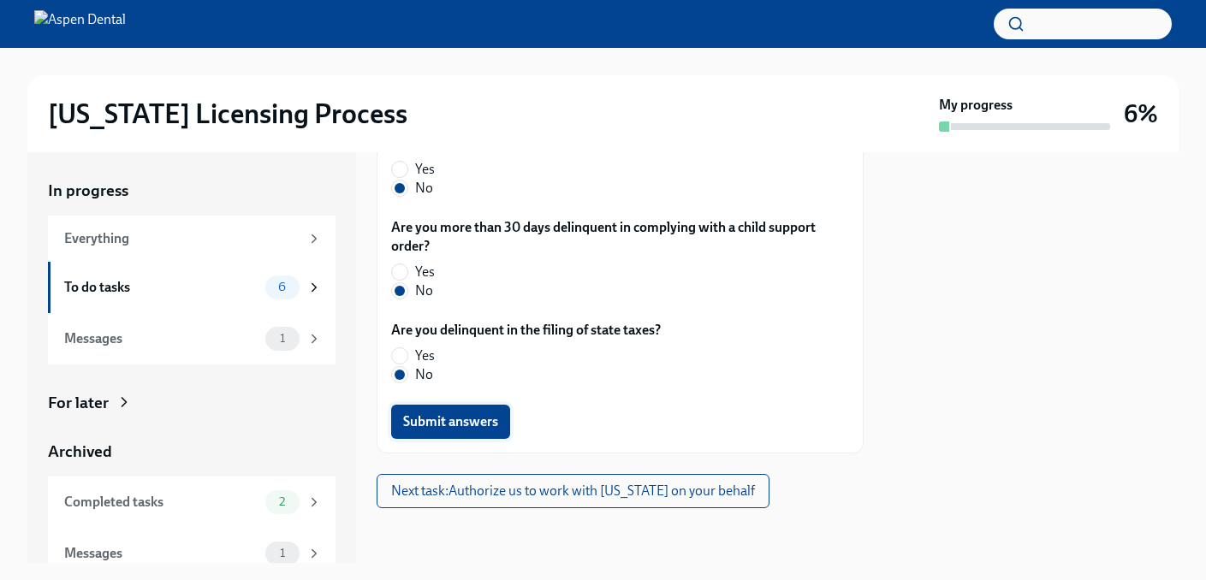
click at [477, 418] on span "Submit answers" at bounding box center [450, 421] width 95 height 17
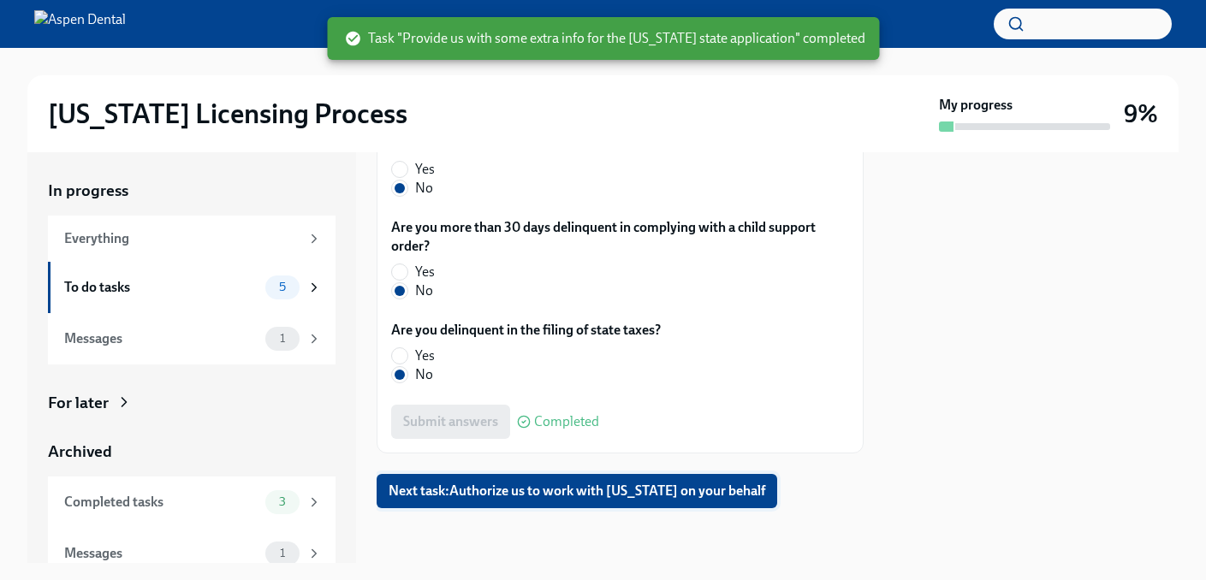
click at [637, 495] on span "Next task : Authorize us to work with [US_STATE] on your behalf" at bounding box center [576, 491] width 376 height 17
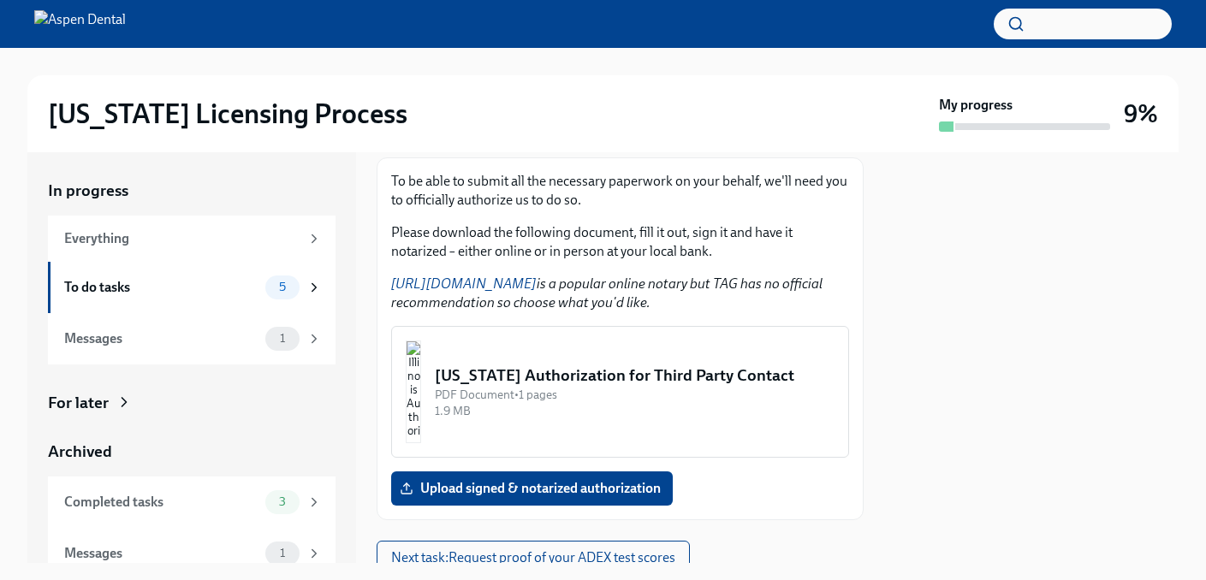
scroll to position [305, 0]
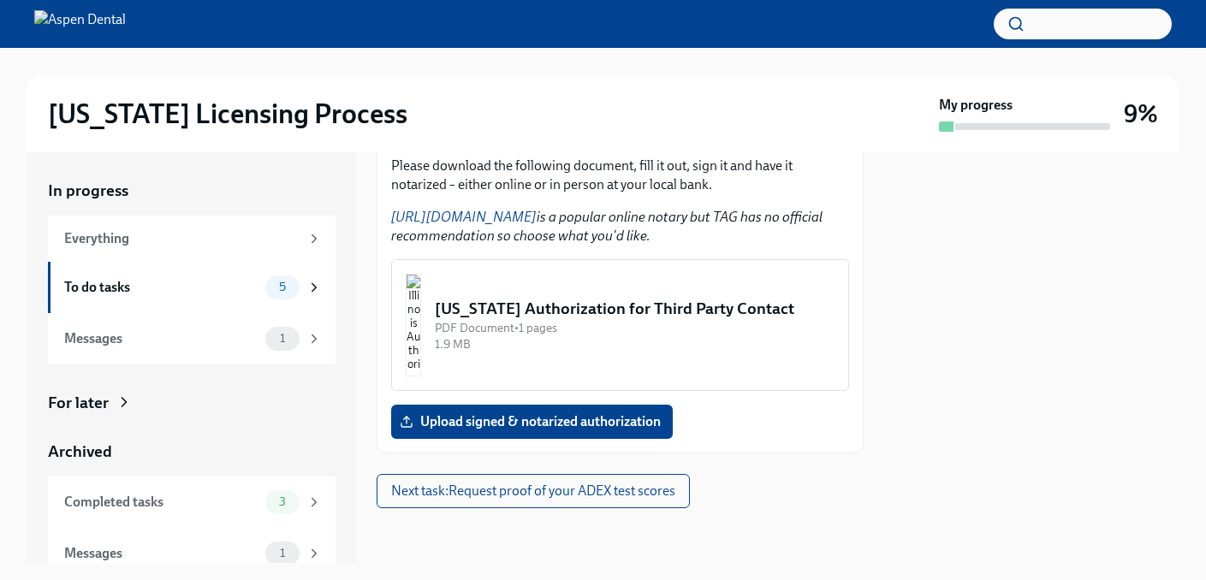
click at [421, 335] on img "button" at bounding box center [413, 325] width 15 height 103
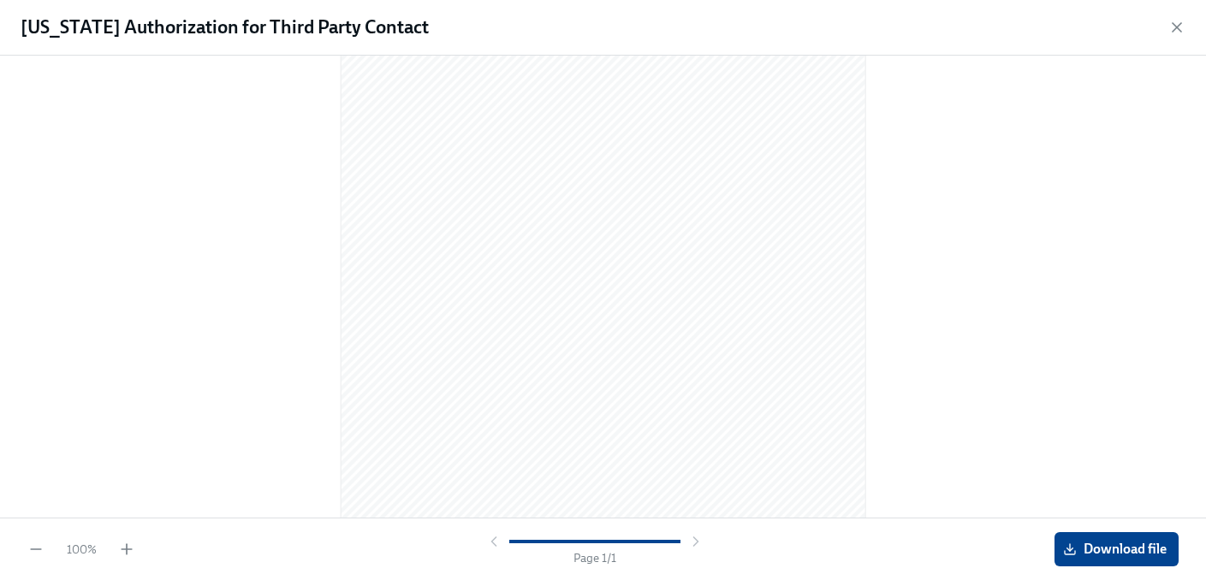
scroll to position [0, 0]
click at [1091, 549] on span "Download file" at bounding box center [1116, 549] width 100 height 17
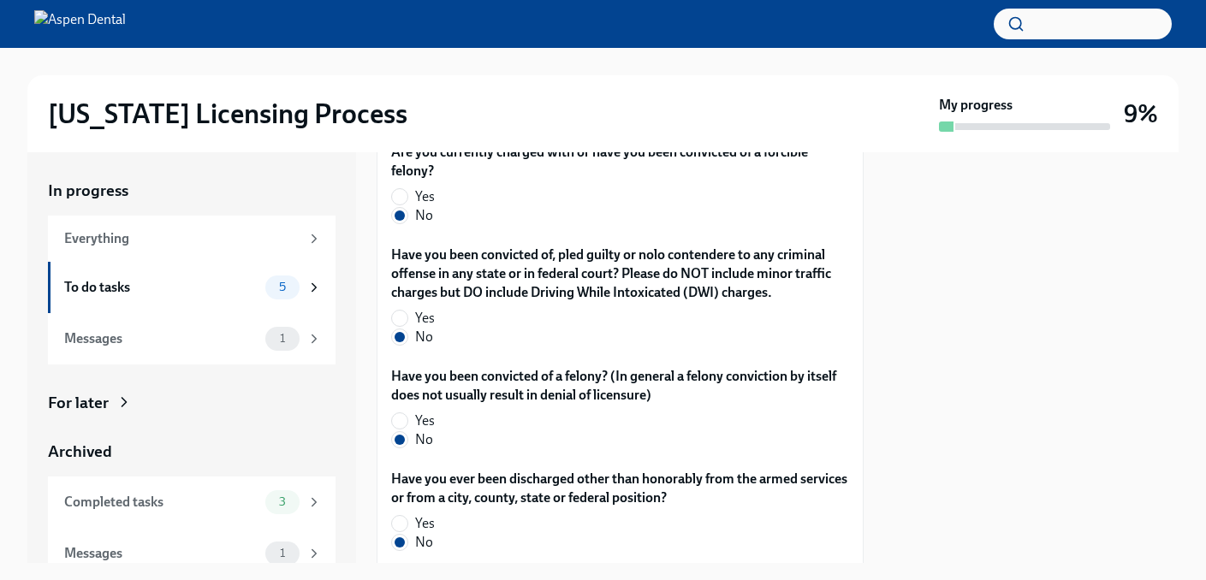
scroll to position [3871, 0]
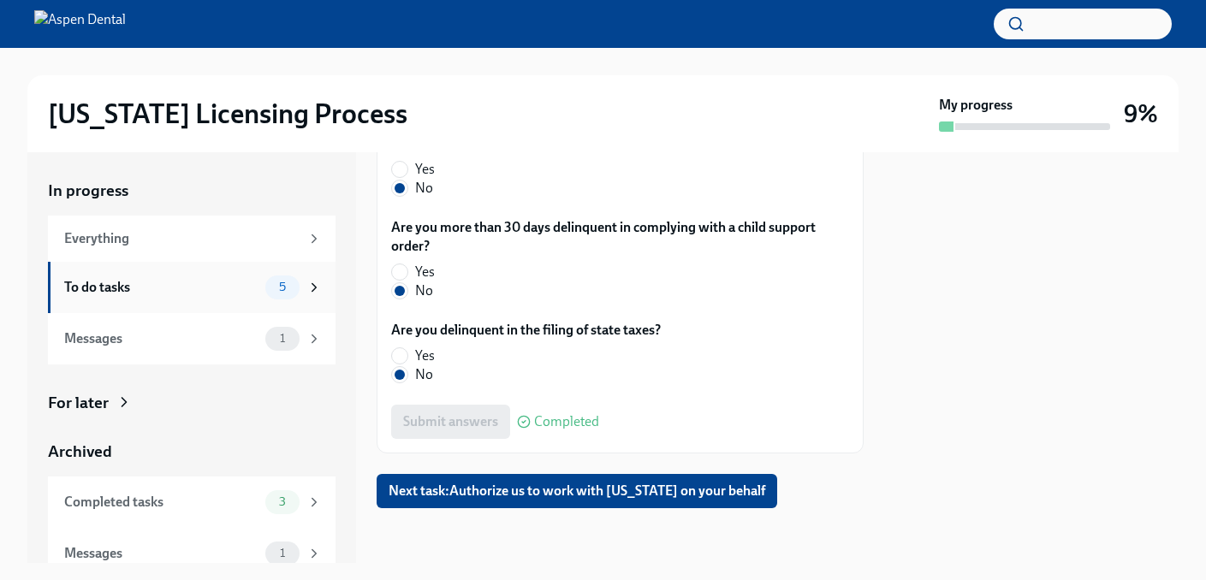
click at [205, 290] on div "To do tasks" at bounding box center [161, 287] width 194 height 19
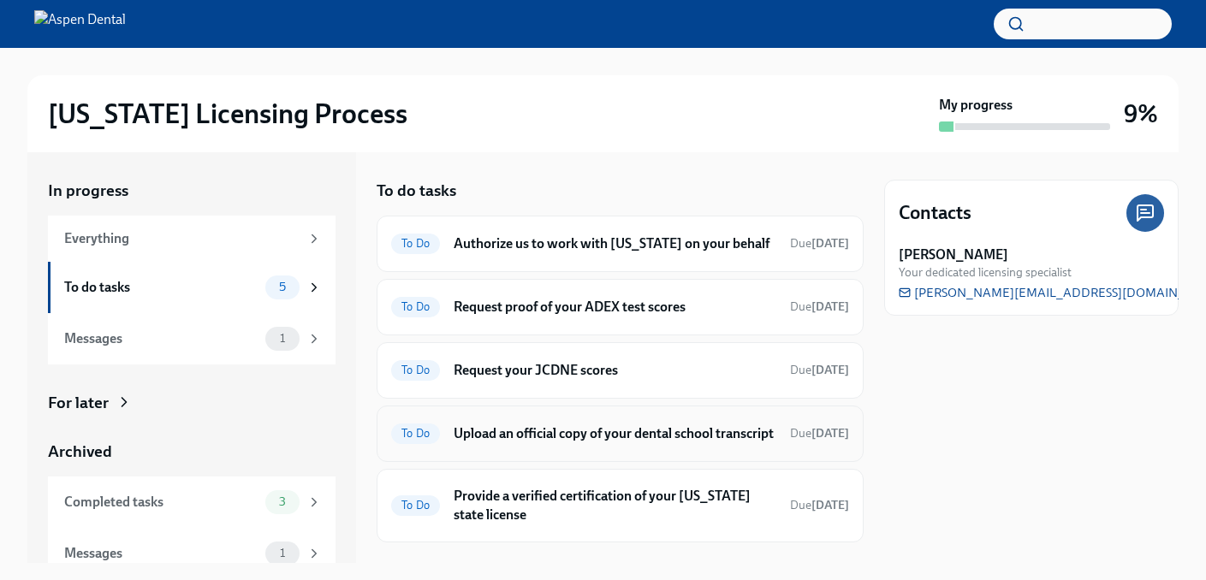
scroll to position [51, 0]
